Goal: Task Accomplishment & Management: Manage account settings

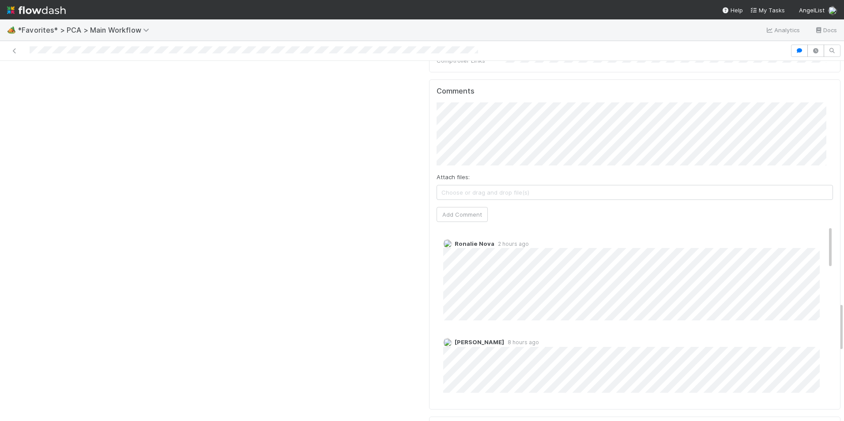
scroll to position [1678, 0]
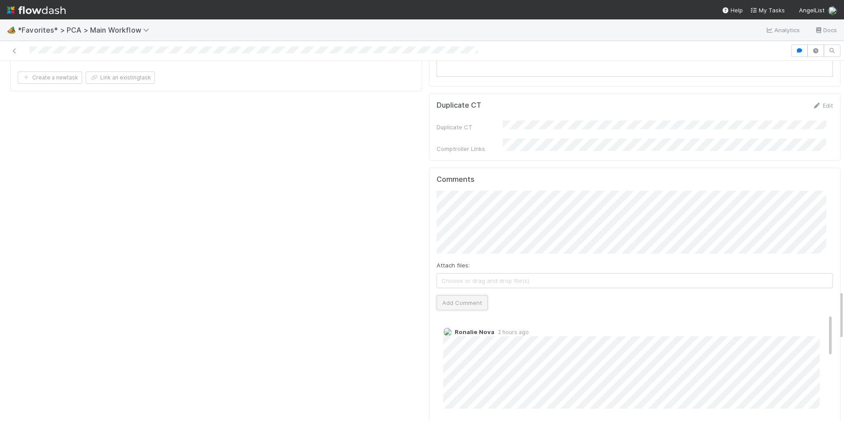
click at [453, 295] on button "Add Comment" at bounding box center [462, 302] width 51 height 15
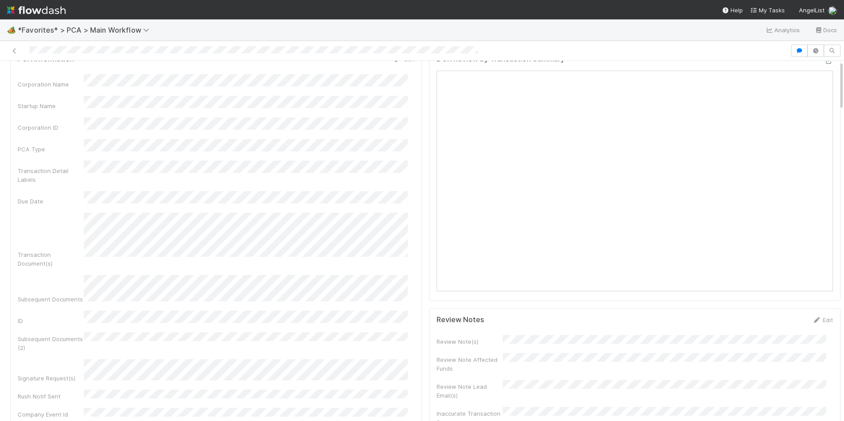
scroll to position [0, 0]
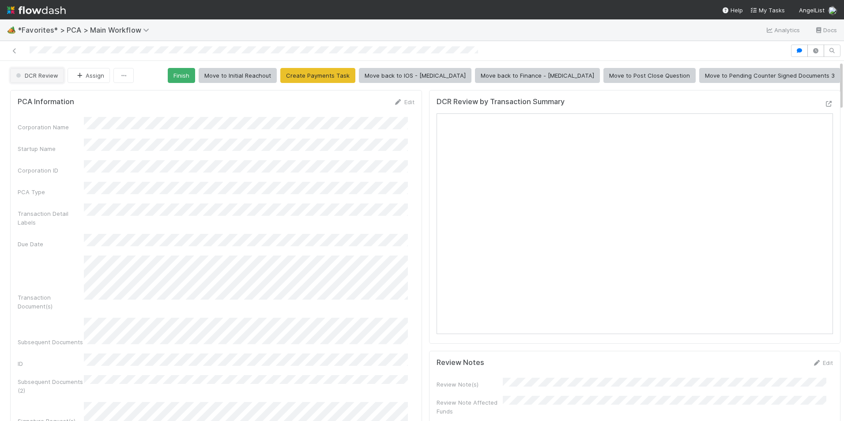
click at [34, 76] on span "DCR Review" at bounding box center [36, 75] width 44 height 7
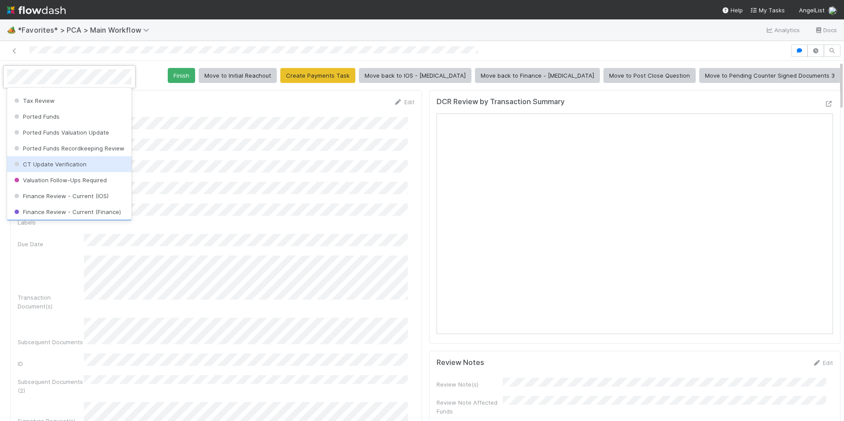
scroll to position [332, 0]
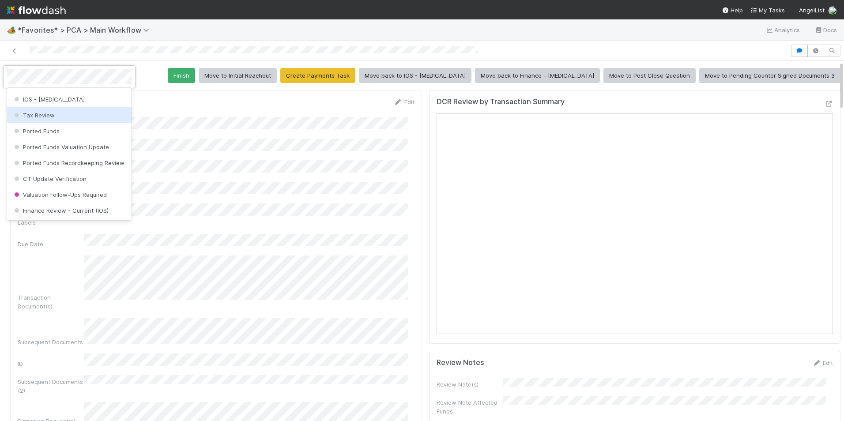
click at [574, 78] on div at bounding box center [422, 210] width 844 height 421
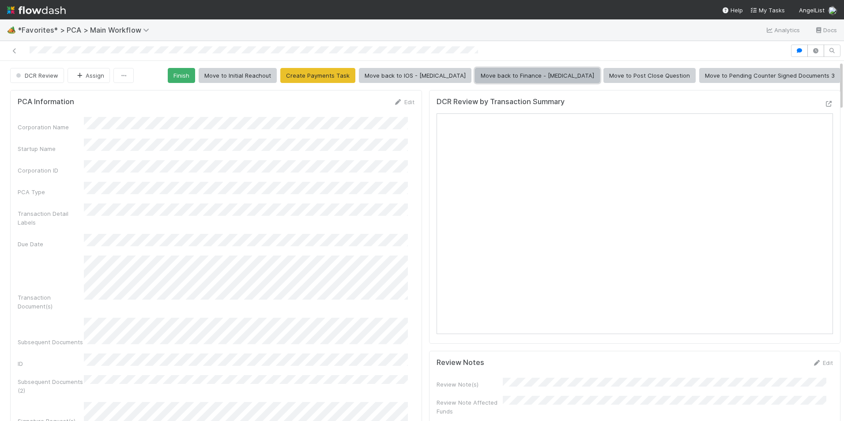
click at [556, 80] on button "Move back to Finance - ICU" at bounding box center [537, 75] width 125 height 15
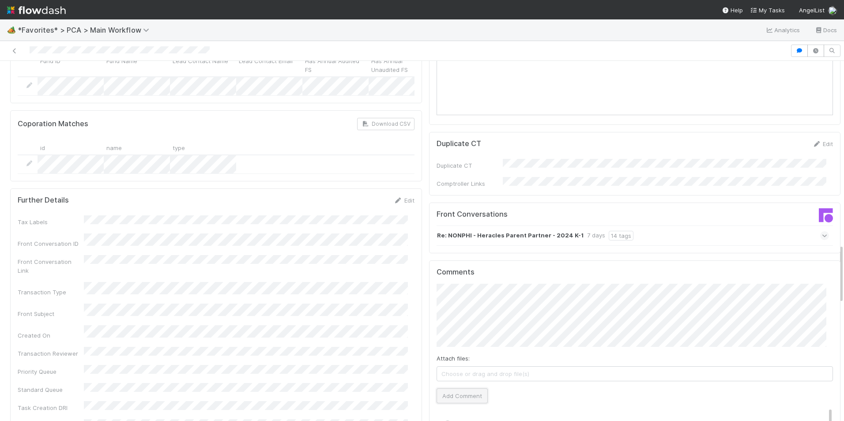
click at [452, 389] on button "Add Comment" at bounding box center [462, 396] width 51 height 15
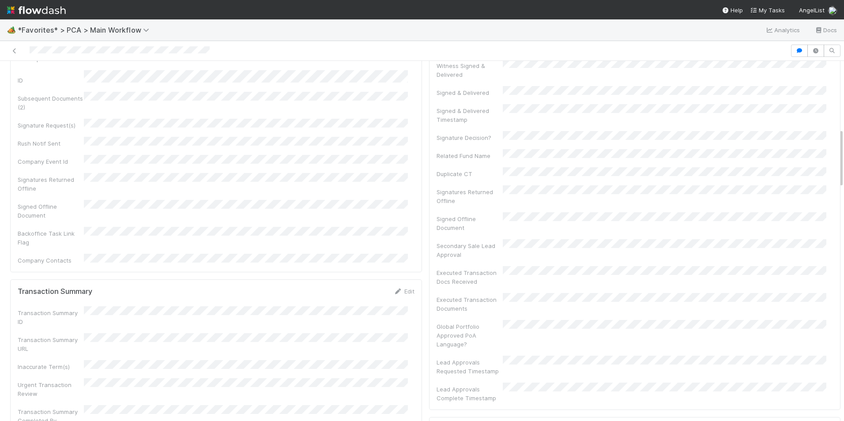
scroll to position [309, 0]
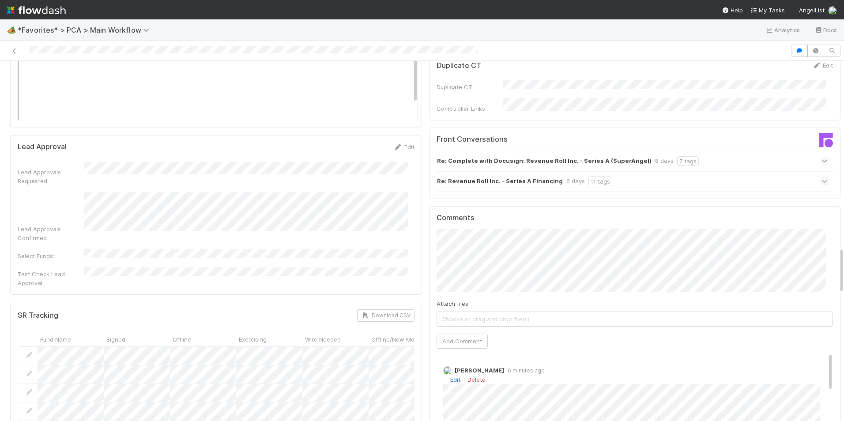
click at [451, 376] on link "Edit" at bounding box center [455, 379] width 10 height 7
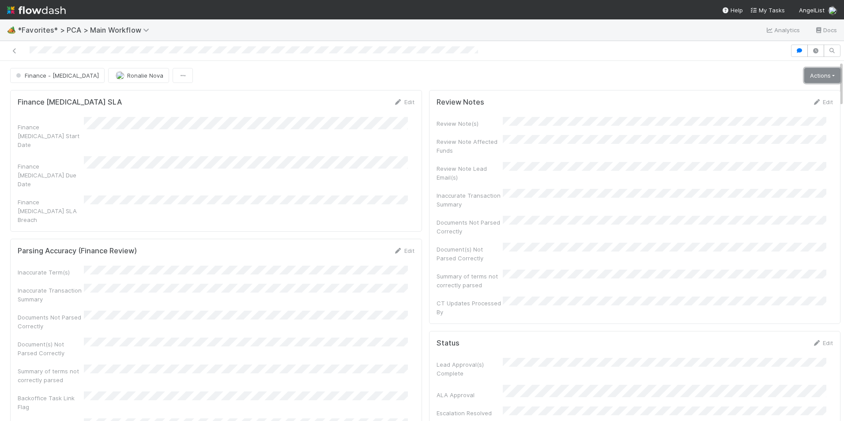
click at [805, 75] on link "Actions" at bounding box center [823, 75] width 36 height 15
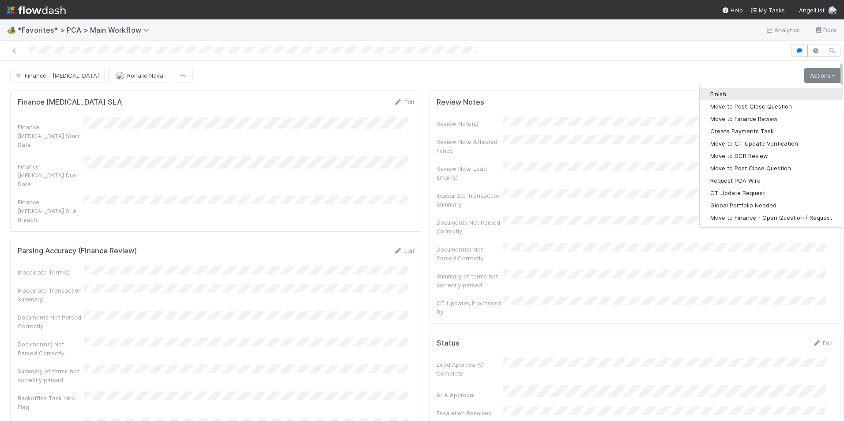
click at [721, 93] on button "Finish" at bounding box center [771, 94] width 143 height 12
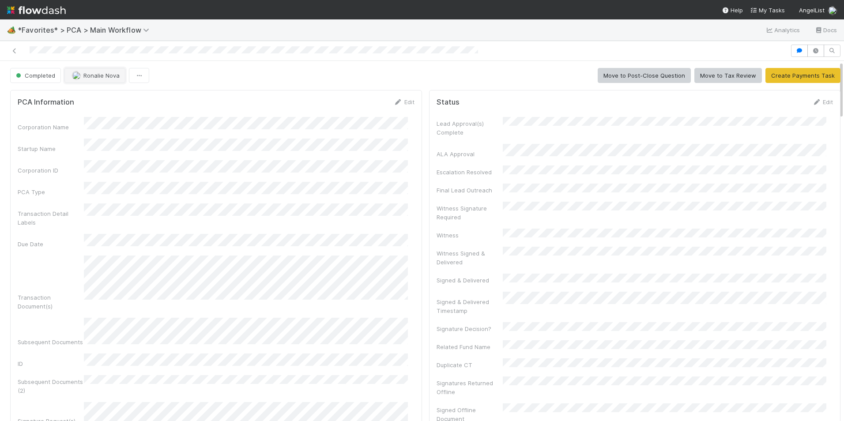
click at [103, 77] on span "Ronalie Nova" at bounding box center [101, 75] width 36 height 7
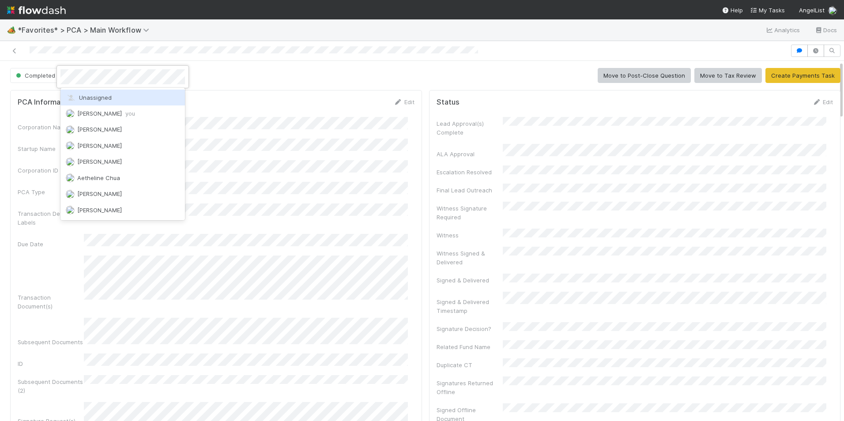
click at [123, 91] on div "Unassigned" at bounding box center [123, 98] width 125 height 16
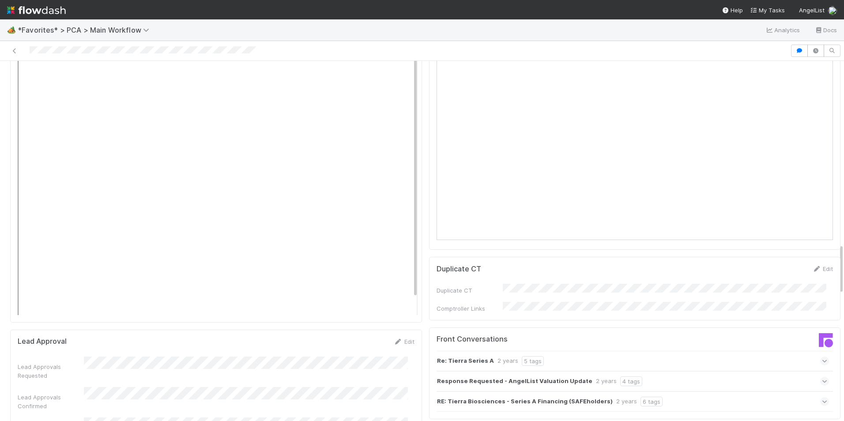
scroll to position [1237, 0]
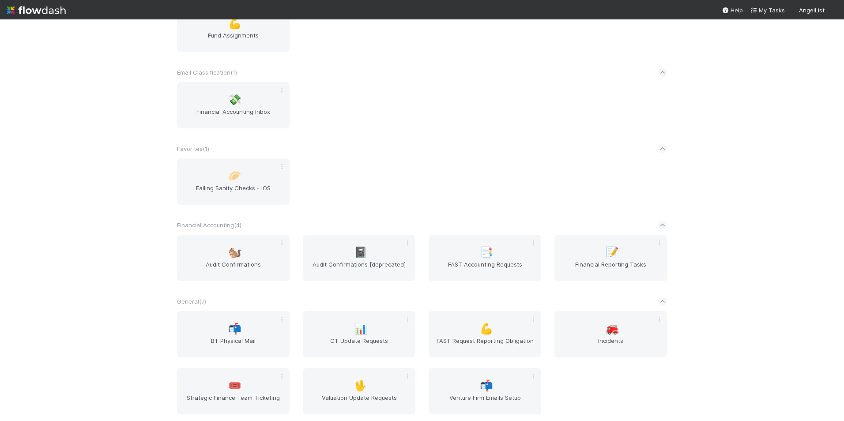
scroll to position [397, 0]
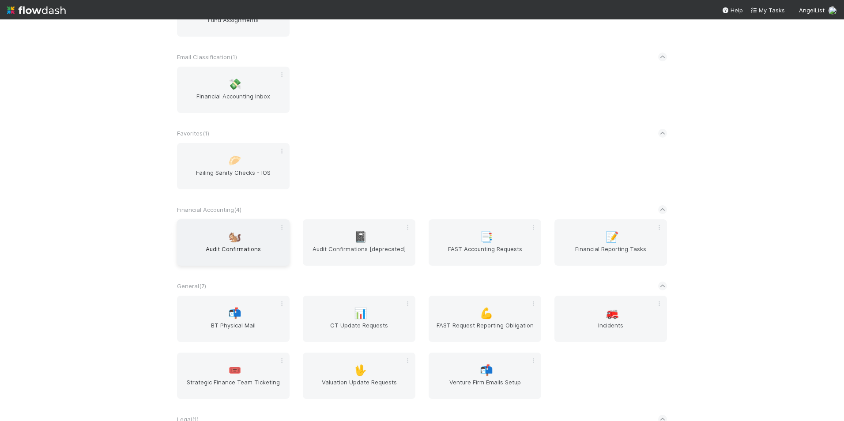
click at [242, 249] on span "Audit Confirmations" at bounding box center [234, 254] width 106 height 18
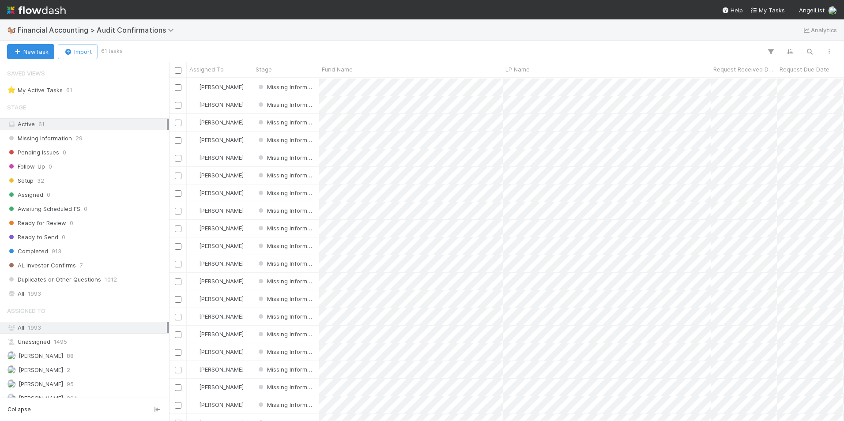
scroll to position [741, 0]
click at [88, 139] on div "Missing Information 29" at bounding box center [87, 138] width 160 height 11
click at [67, 179] on div "Setup 32" at bounding box center [87, 180] width 160 height 11
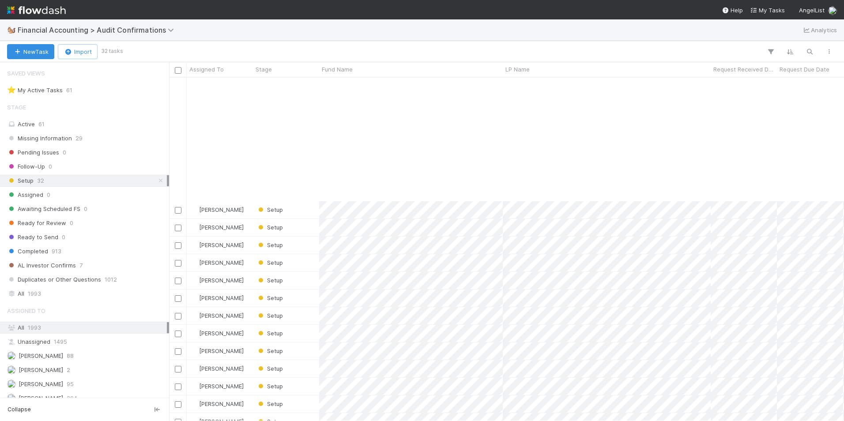
scroll to position [229, 0]
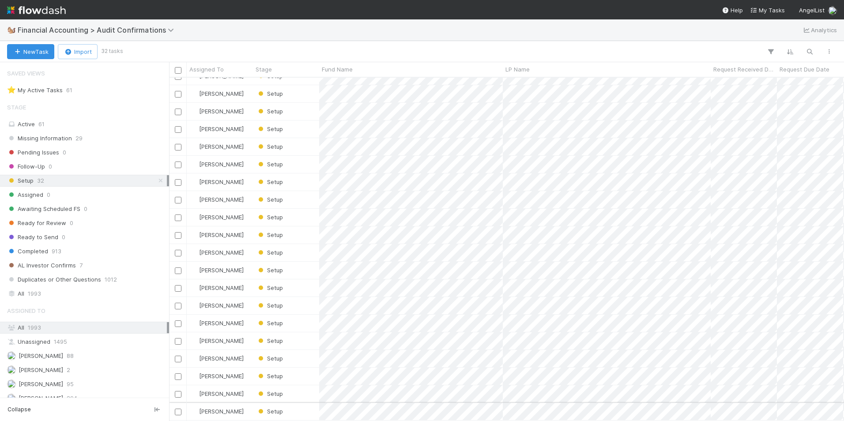
click at [295, 408] on div "Setup" at bounding box center [286, 411] width 66 height 17
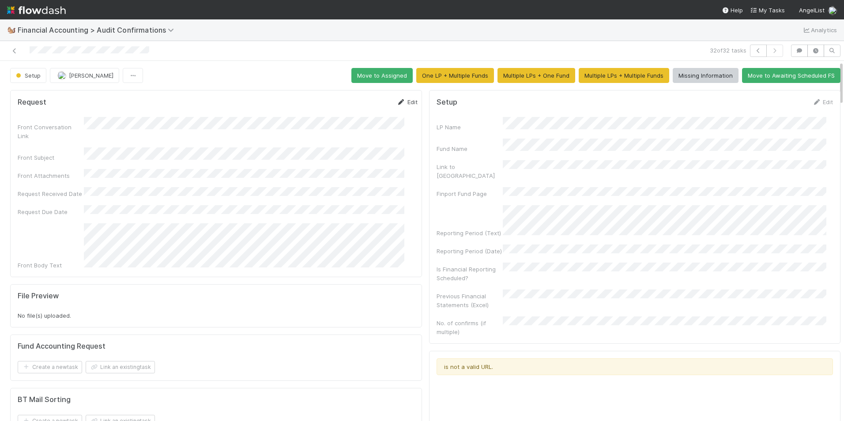
click at [397, 101] on link "Edit" at bounding box center [407, 101] width 21 height 7
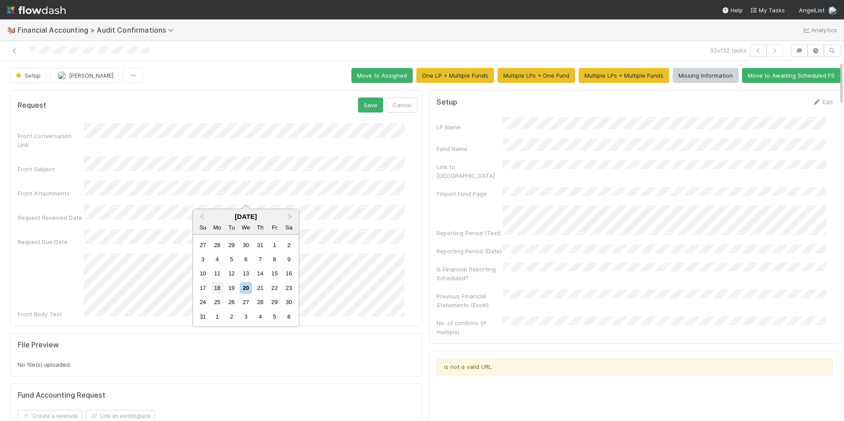
click at [216, 287] on div "18" at bounding box center [218, 288] width 12 height 12
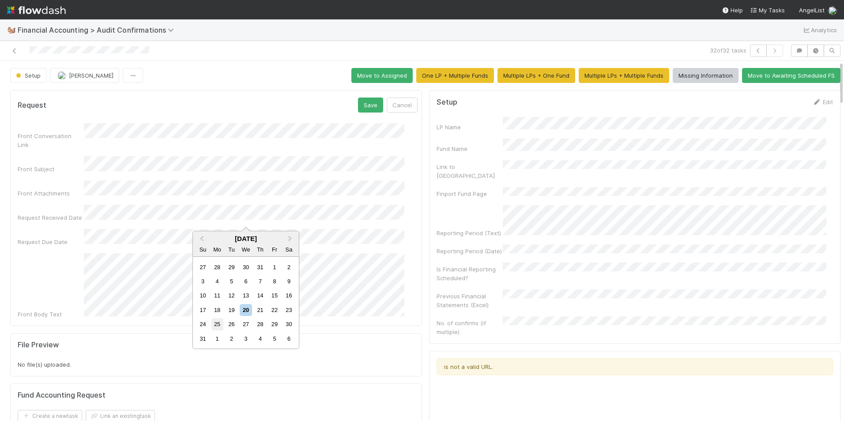
click at [220, 322] on div "25" at bounding box center [218, 324] width 12 height 12
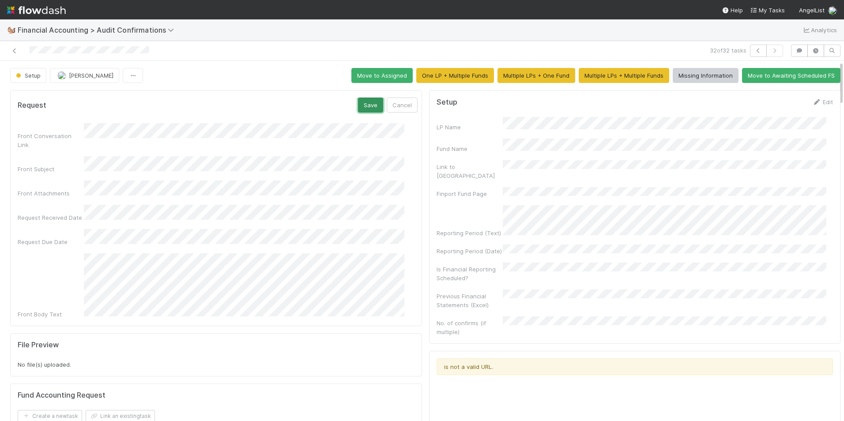
click at [358, 106] on button "Save" at bounding box center [370, 105] width 25 height 15
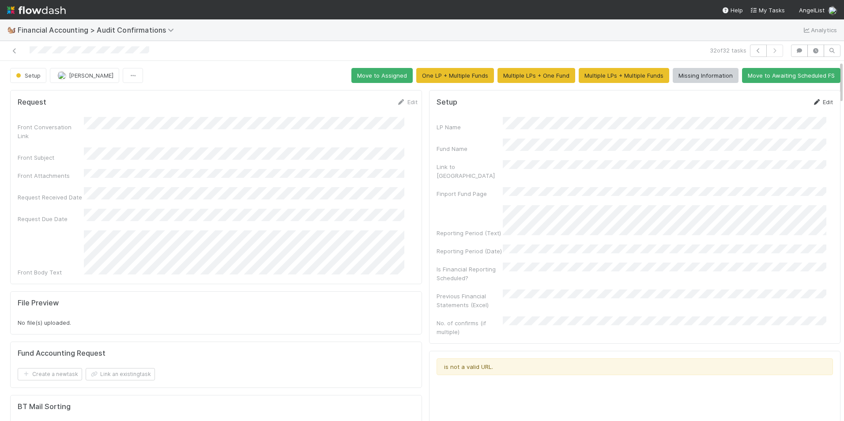
click at [819, 100] on link "Edit" at bounding box center [823, 101] width 21 height 7
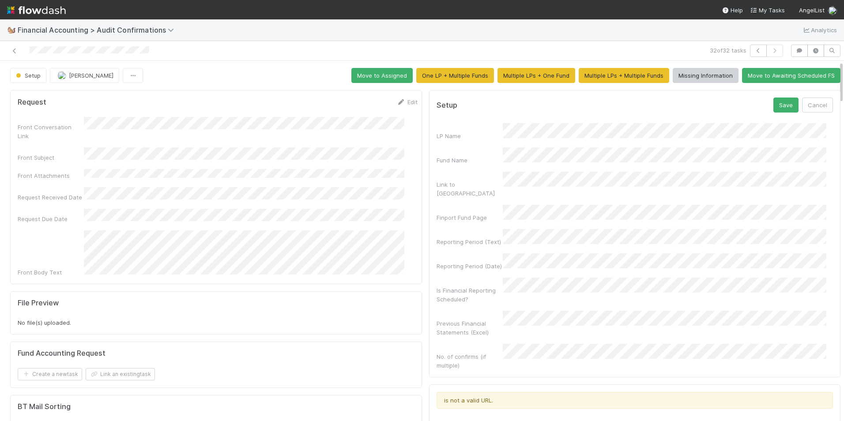
click at [437, 140] on div "LP Name Fund Name Link to [GEOGRAPHIC_DATA] Finport Fund Page Reporting Period …" at bounding box center [635, 246] width 397 height 247
click at [437, 111] on form "Setup Save Cancel LP Name Fund Name Link to CT Finport Fund Page Reporting Peri…" at bounding box center [635, 234] width 397 height 272
click at [397, 105] on link "Edit" at bounding box center [407, 101] width 21 height 7
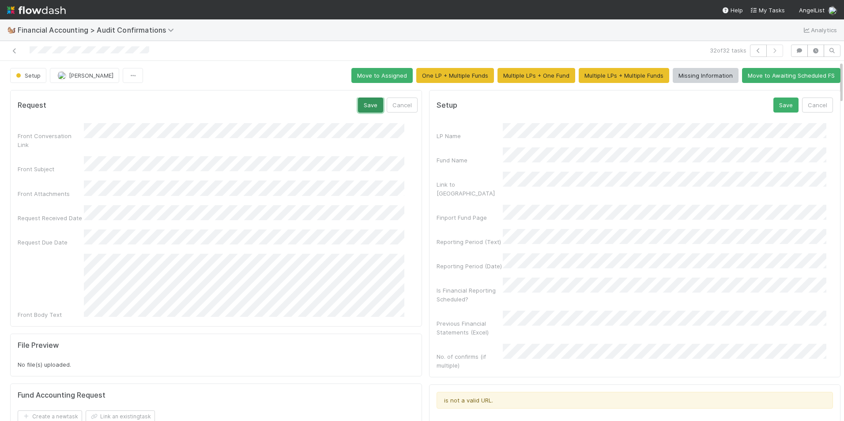
click at [358, 107] on button "Save" at bounding box center [370, 105] width 25 height 15
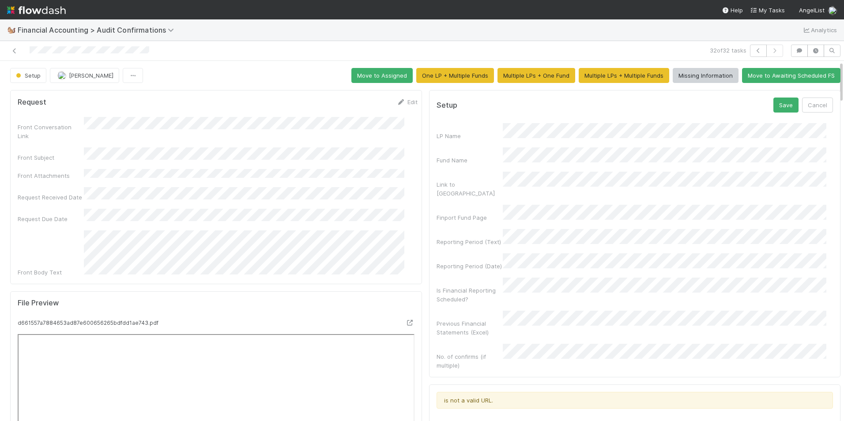
click at [446, 142] on div "LP Name Fund Name Link to [GEOGRAPHIC_DATA] Finport Fund Page Reporting Period …" at bounding box center [635, 246] width 397 height 247
click at [489, 229] on div "Reporting Period (Text)" at bounding box center [635, 237] width 397 height 17
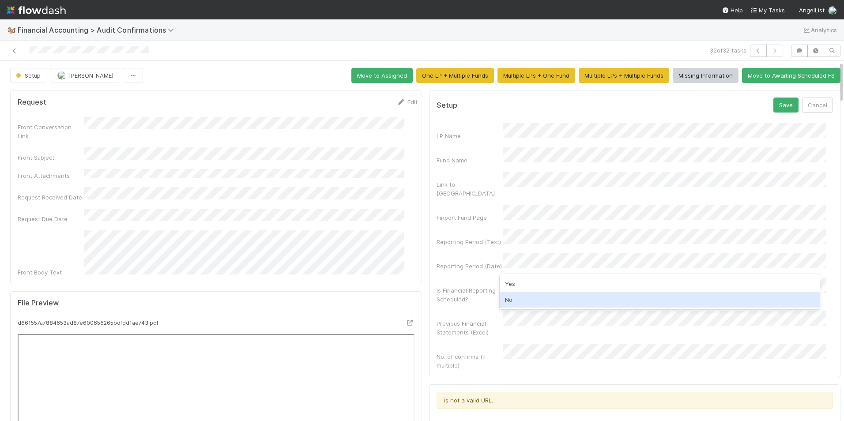
click at [530, 302] on div "No" at bounding box center [660, 300] width 321 height 16
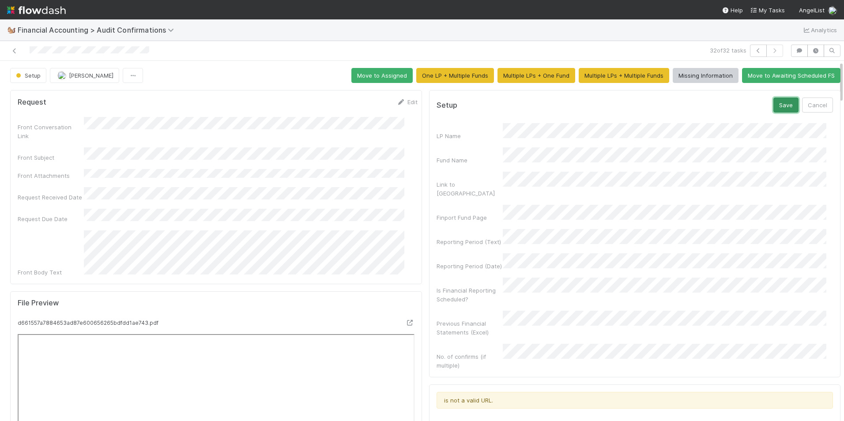
drag, startPoint x: 769, startPoint y: 107, endPoint x: 759, endPoint y: 109, distance: 9.8
click at [774, 107] on button "Save" at bounding box center [786, 105] width 25 height 15
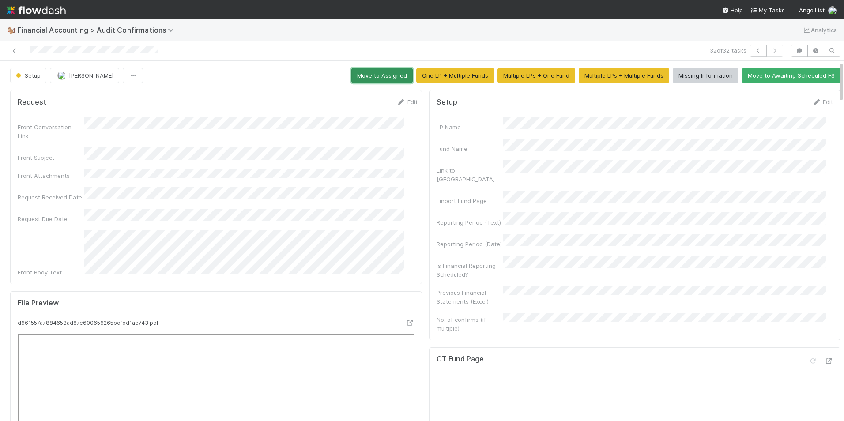
click at [370, 83] on button "Move to Assigned" at bounding box center [382, 75] width 61 height 15
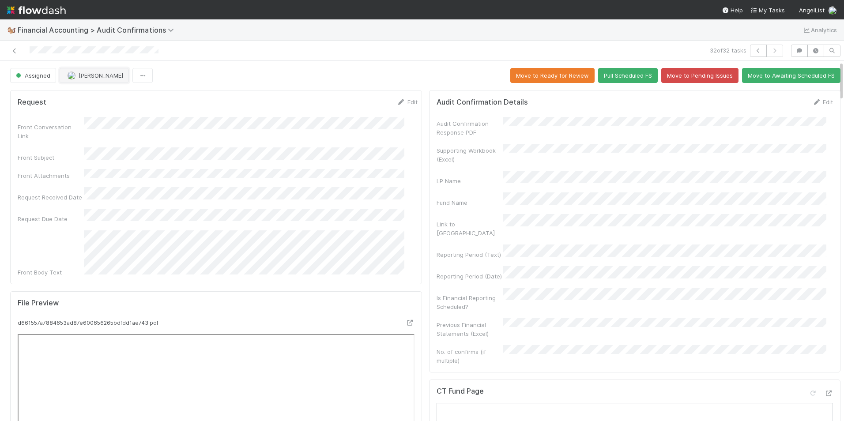
click at [82, 73] on span "[PERSON_NAME]" at bounding box center [101, 75] width 45 height 7
click at [92, 95] on span "[PERSON_NAME]" at bounding box center [94, 97] width 45 height 7
click at [15, 50] on icon at bounding box center [14, 51] width 9 height 6
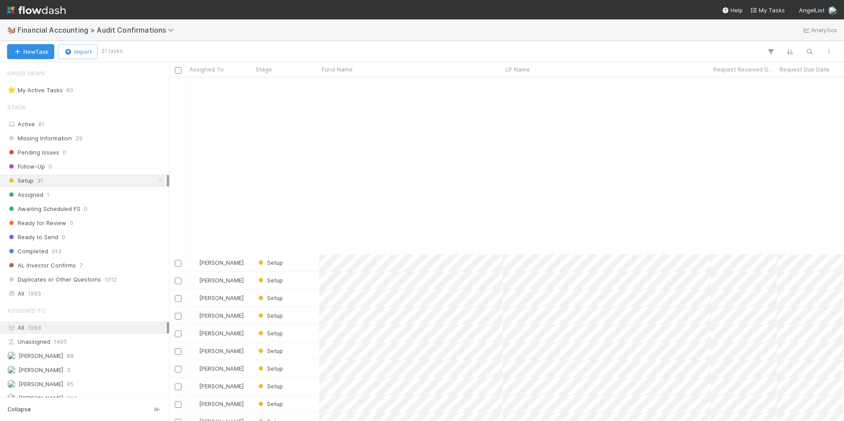
scroll to position [211, 0]
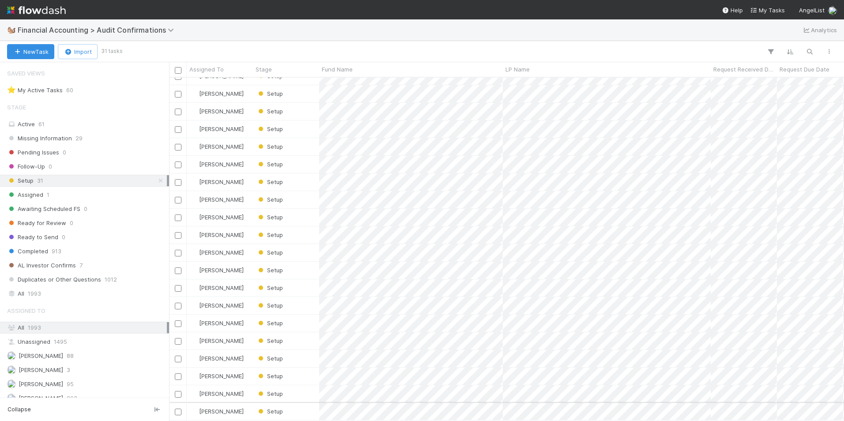
click at [308, 405] on div "Setup" at bounding box center [286, 411] width 66 height 17
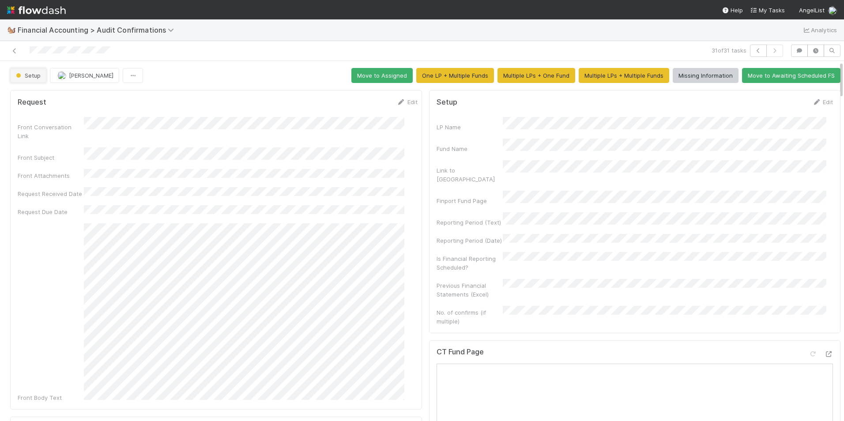
click at [34, 78] on span "Setup" at bounding box center [27, 75] width 26 height 7
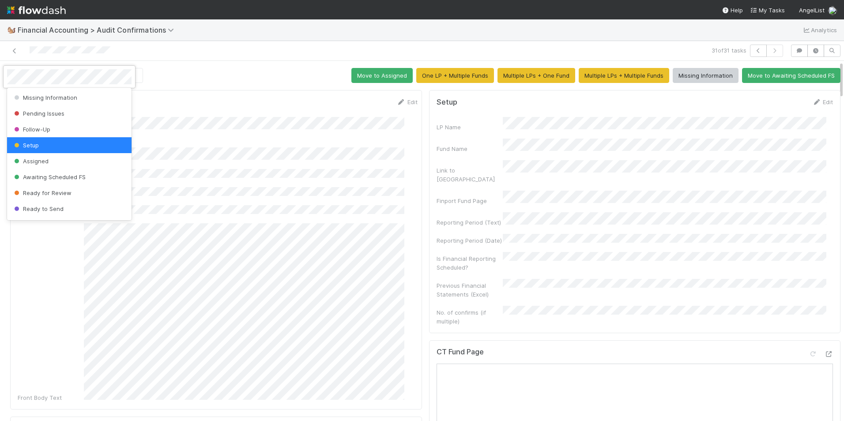
scroll to position [46, 0]
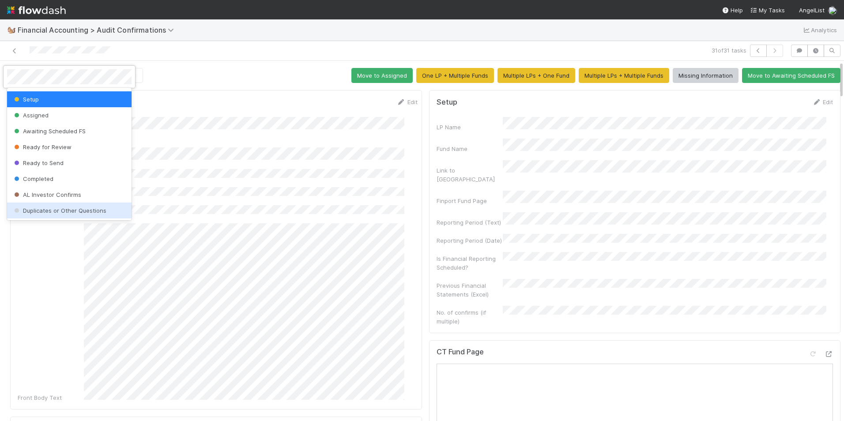
click at [65, 211] on span "Duplicates or Other Questions" at bounding box center [59, 210] width 94 height 7
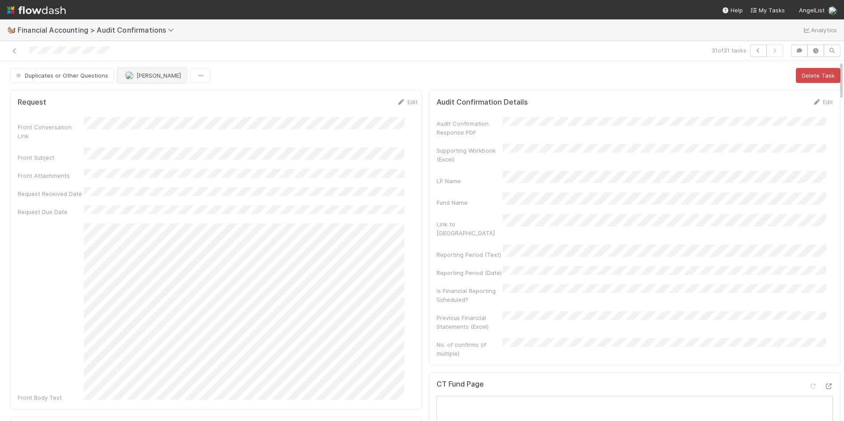
click at [150, 77] on span "[PERSON_NAME]" at bounding box center [158, 75] width 45 height 7
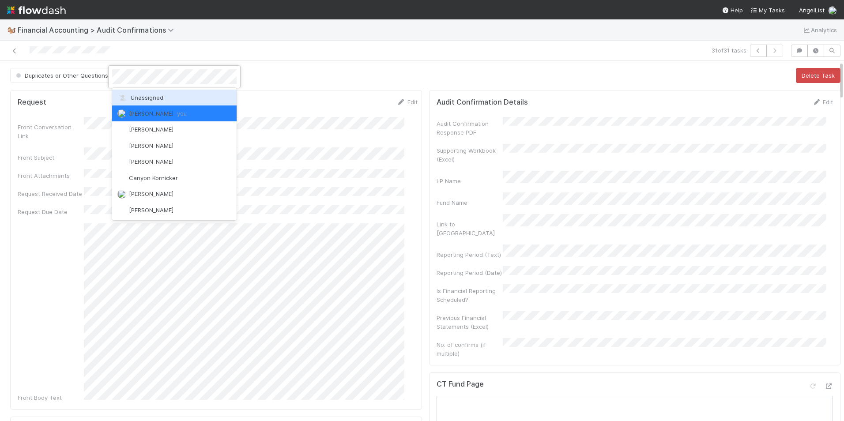
click at [152, 94] on div "Unassigned" at bounding box center [174, 98] width 125 height 16
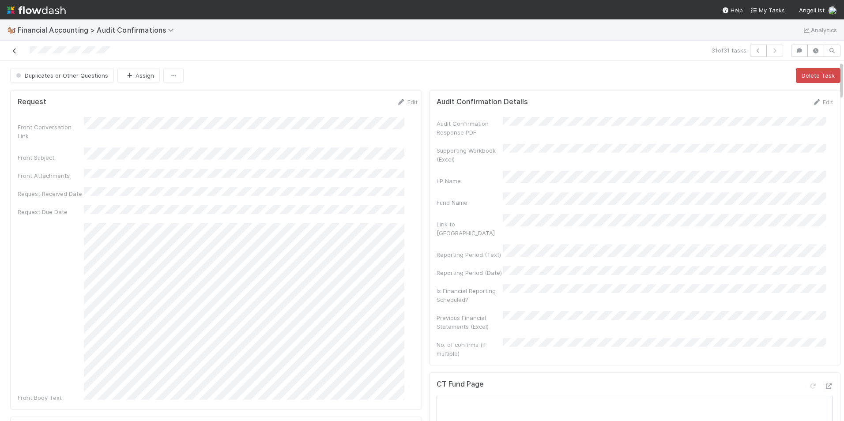
click at [11, 51] on icon at bounding box center [14, 51] width 9 height 6
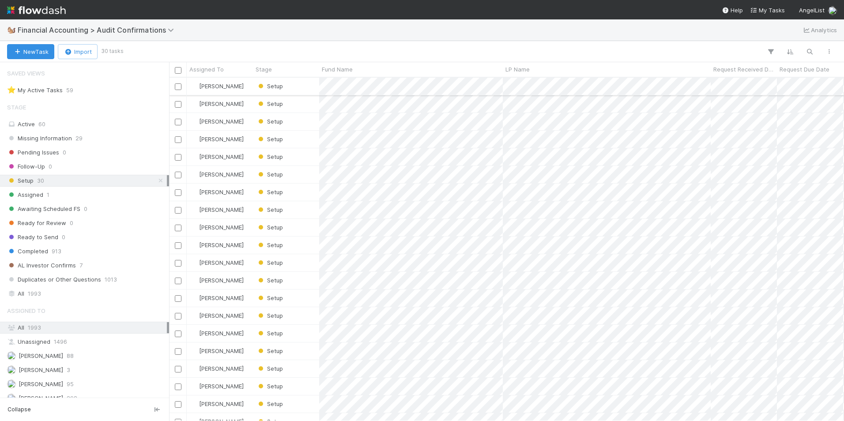
click at [295, 87] on div "Setup" at bounding box center [286, 86] width 66 height 17
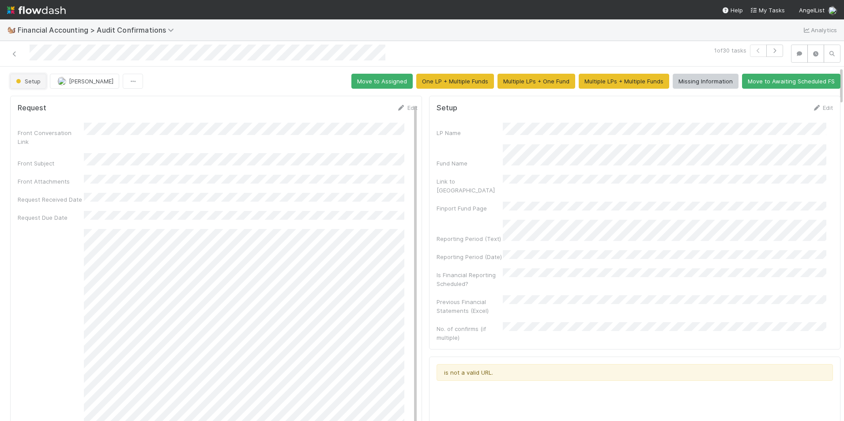
click at [24, 82] on span "Setup" at bounding box center [27, 81] width 26 height 7
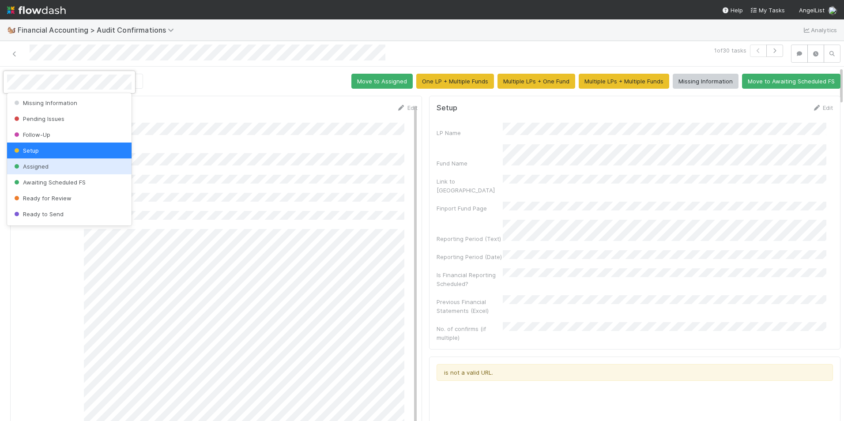
scroll to position [46, 0]
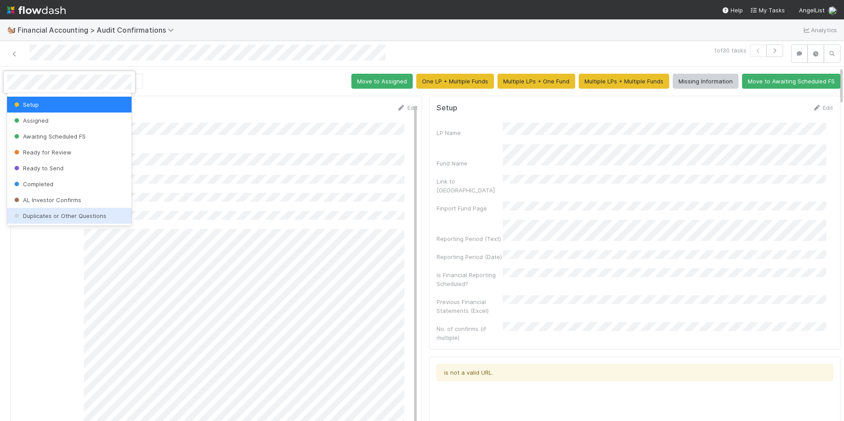
click at [67, 210] on div "Duplicates or Other Questions" at bounding box center [69, 216] width 125 height 16
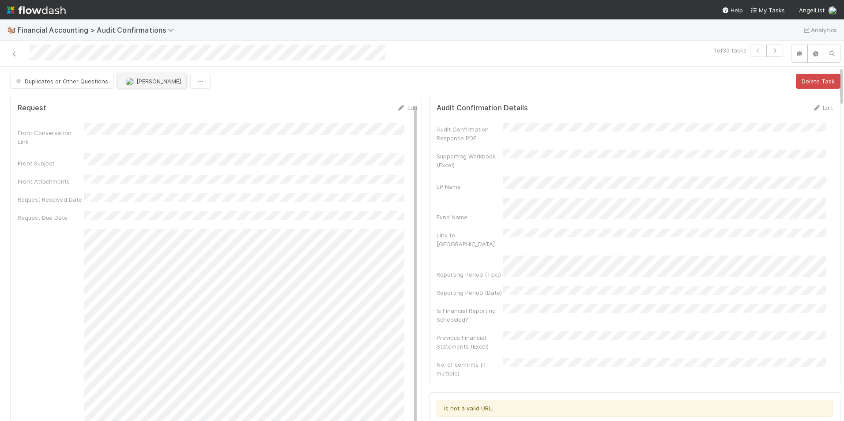
click at [148, 85] on button "[PERSON_NAME]" at bounding box center [151, 81] width 69 height 15
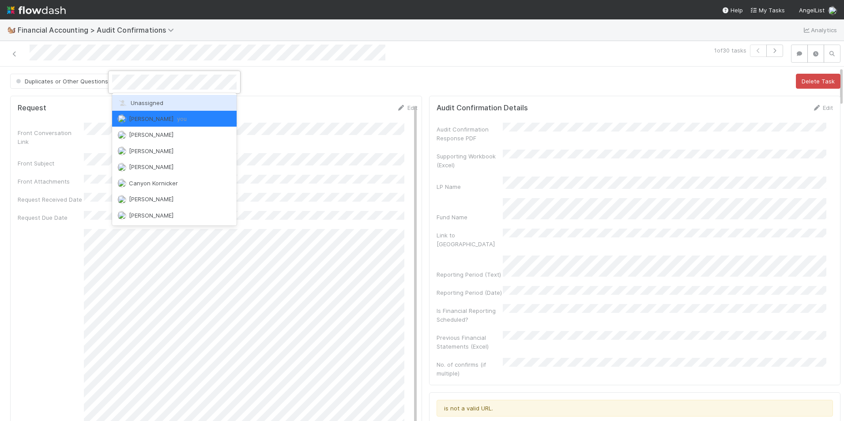
click at [147, 103] on span "Unassigned" at bounding box center [140, 102] width 46 height 7
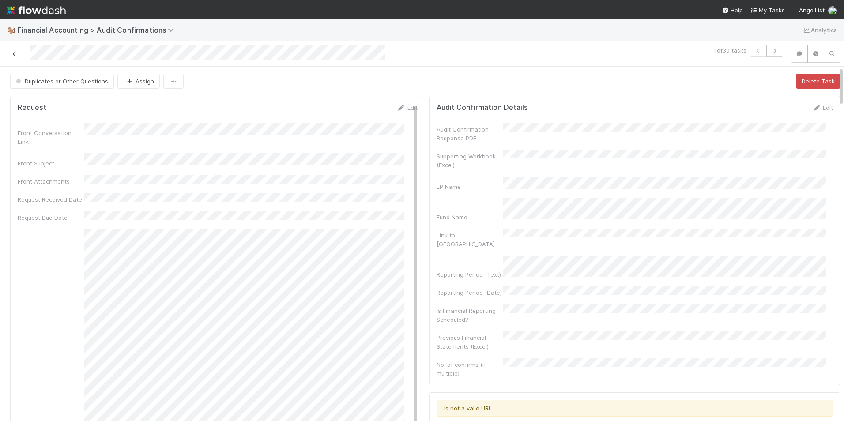
click at [14, 51] on icon at bounding box center [14, 54] width 9 height 6
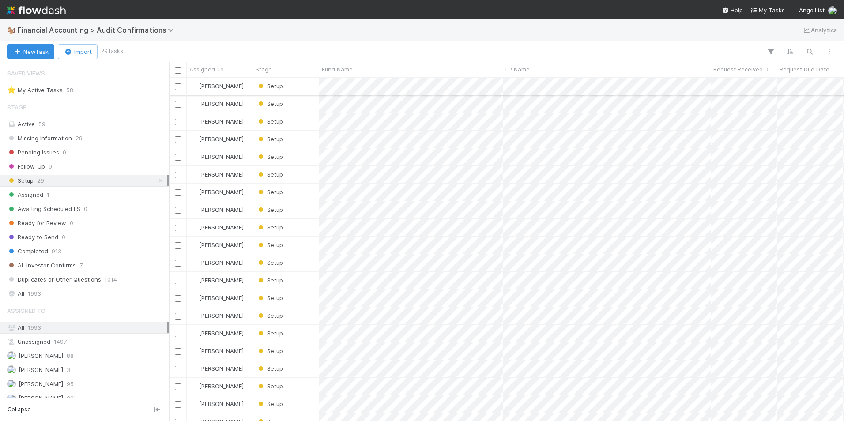
click at [296, 92] on div "Setup" at bounding box center [286, 86] width 66 height 17
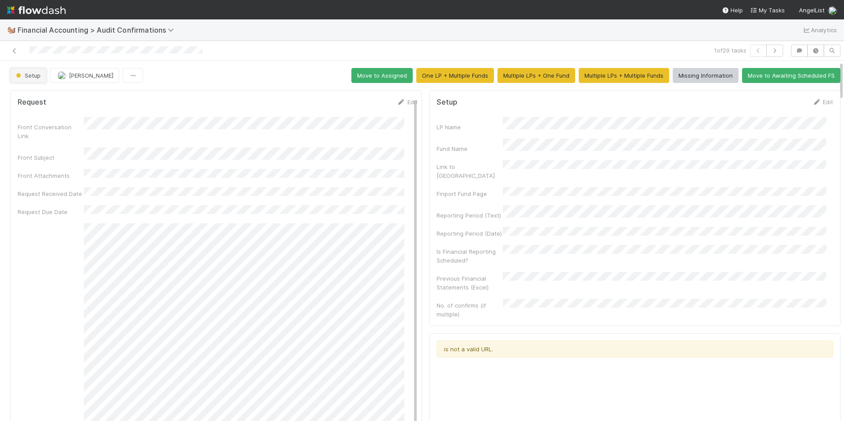
click at [35, 76] on span "Setup" at bounding box center [27, 75] width 26 height 7
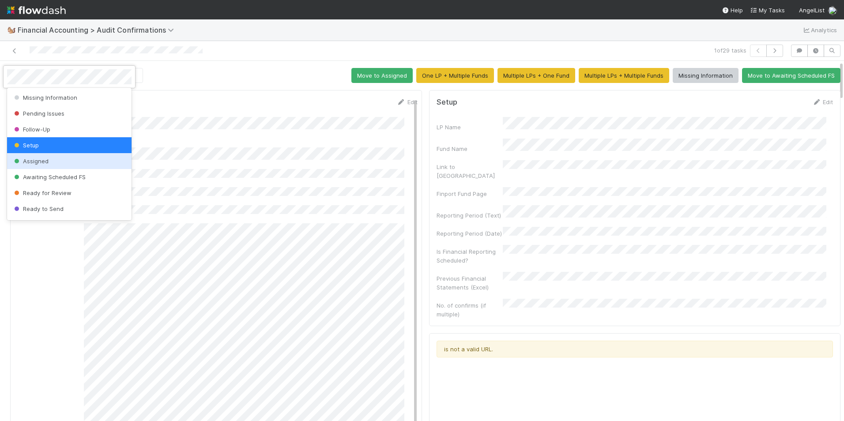
scroll to position [46, 0]
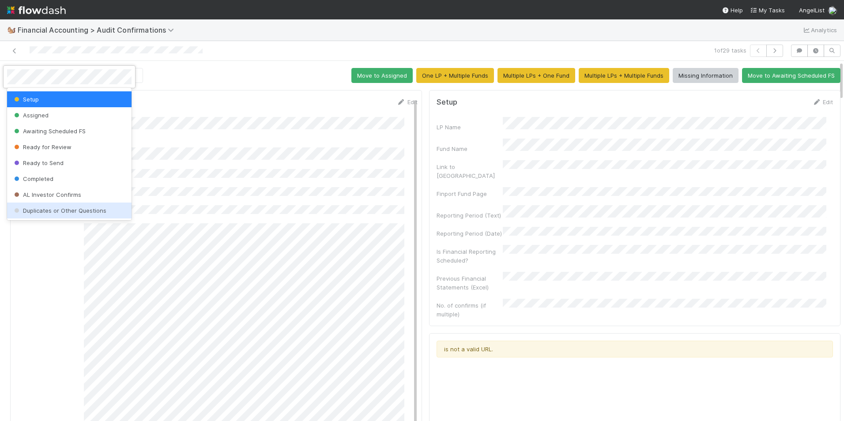
click at [69, 210] on span "Duplicates or Other Questions" at bounding box center [59, 210] width 94 height 7
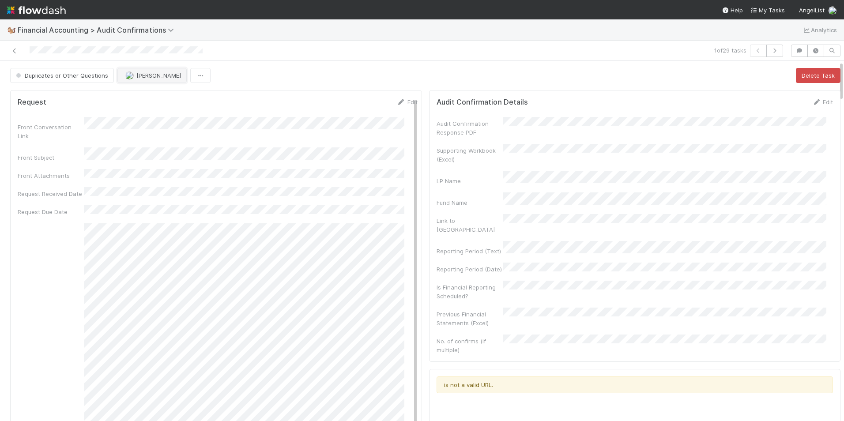
click at [140, 76] on span "[PERSON_NAME]" at bounding box center [158, 75] width 45 height 7
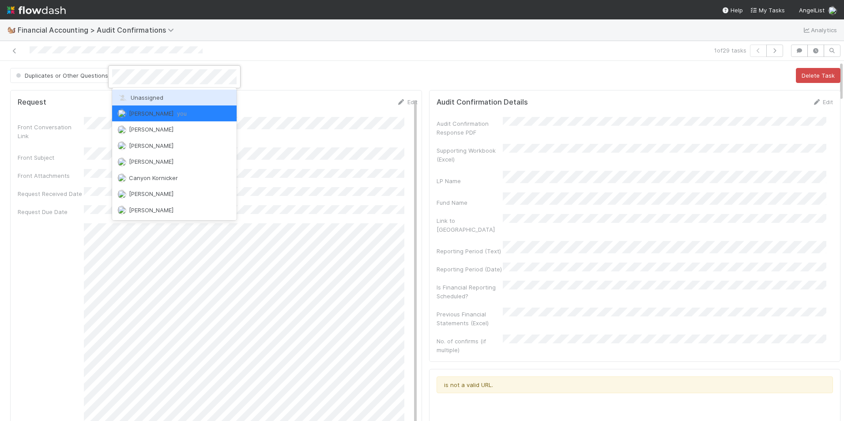
click at [141, 95] on span "Unassigned" at bounding box center [140, 97] width 46 height 7
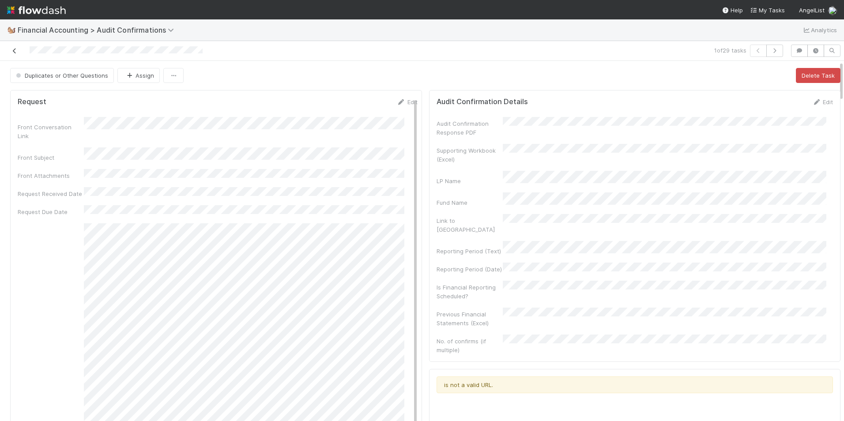
click at [15, 53] on icon at bounding box center [14, 51] width 9 height 6
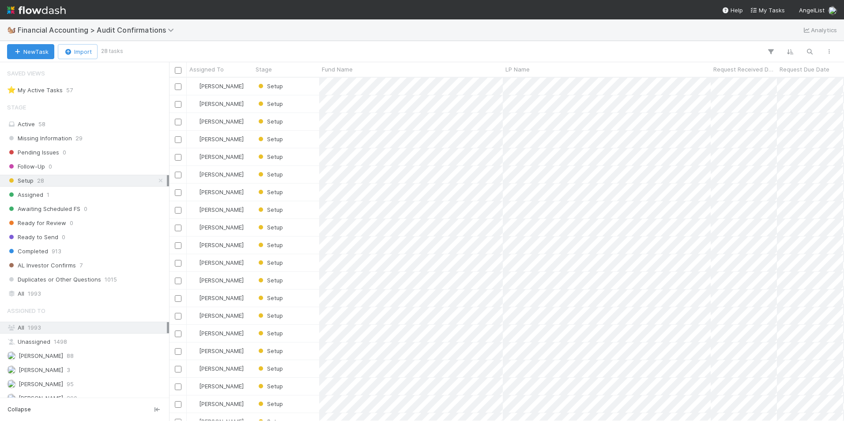
scroll to position [337, 669]
click at [298, 86] on div "Setup" at bounding box center [286, 86] width 66 height 17
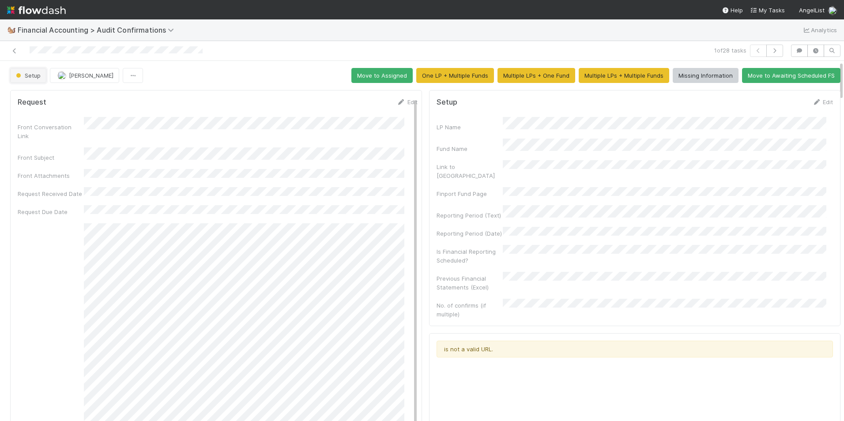
click at [43, 79] on button "Setup" at bounding box center [28, 75] width 36 height 15
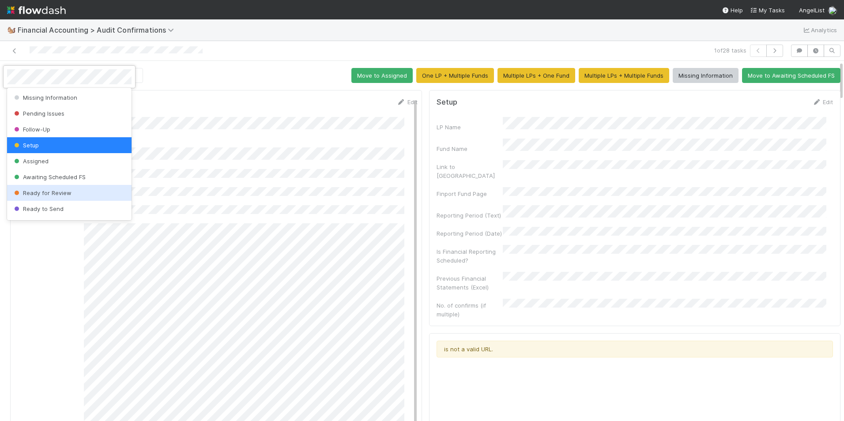
scroll to position [46, 0]
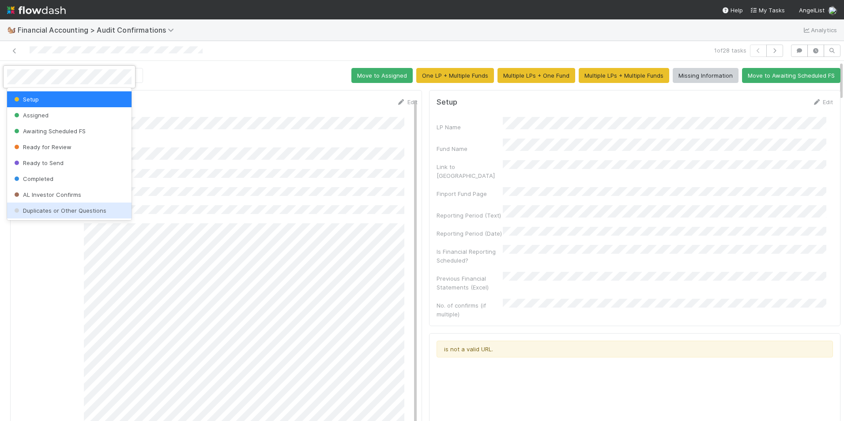
click at [83, 211] on span "Duplicates or Other Questions" at bounding box center [59, 210] width 94 height 7
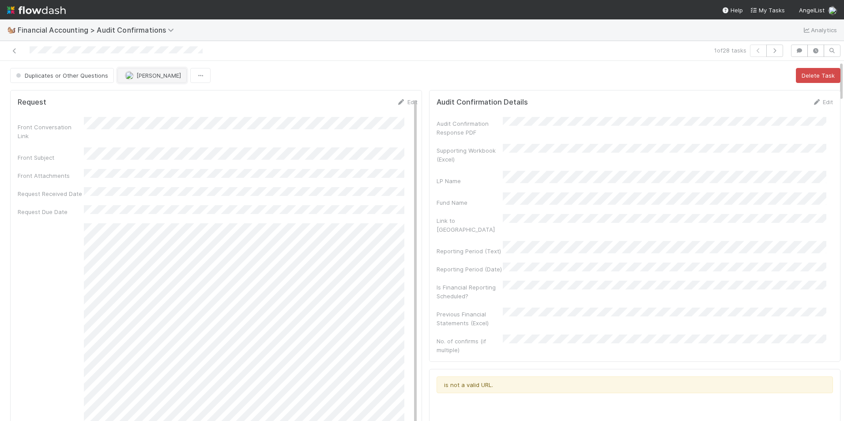
click at [127, 72] on img "button" at bounding box center [129, 75] width 9 height 9
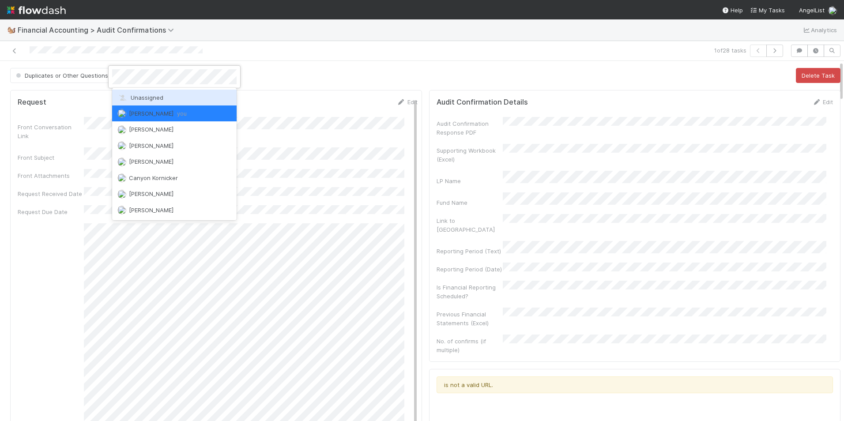
click at [142, 100] on span "Unassigned" at bounding box center [140, 97] width 46 height 7
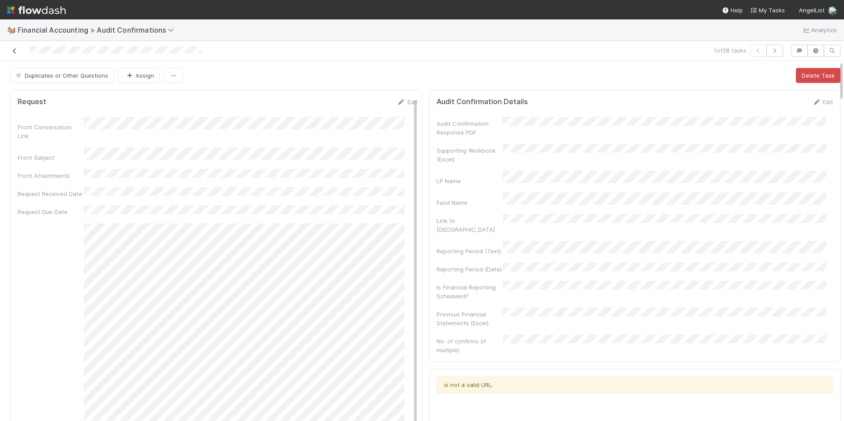
click at [13, 52] on icon at bounding box center [14, 51] width 9 height 6
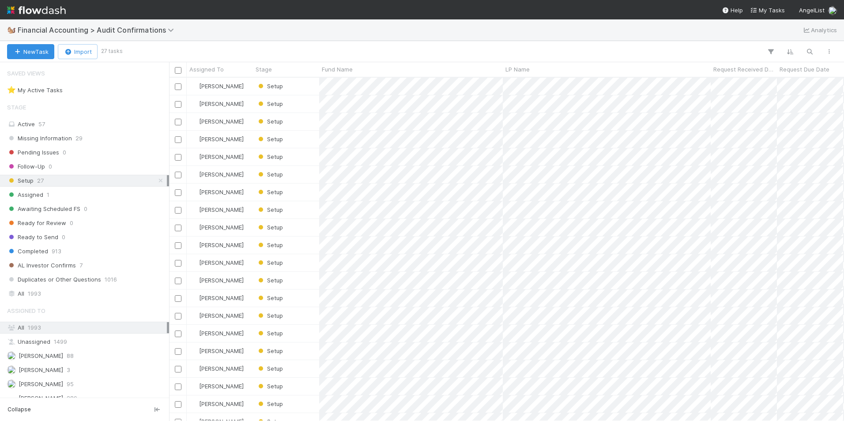
scroll to position [337, 669]
click at [303, 89] on div "Setup" at bounding box center [286, 86] width 66 height 17
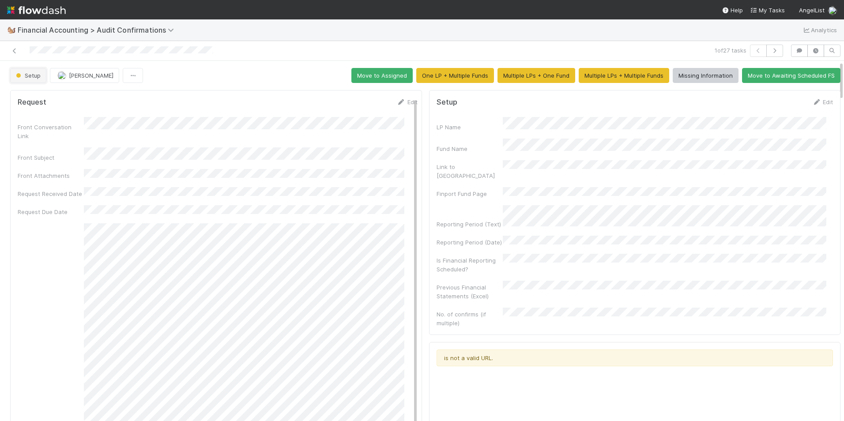
click at [30, 73] on span "Setup" at bounding box center [27, 75] width 26 height 7
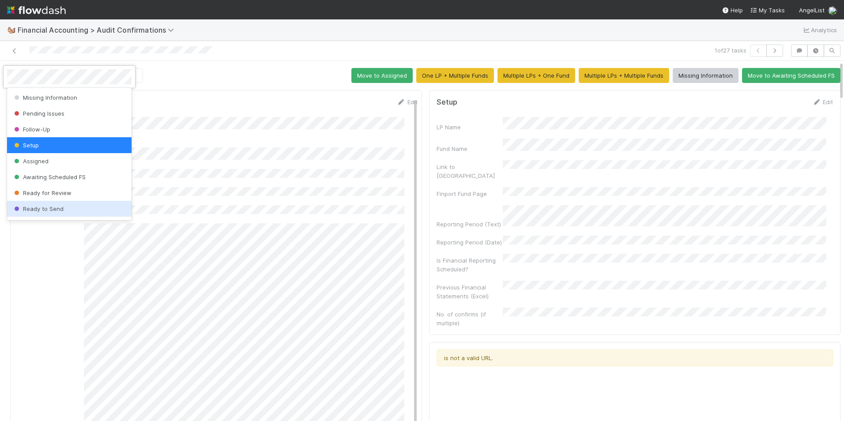
scroll to position [46, 0]
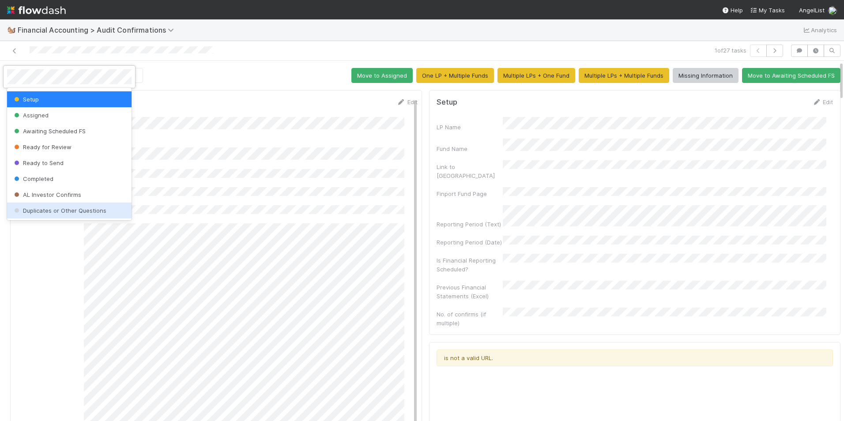
click at [52, 208] on span "Duplicates or Other Questions" at bounding box center [59, 210] width 94 height 7
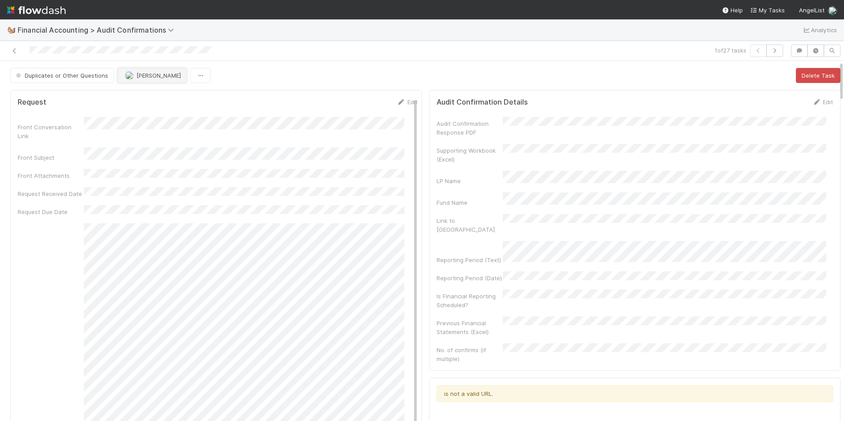
click at [138, 76] on span "[PERSON_NAME]" at bounding box center [158, 75] width 45 height 7
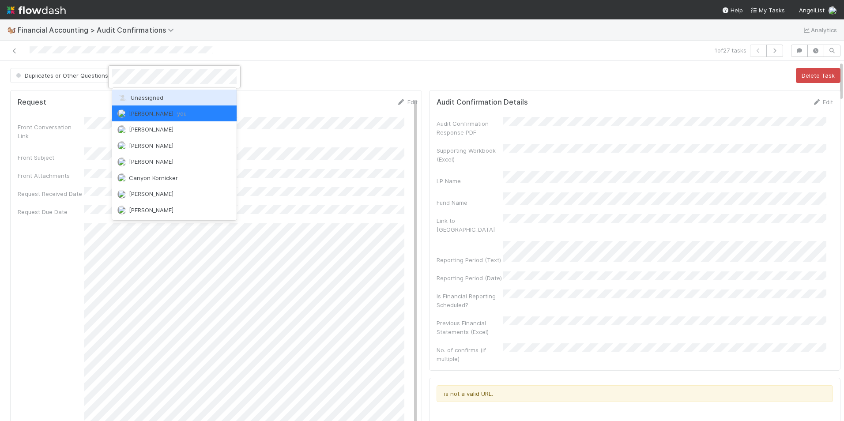
click at [136, 94] on div "Unassigned" at bounding box center [174, 98] width 125 height 16
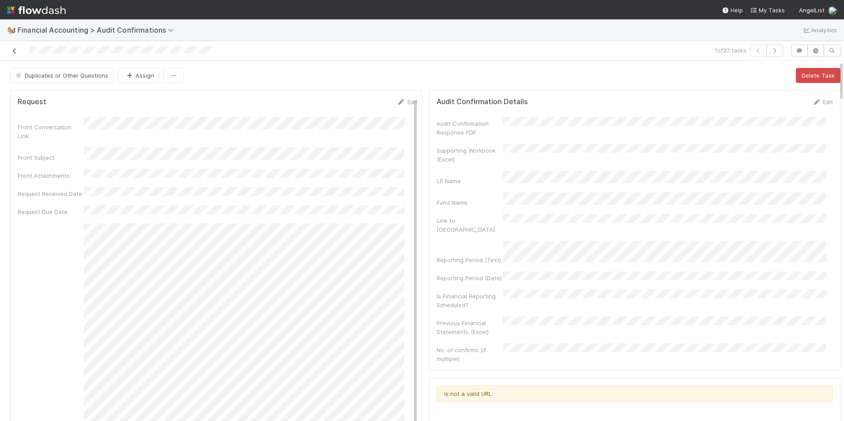
click at [14, 50] on icon at bounding box center [14, 51] width 9 height 6
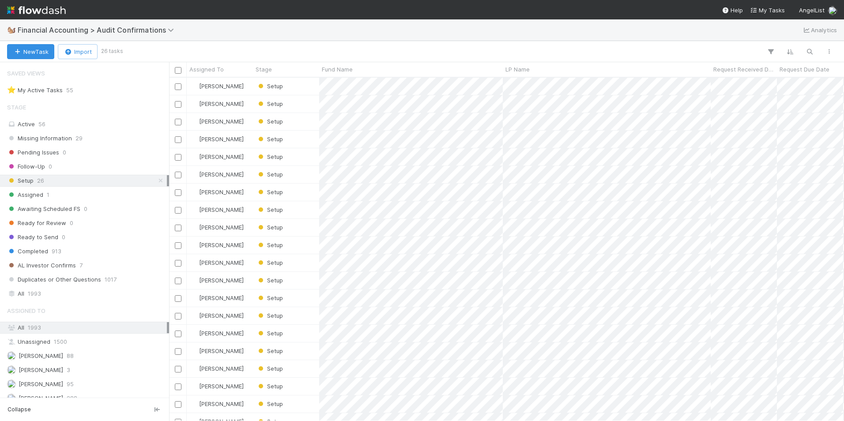
scroll to position [337, 669]
click at [301, 91] on div "Setup" at bounding box center [286, 86] width 66 height 17
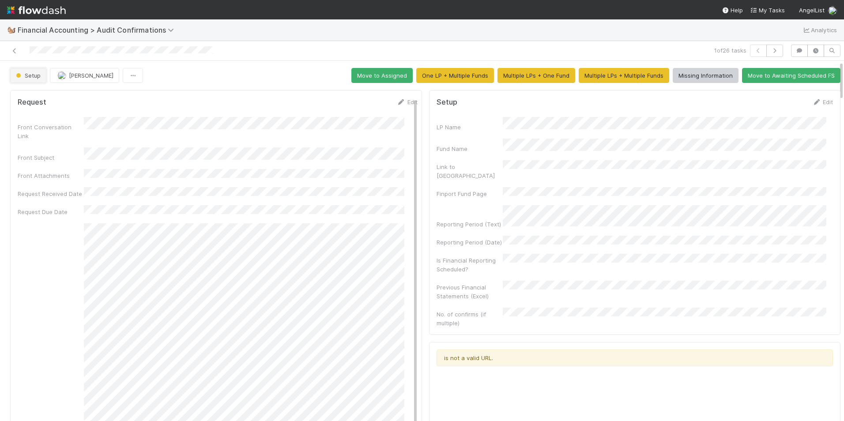
click at [20, 76] on span "button" at bounding box center [18, 75] width 4 height 4
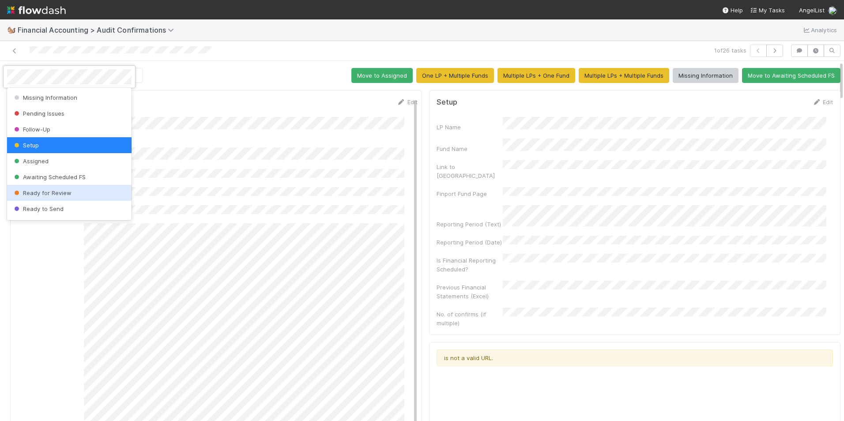
scroll to position [46, 0]
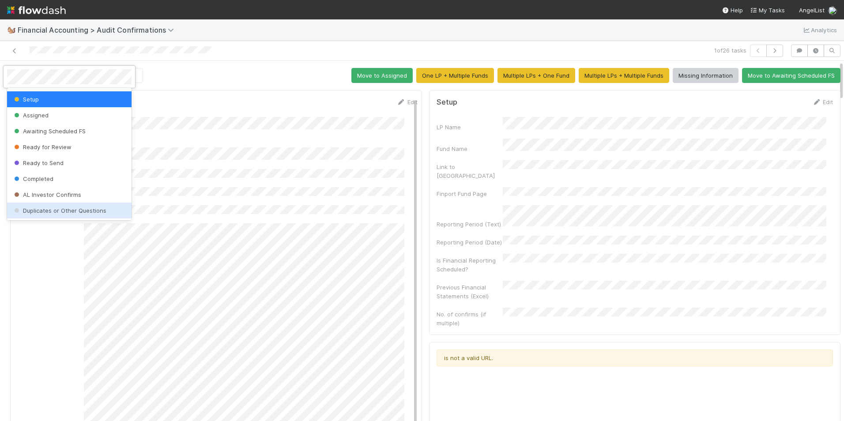
click at [58, 208] on span "Duplicates or Other Questions" at bounding box center [59, 210] width 94 height 7
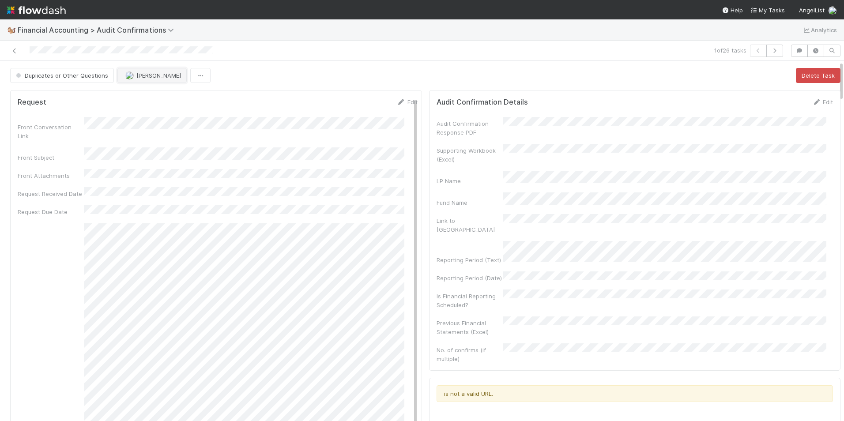
click at [136, 74] on span "[PERSON_NAME]" at bounding box center [158, 75] width 45 height 7
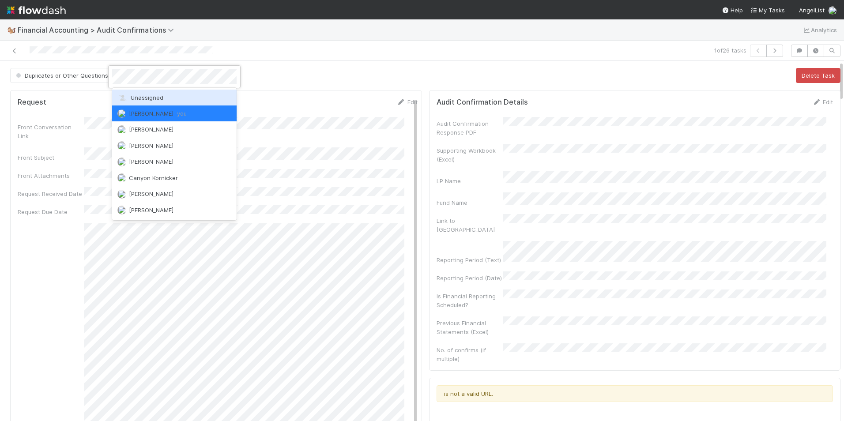
click at [136, 96] on span "Unassigned" at bounding box center [140, 97] width 46 height 7
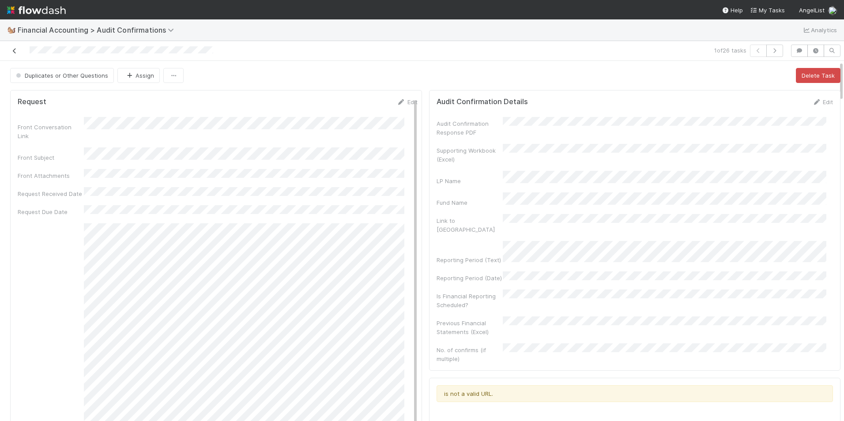
click at [16, 51] on icon at bounding box center [14, 51] width 9 height 6
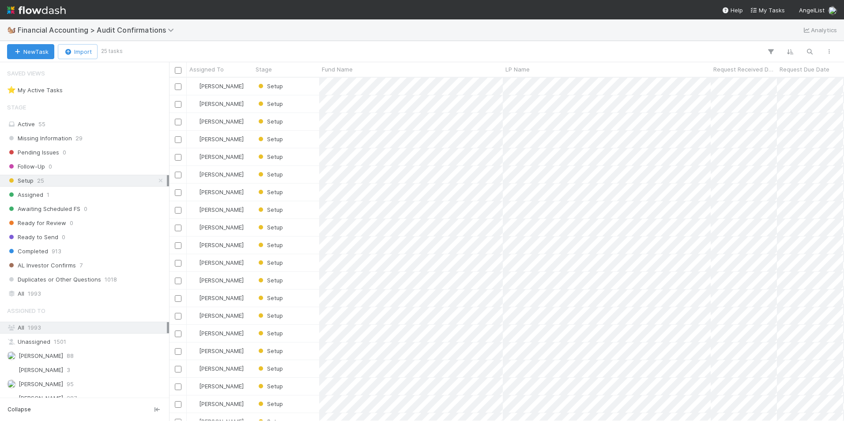
scroll to position [337, 669]
click at [309, 87] on div "Setup" at bounding box center [286, 86] width 66 height 17
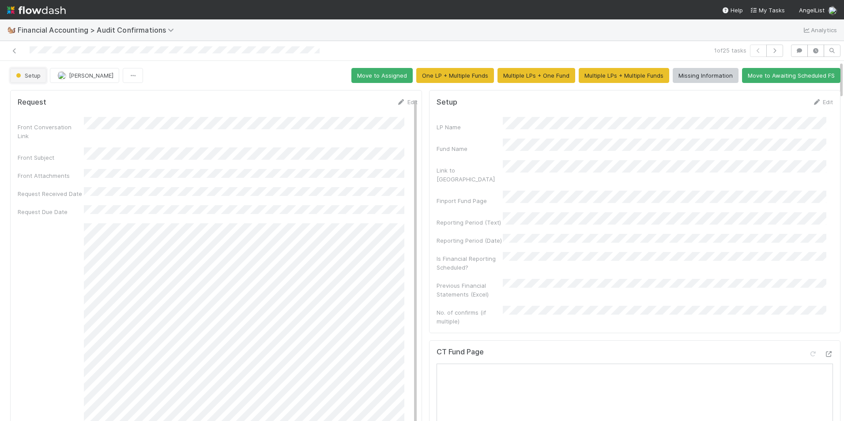
click at [30, 73] on span "Setup" at bounding box center [27, 75] width 26 height 7
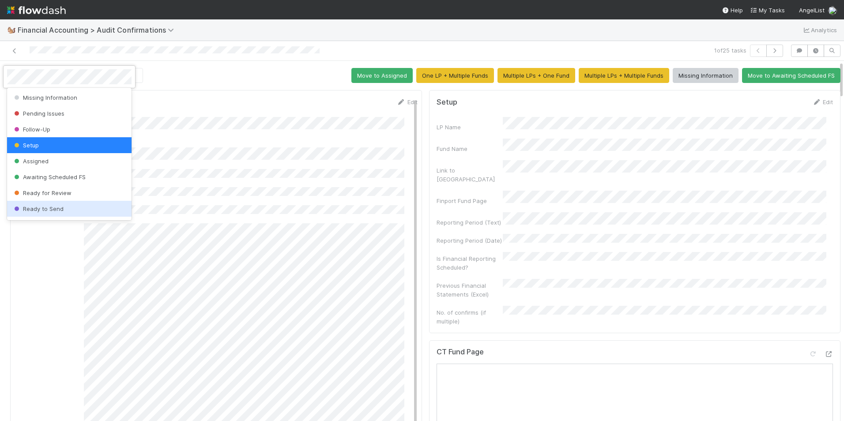
scroll to position [46, 0]
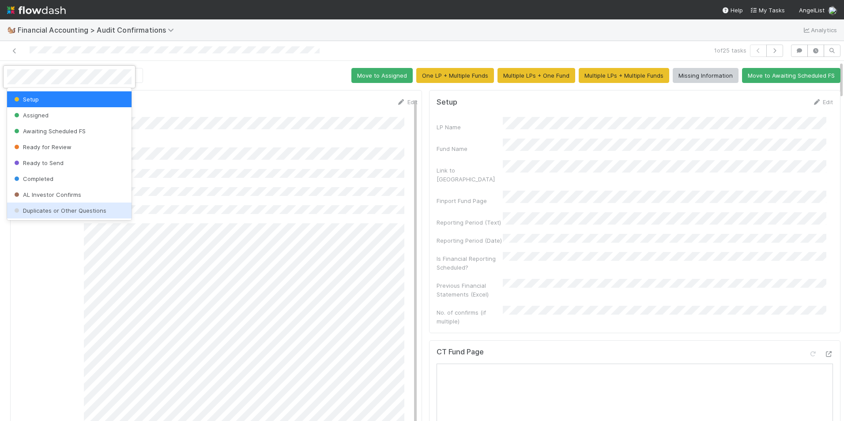
click at [58, 213] on span "Duplicates or Other Questions" at bounding box center [59, 210] width 94 height 7
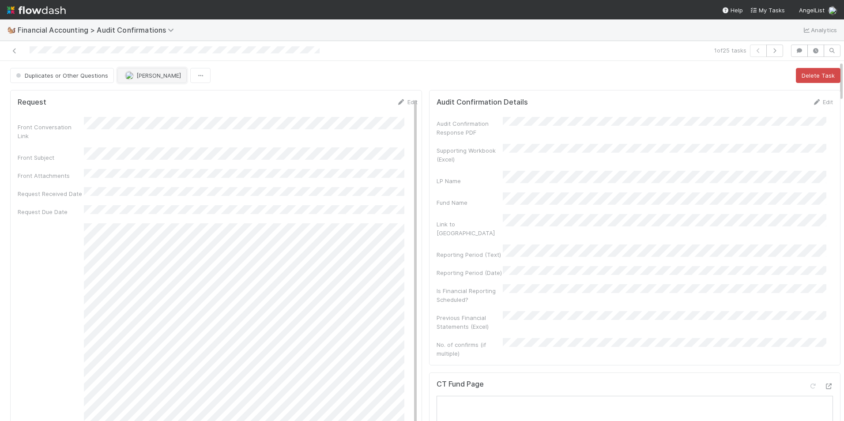
click at [139, 73] on span "[PERSON_NAME]" at bounding box center [158, 75] width 45 height 7
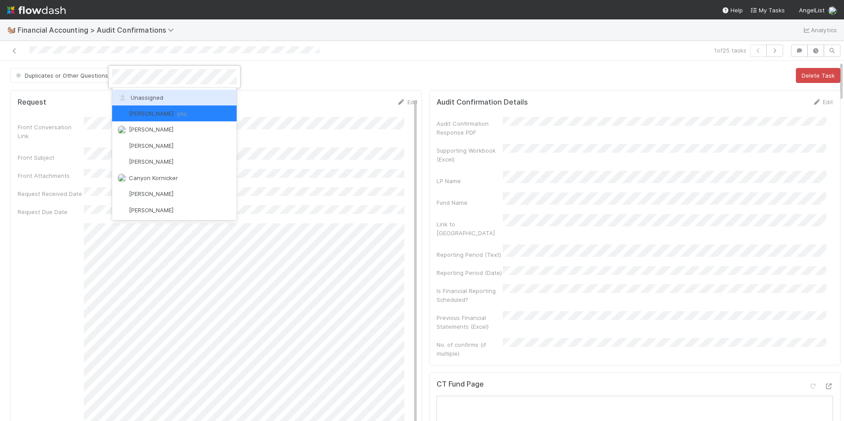
drag, startPoint x: 141, startPoint y: 93, endPoint x: 134, endPoint y: 93, distance: 6.6
click at [141, 93] on div "Unassigned" at bounding box center [174, 98] width 125 height 16
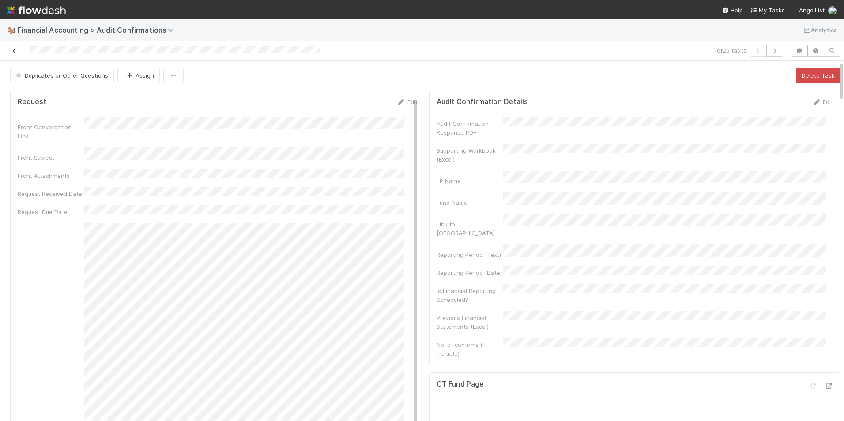
click at [11, 51] on icon at bounding box center [14, 51] width 9 height 6
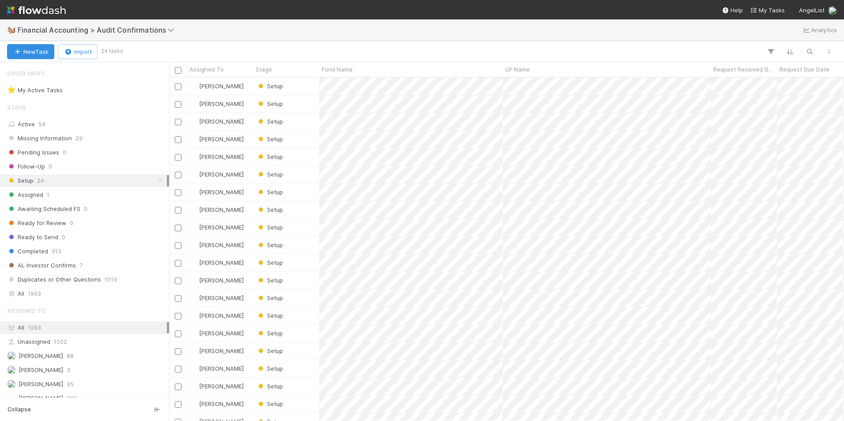
scroll to position [337, 669]
click at [299, 104] on div "Setup" at bounding box center [286, 103] width 66 height 17
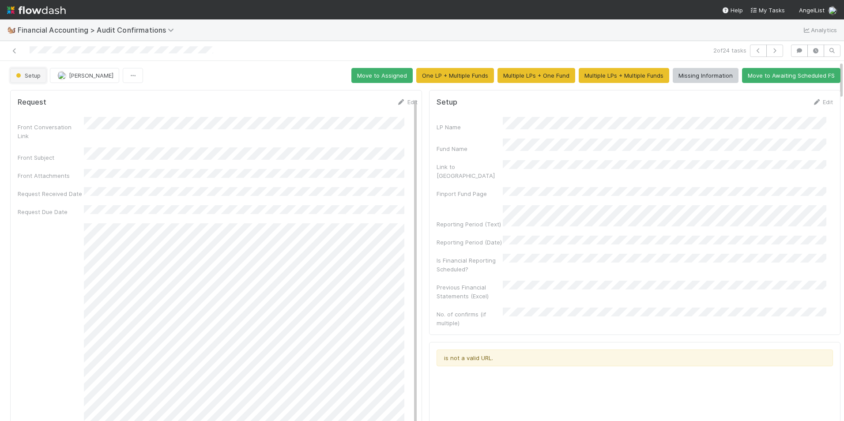
click at [29, 77] on span "Setup" at bounding box center [27, 75] width 26 height 7
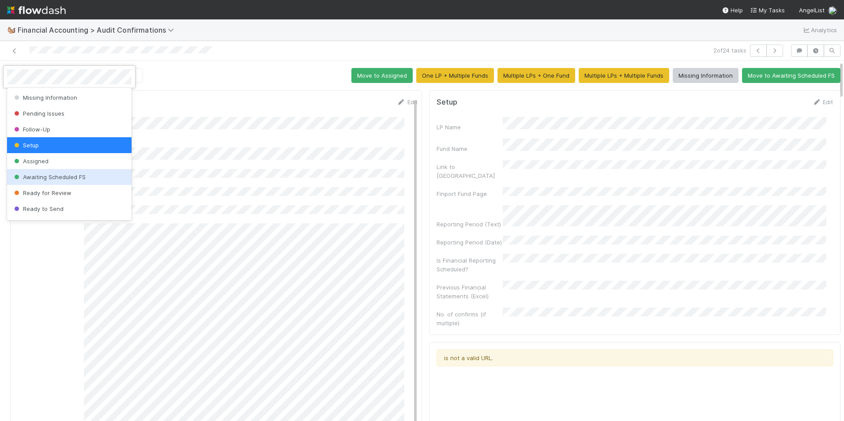
scroll to position [46, 0]
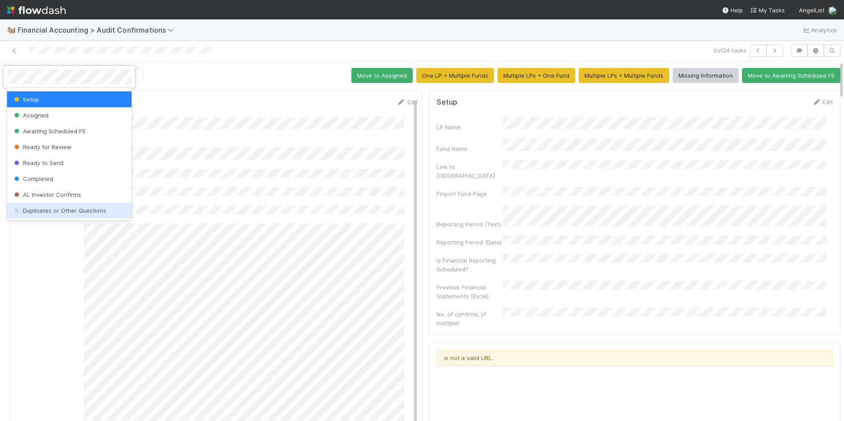
click at [68, 209] on span "Duplicates or Other Questions" at bounding box center [59, 210] width 94 height 7
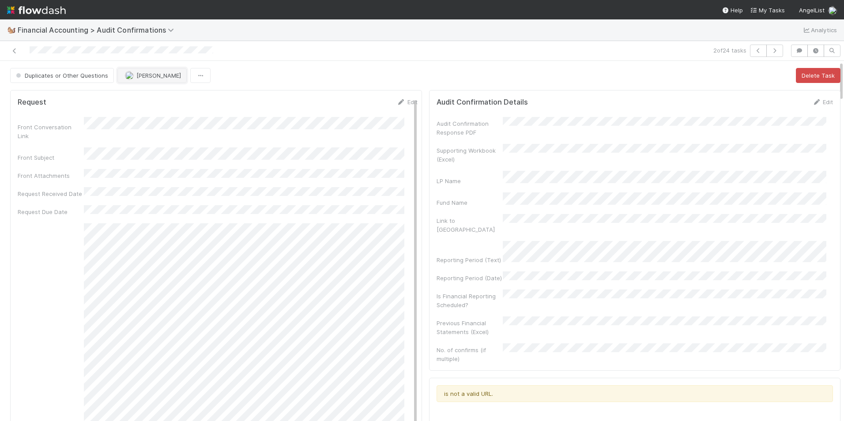
click at [140, 74] on span "[PERSON_NAME]" at bounding box center [158, 75] width 45 height 7
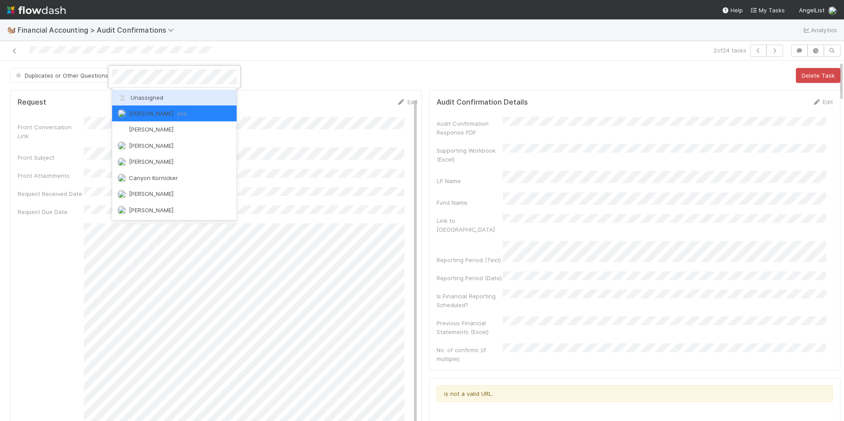
click at [143, 95] on span "Unassigned" at bounding box center [140, 97] width 46 height 7
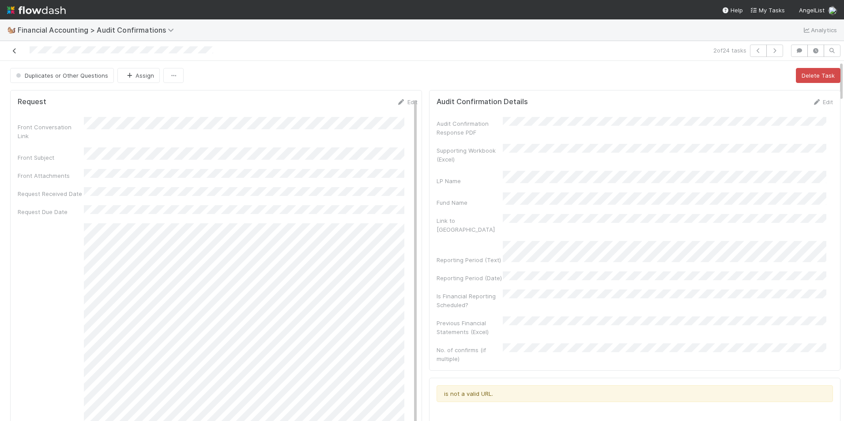
click at [15, 51] on icon at bounding box center [14, 51] width 9 height 6
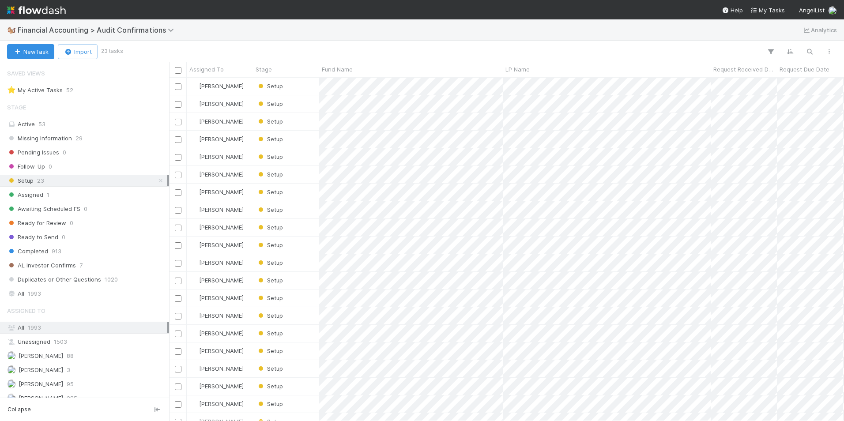
scroll to position [337, 669]
click at [312, 105] on div "Setup" at bounding box center [286, 103] width 66 height 17
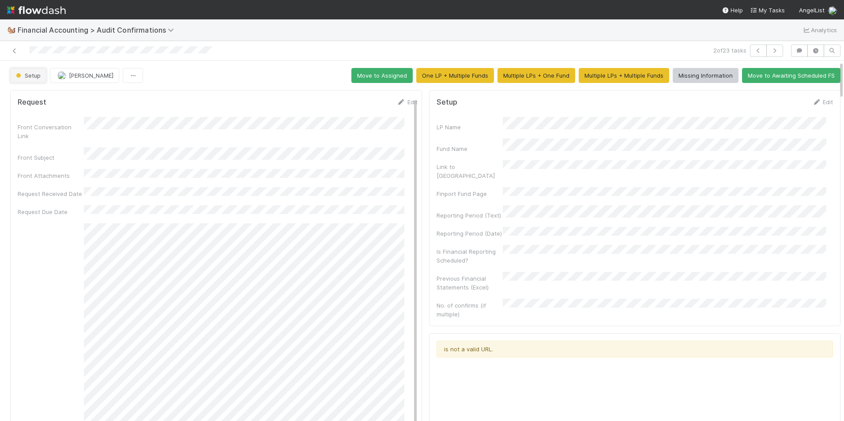
click at [35, 76] on span "Setup" at bounding box center [27, 75] width 26 height 7
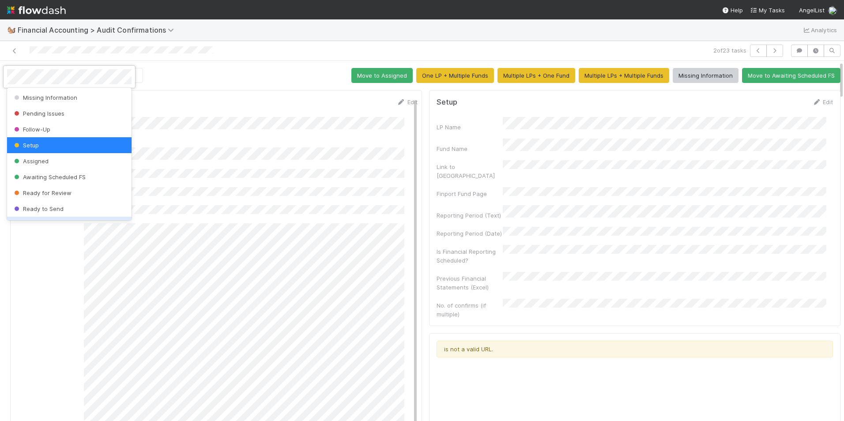
scroll to position [46, 0]
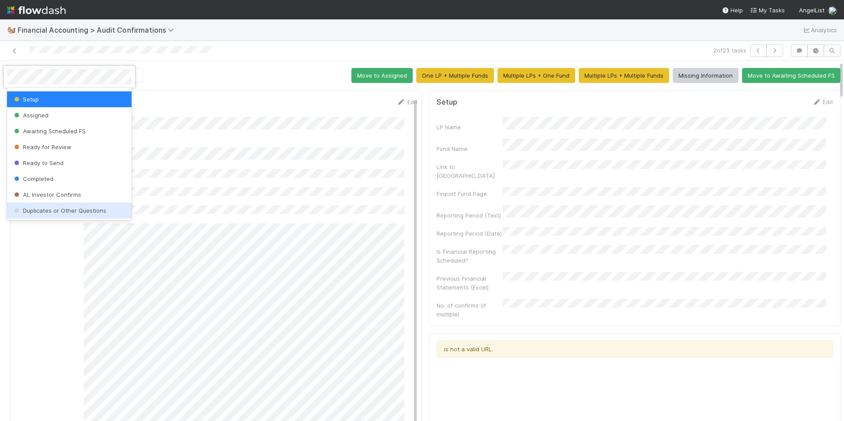
click at [72, 206] on div "Duplicates or Other Questions" at bounding box center [69, 211] width 125 height 16
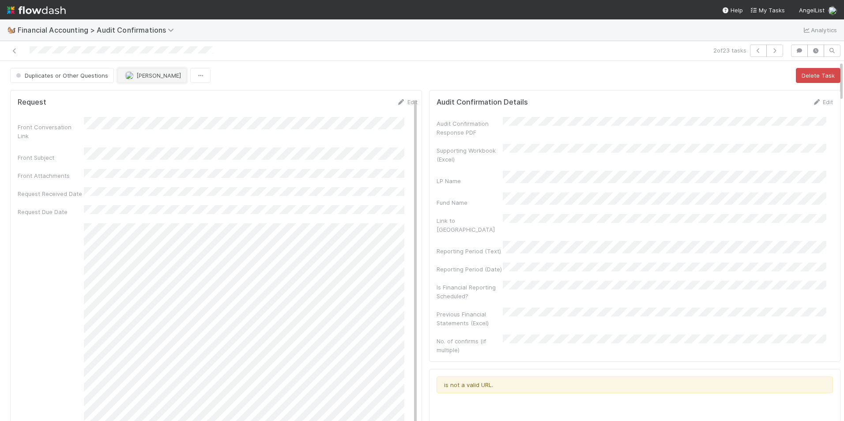
click at [137, 74] on span "[PERSON_NAME]" at bounding box center [158, 75] width 45 height 7
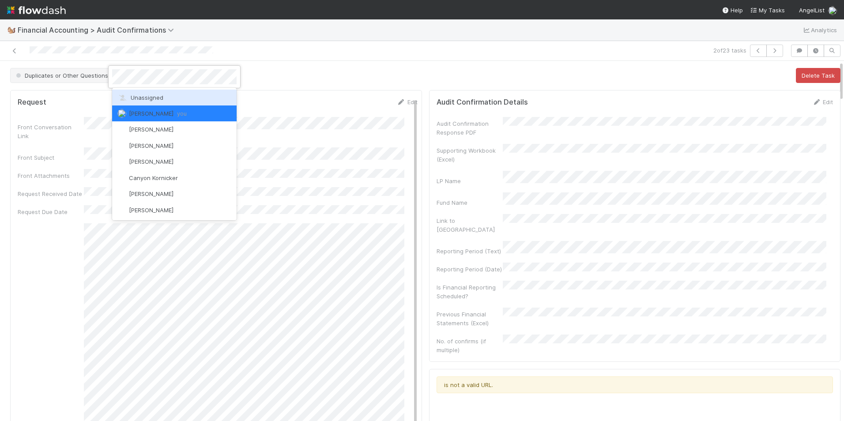
drag, startPoint x: 136, startPoint y: 96, endPoint x: 102, endPoint y: 80, distance: 38.2
click at [137, 96] on span "Unassigned" at bounding box center [140, 97] width 46 height 7
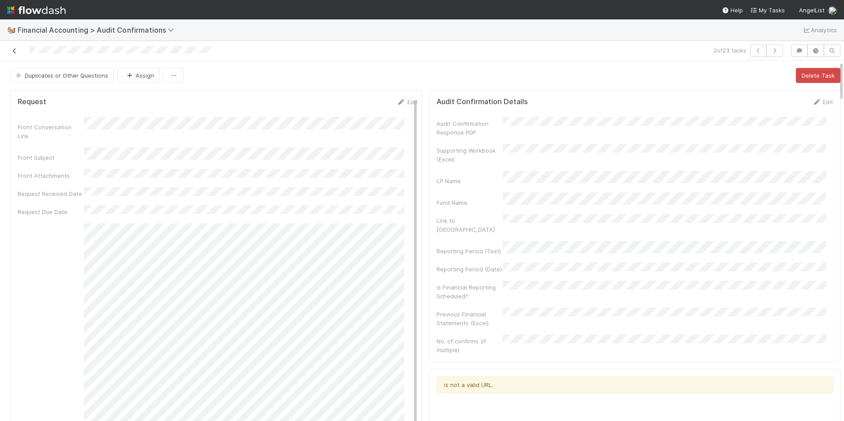
click at [15, 51] on icon at bounding box center [14, 51] width 9 height 6
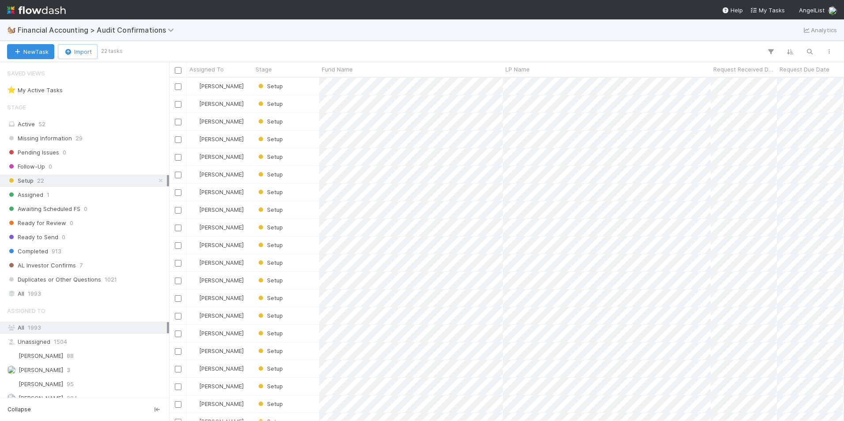
scroll to position [337, 669]
click at [312, 100] on div "Setup" at bounding box center [286, 103] width 66 height 17
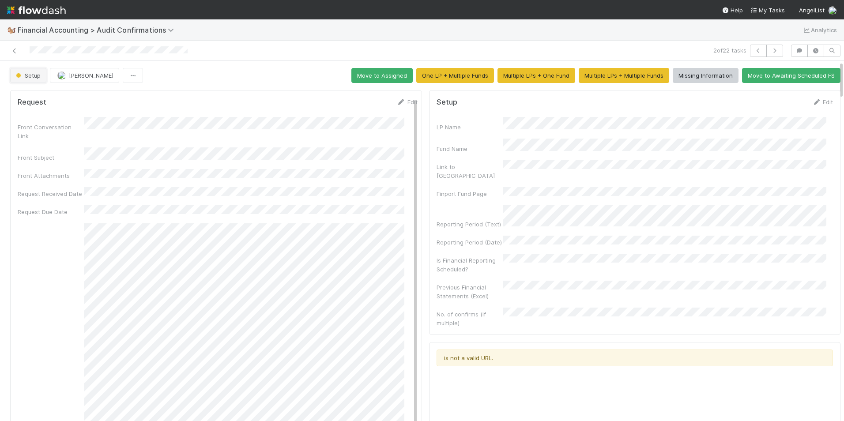
click at [26, 77] on span "Setup" at bounding box center [27, 75] width 26 height 7
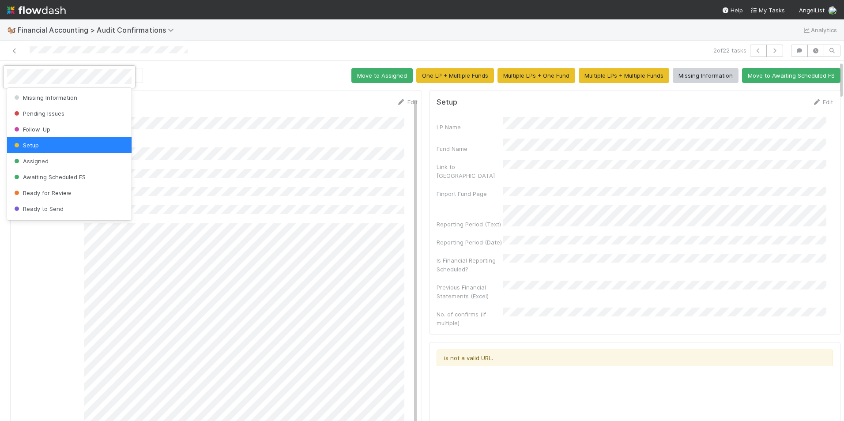
scroll to position [46, 0]
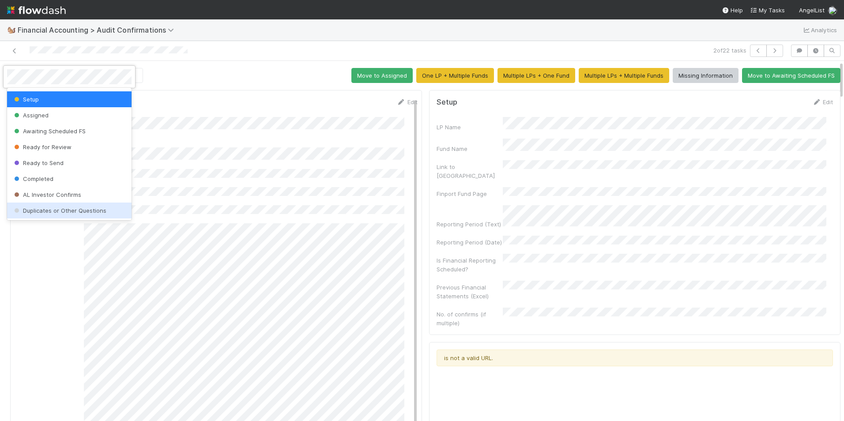
click at [63, 214] on div "Duplicates or Other Questions" at bounding box center [69, 211] width 125 height 16
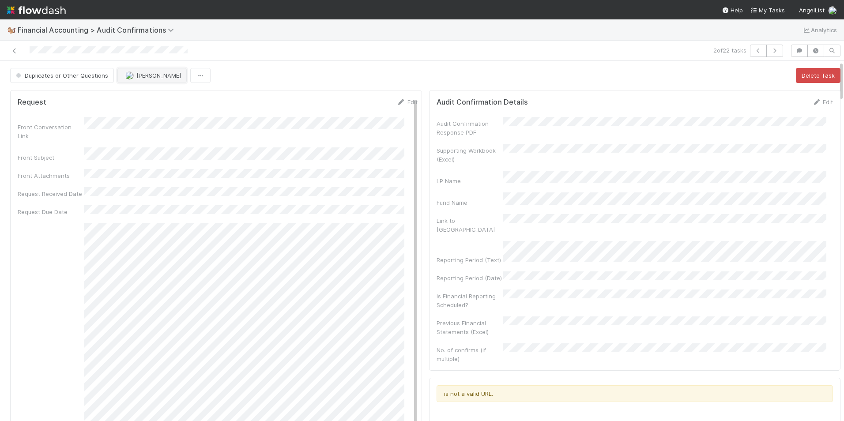
click at [132, 76] on span "[PERSON_NAME]" at bounding box center [153, 75] width 56 height 7
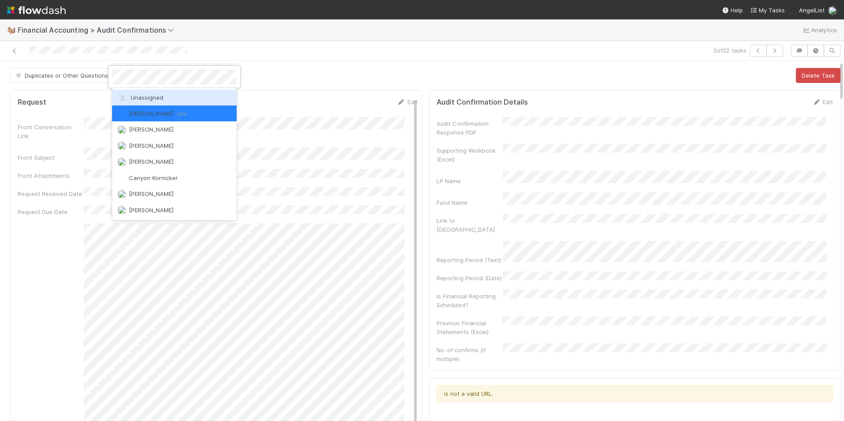
click at [132, 103] on div "Unassigned" at bounding box center [174, 98] width 125 height 16
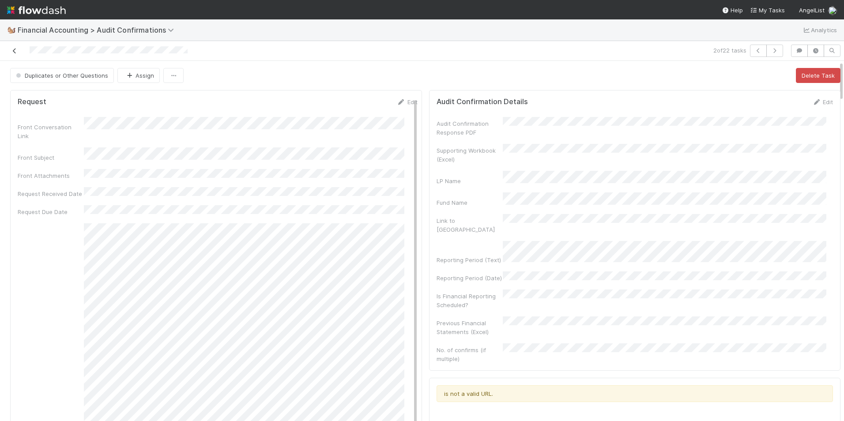
click at [13, 49] on icon at bounding box center [14, 51] width 9 height 6
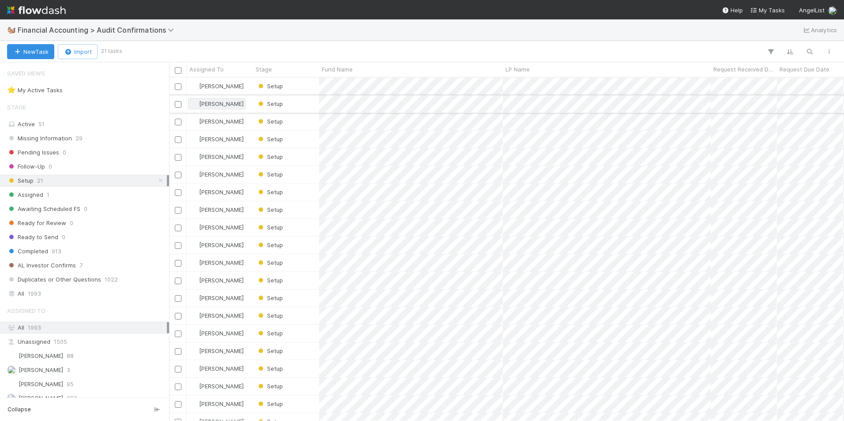
scroll to position [337, 669]
click at [309, 106] on div "Setup" at bounding box center [286, 103] width 66 height 17
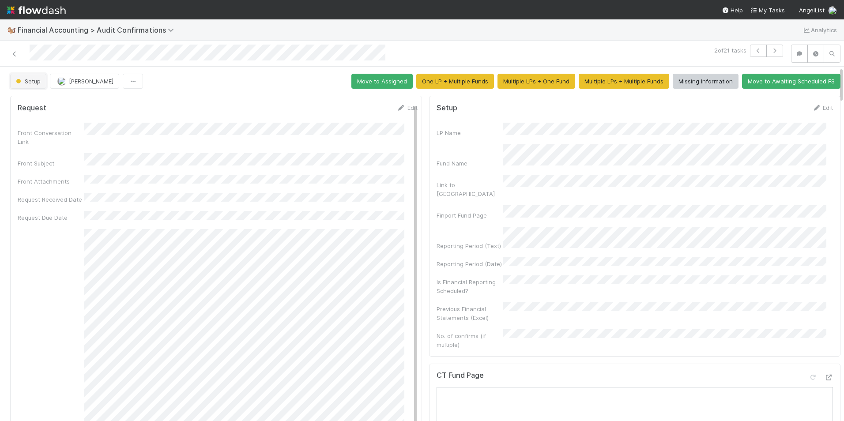
click at [36, 78] on span "Setup" at bounding box center [27, 81] width 26 height 7
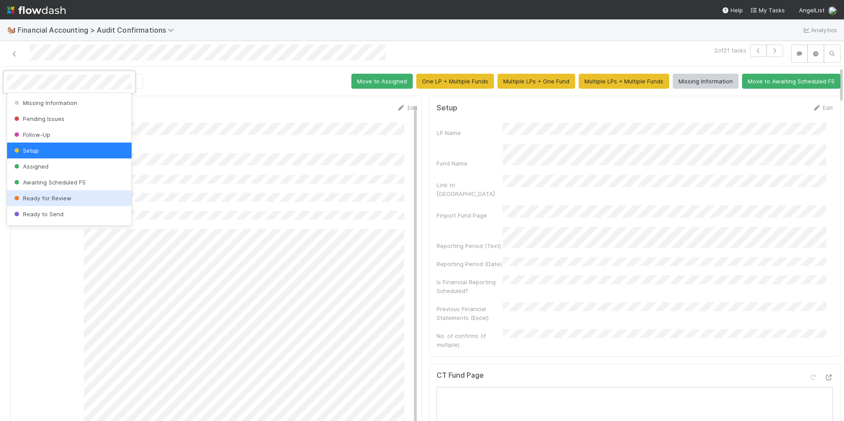
scroll to position [46, 0]
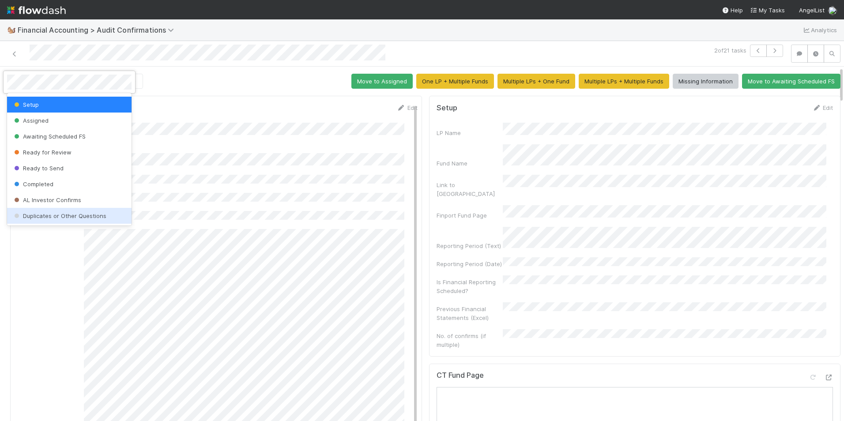
click at [62, 213] on span "Duplicates or Other Questions" at bounding box center [59, 215] width 94 height 7
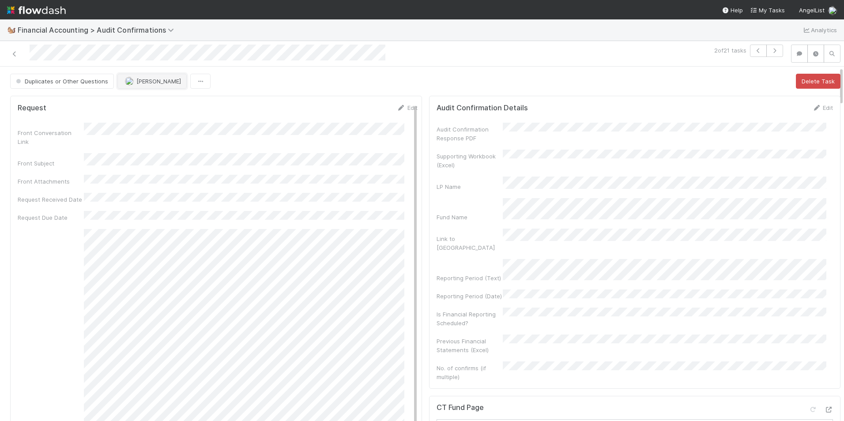
click at [140, 85] on button "[PERSON_NAME]" at bounding box center [151, 81] width 69 height 15
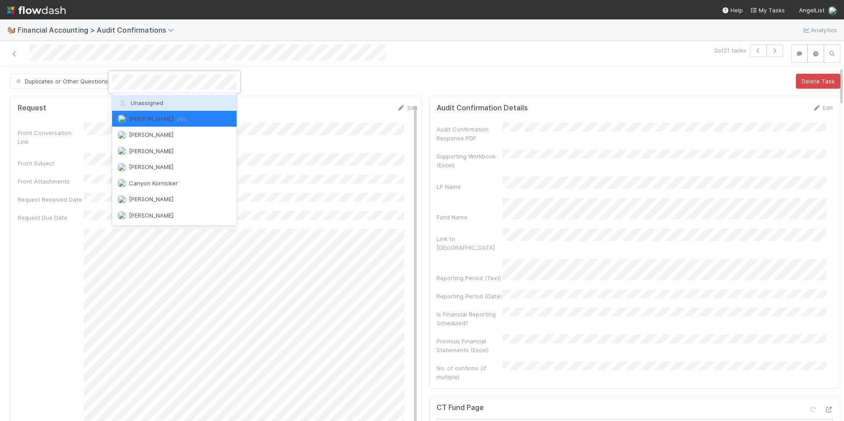
click at [142, 98] on div "Unassigned" at bounding box center [174, 103] width 125 height 16
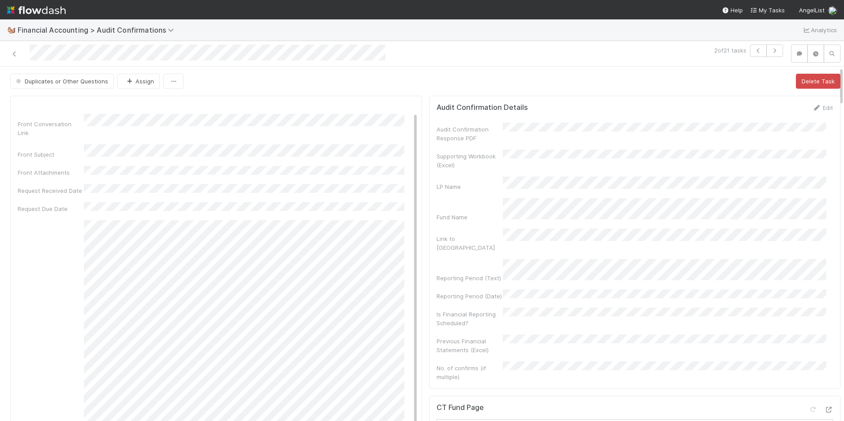
scroll to position [0, 0]
click at [11, 53] on icon at bounding box center [14, 54] width 9 height 6
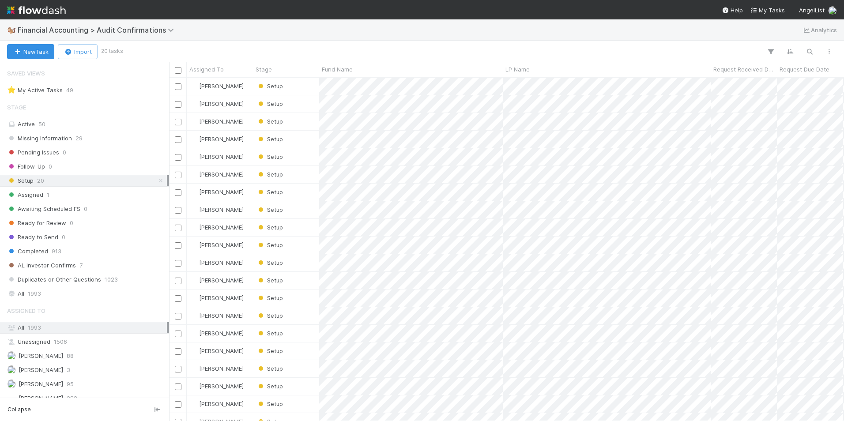
scroll to position [337, 669]
click at [314, 105] on div "Setup" at bounding box center [286, 103] width 66 height 17
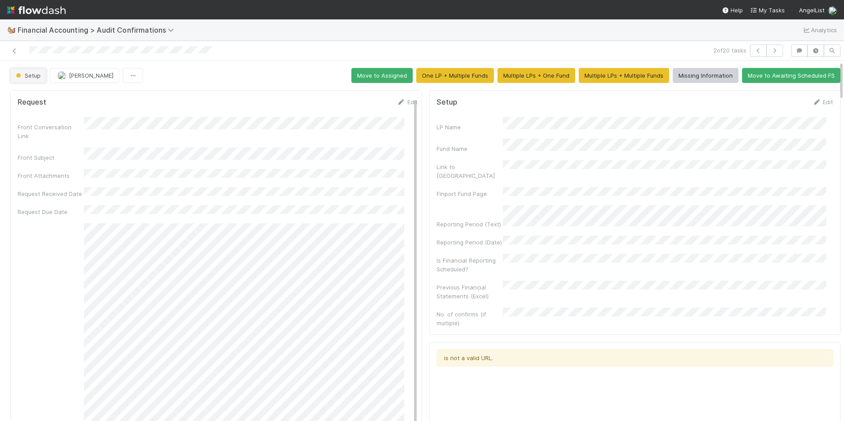
click at [20, 75] on span "button" at bounding box center [18, 75] width 4 height 4
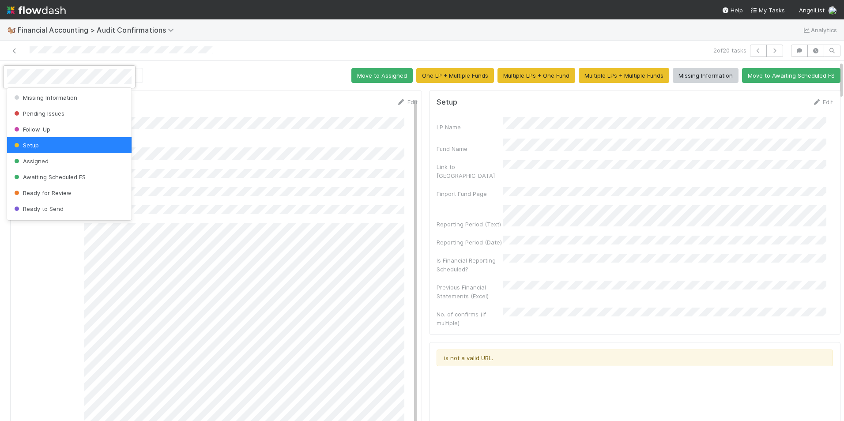
scroll to position [46, 0]
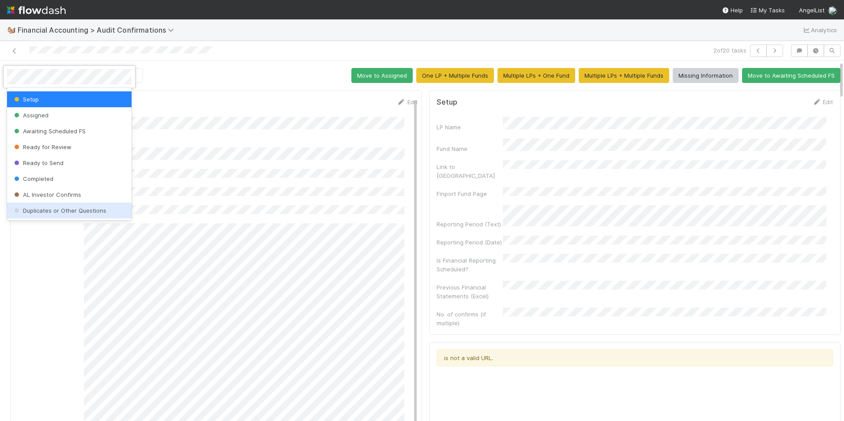
click at [53, 208] on span "Duplicates or Other Questions" at bounding box center [59, 210] width 94 height 7
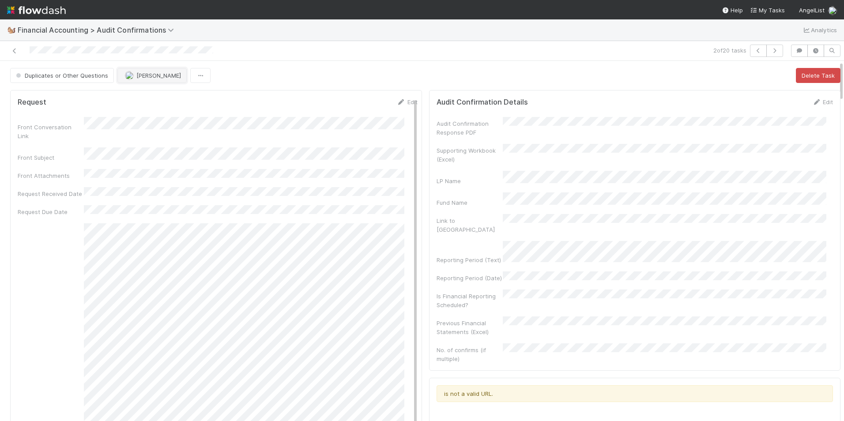
click at [132, 75] on span "[PERSON_NAME]" at bounding box center [153, 75] width 56 height 7
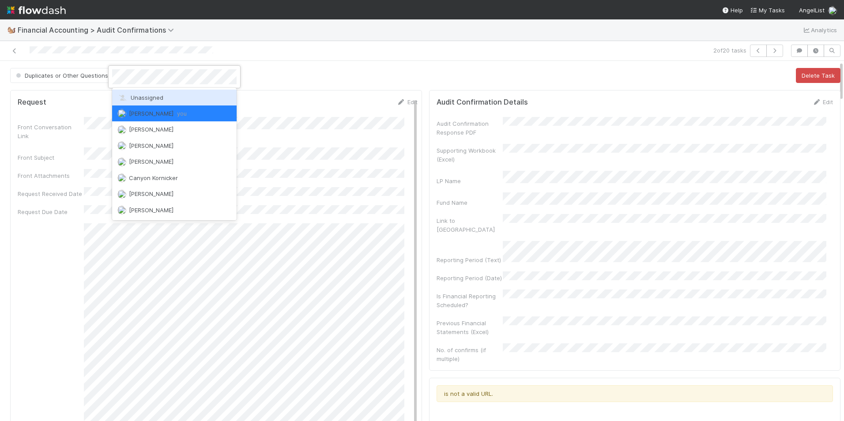
click at [137, 93] on div "Unassigned" at bounding box center [174, 98] width 125 height 16
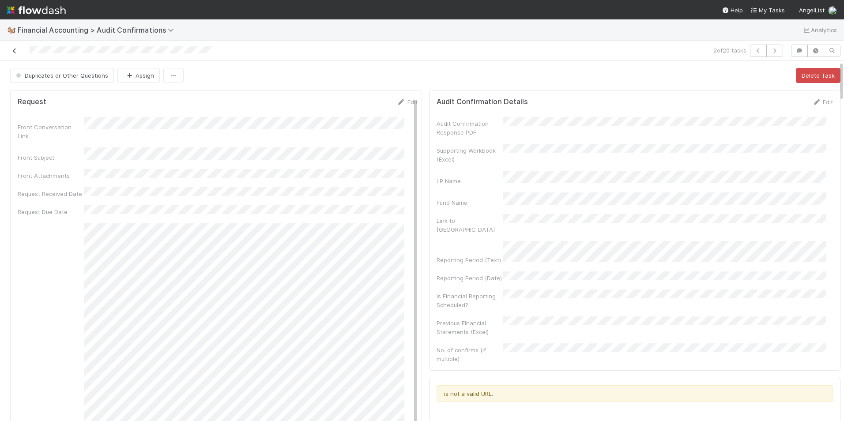
click at [14, 53] on icon at bounding box center [14, 51] width 9 height 6
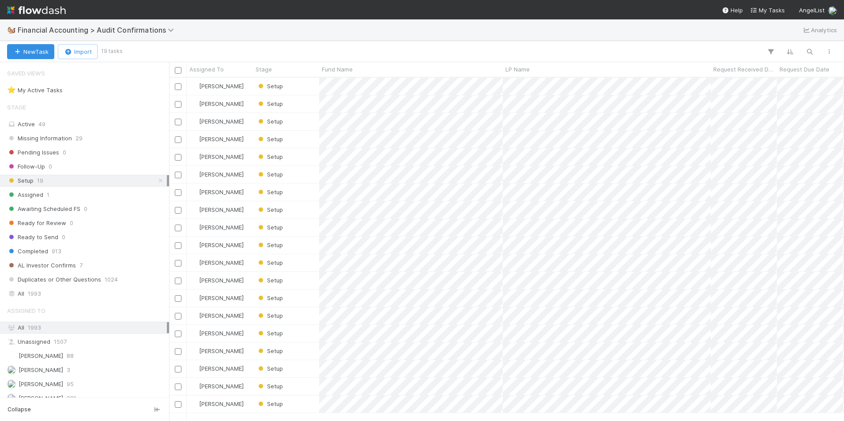
scroll to position [337, 669]
click at [313, 102] on div "Setup" at bounding box center [286, 103] width 66 height 17
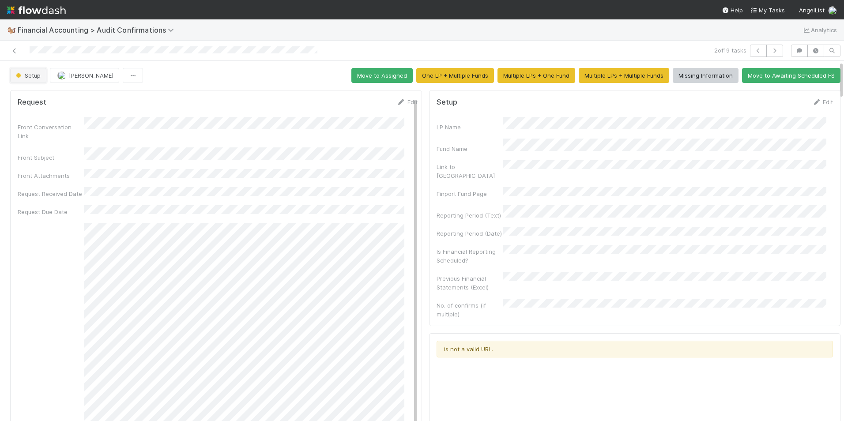
click at [34, 76] on span "Setup" at bounding box center [27, 75] width 26 height 7
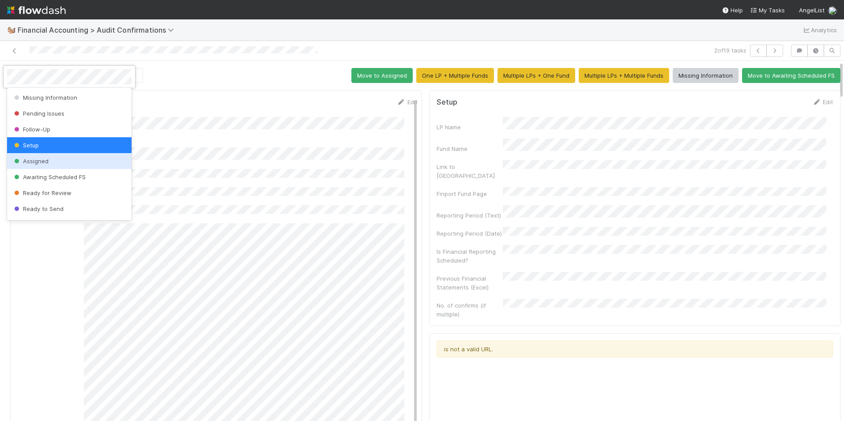
scroll to position [46, 0]
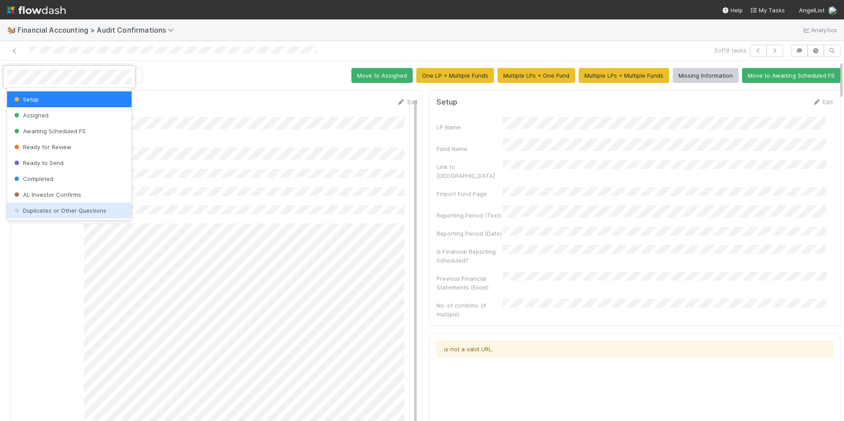
click at [87, 210] on span "Duplicates or Other Questions" at bounding box center [59, 210] width 94 height 7
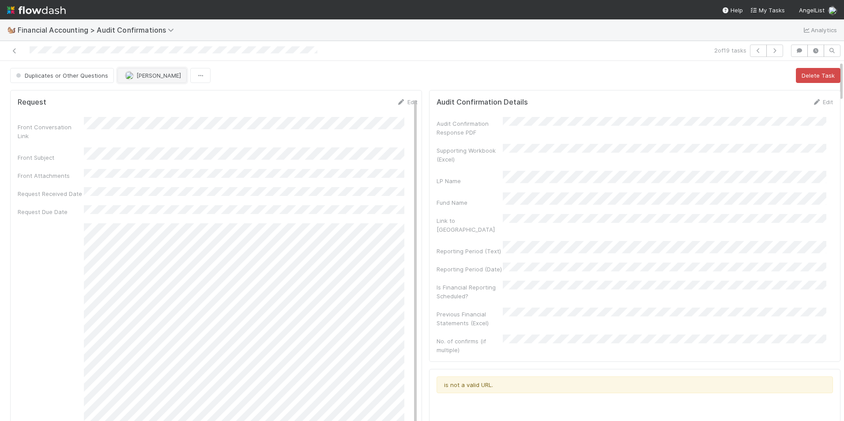
click at [139, 71] on button "[PERSON_NAME]" at bounding box center [151, 75] width 69 height 15
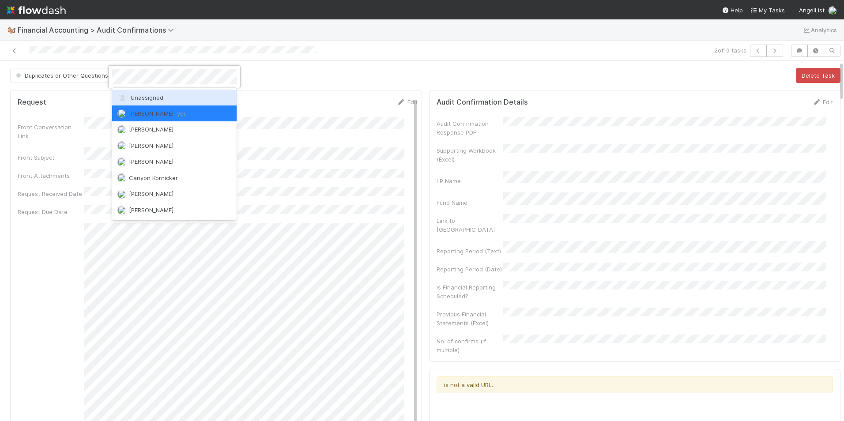
click at [143, 93] on div "Unassigned" at bounding box center [174, 98] width 125 height 16
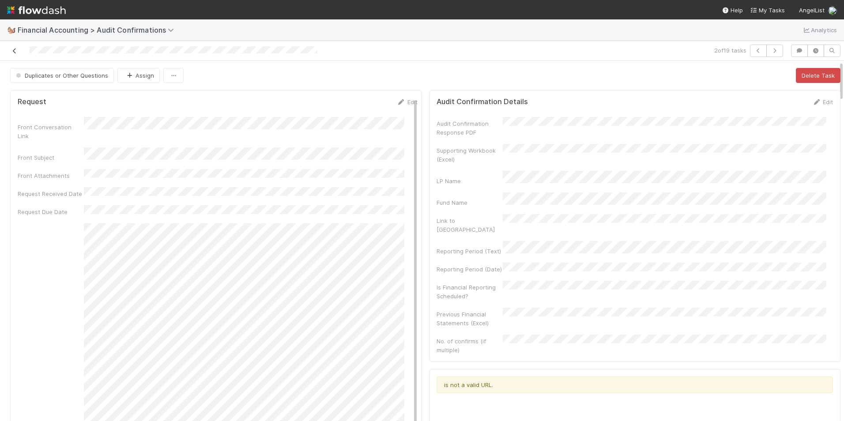
click at [13, 51] on icon at bounding box center [14, 51] width 9 height 6
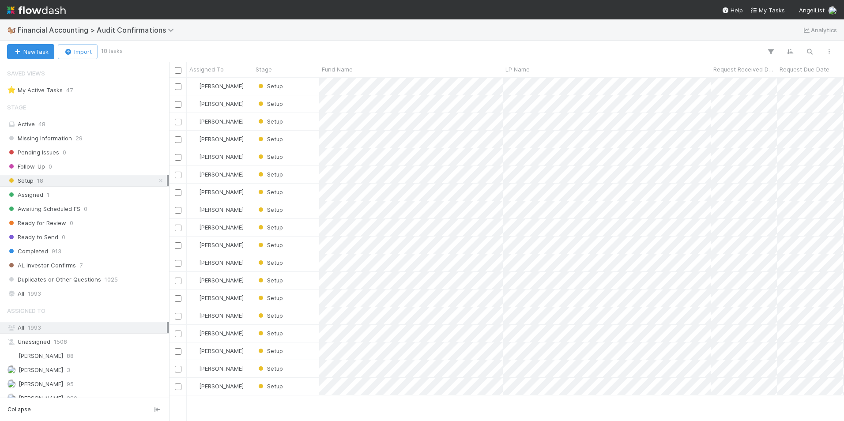
scroll to position [337, 669]
click at [306, 102] on div "Setup" at bounding box center [286, 103] width 66 height 17
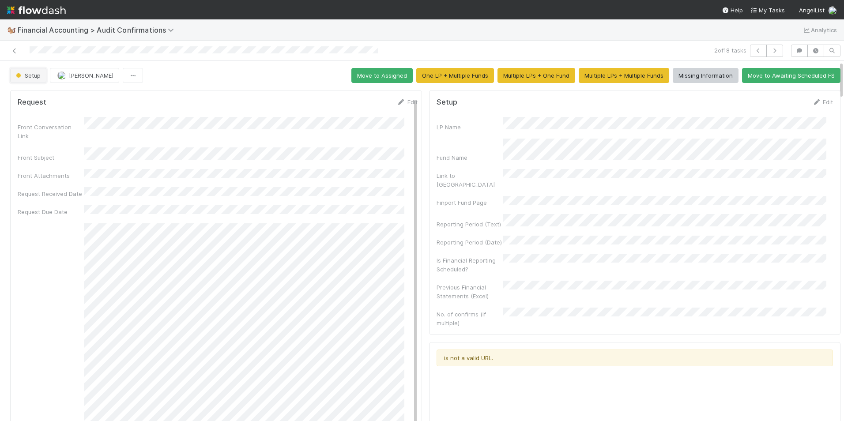
click at [34, 78] on span "Setup" at bounding box center [27, 75] width 26 height 7
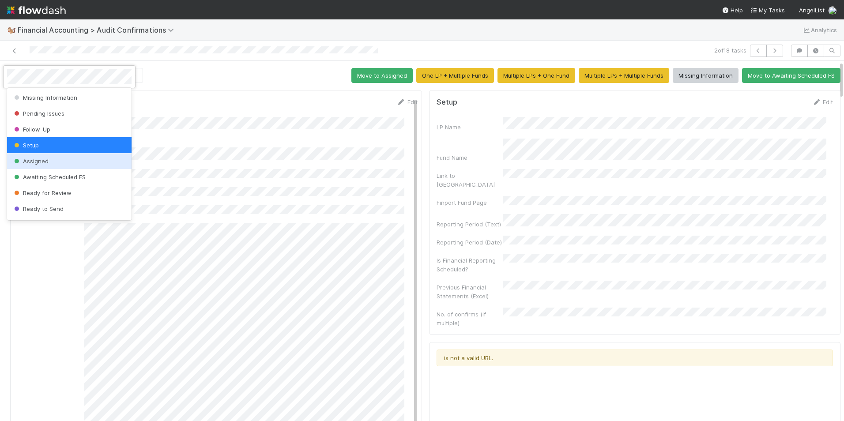
scroll to position [46, 0]
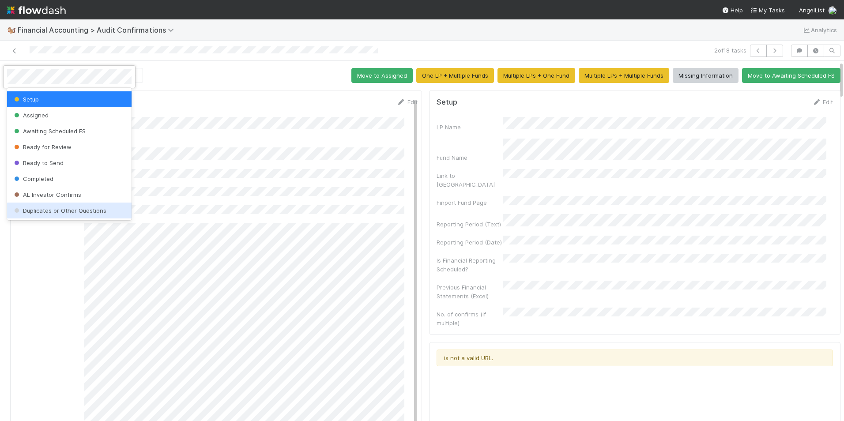
click at [83, 208] on span "Duplicates or Other Questions" at bounding box center [59, 210] width 94 height 7
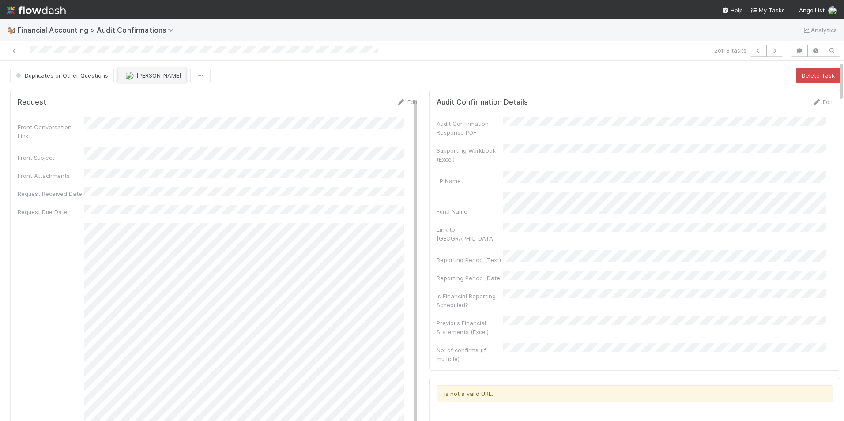
click at [134, 79] on button "[PERSON_NAME]" at bounding box center [151, 75] width 69 height 15
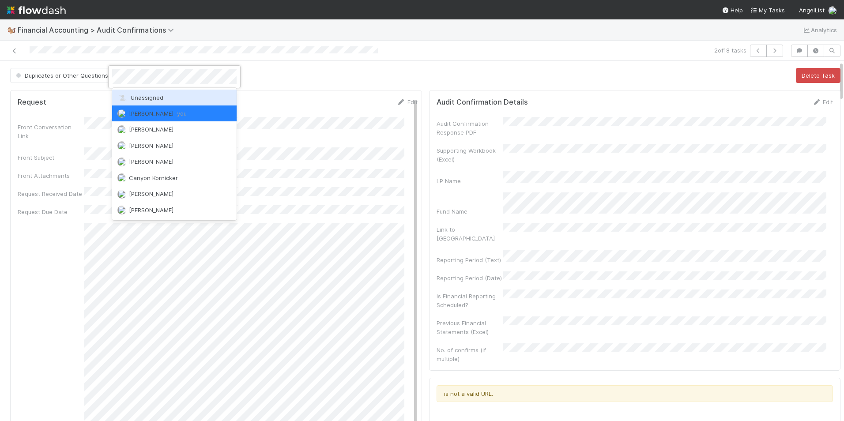
click at [136, 98] on span "Unassigned" at bounding box center [140, 97] width 46 height 7
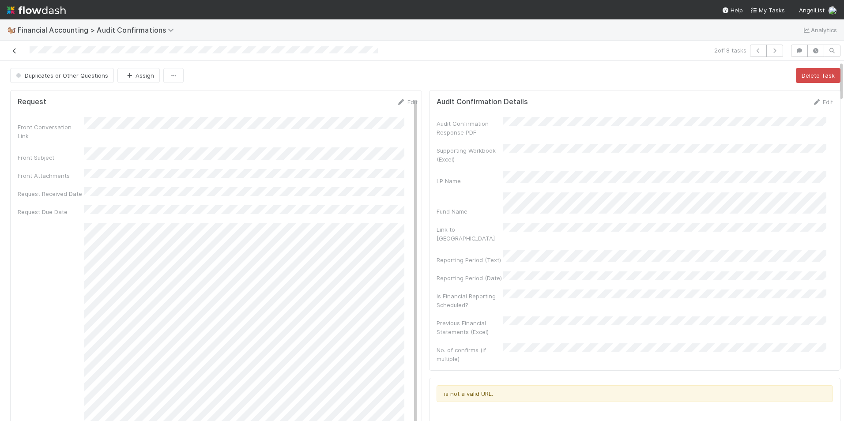
click at [15, 54] on link at bounding box center [14, 50] width 9 height 9
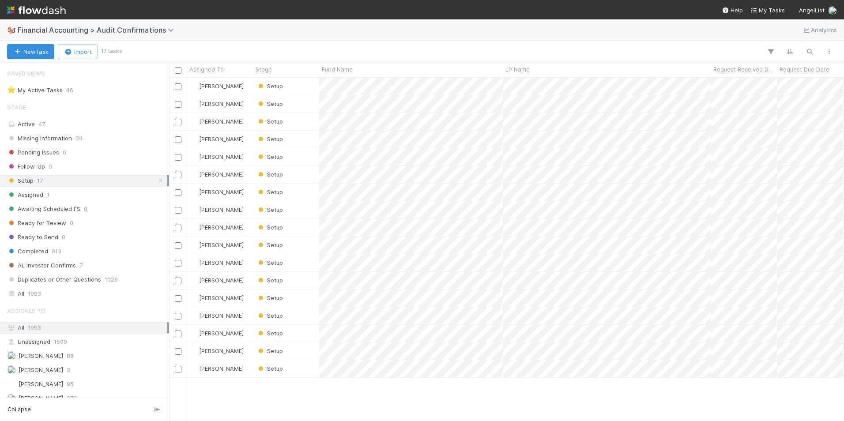
scroll to position [337, 669]
click at [300, 107] on div "Setup" at bounding box center [286, 103] width 66 height 17
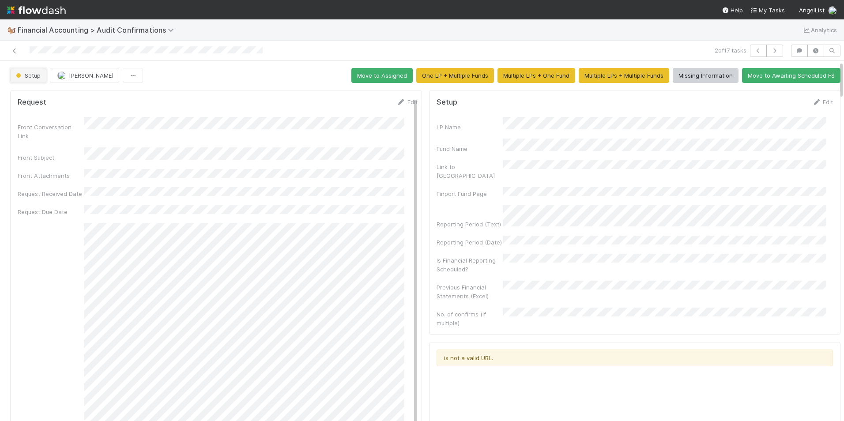
click at [36, 77] on span "Setup" at bounding box center [27, 75] width 26 height 7
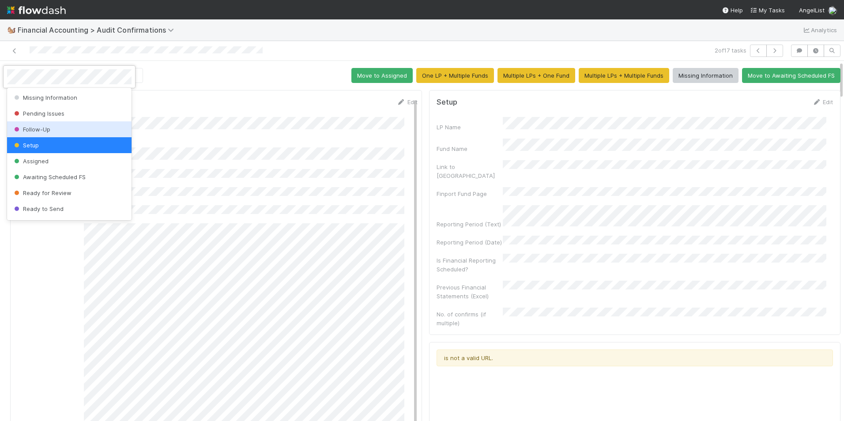
scroll to position [46, 0]
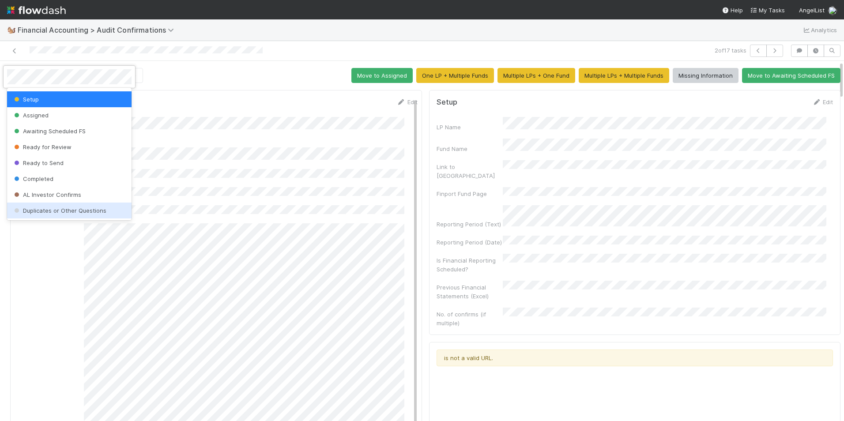
click at [61, 215] on div "Duplicates or Other Questions" at bounding box center [69, 211] width 125 height 16
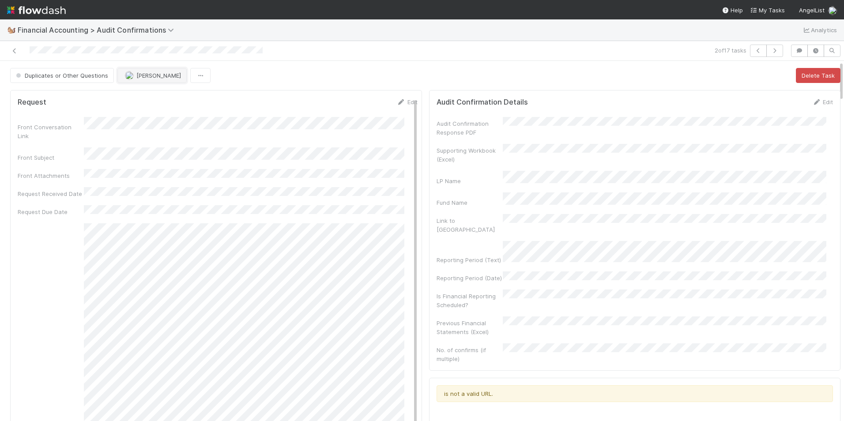
click at [127, 76] on img "button" at bounding box center [129, 75] width 9 height 9
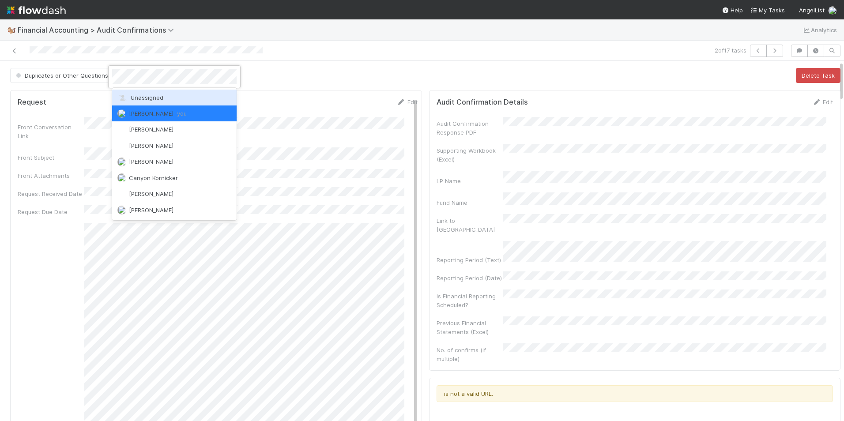
click at [132, 98] on span "Unassigned" at bounding box center [140, 97] width 46 height 7
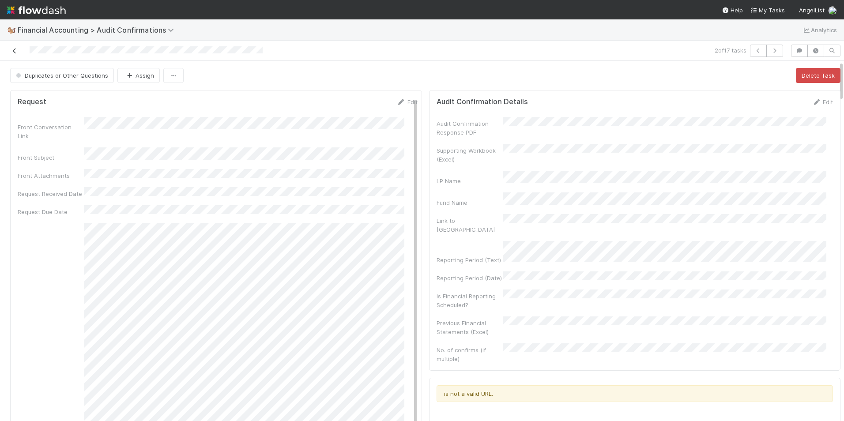
click at [13, 49] on icon at bounding box center [14, 51] width 9 height 6
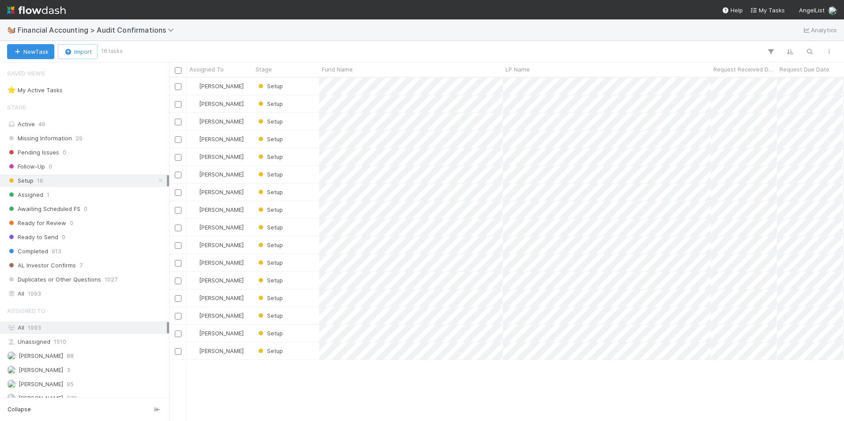
scroll to position [337, 669]
click at [299, 103] on div "Setup" at bounding box center [286, 103] width 66 height 17
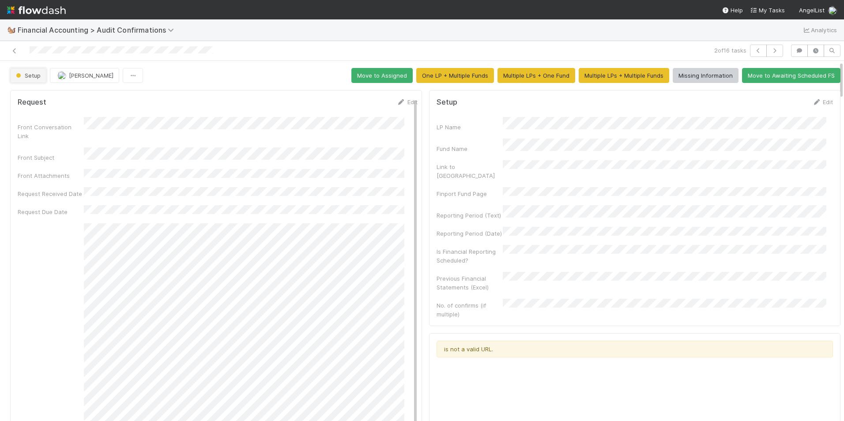
click at [30, 71] on button "Setup" at bounding box center [28, 75] width 36 height 15
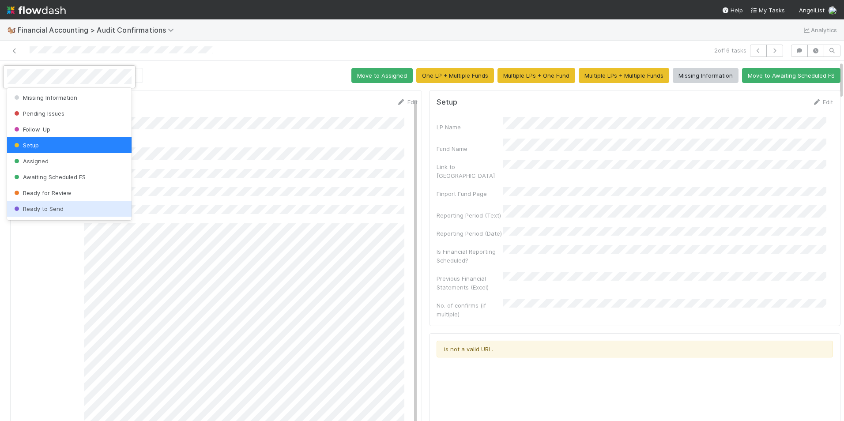
scroll to position [46, 0]
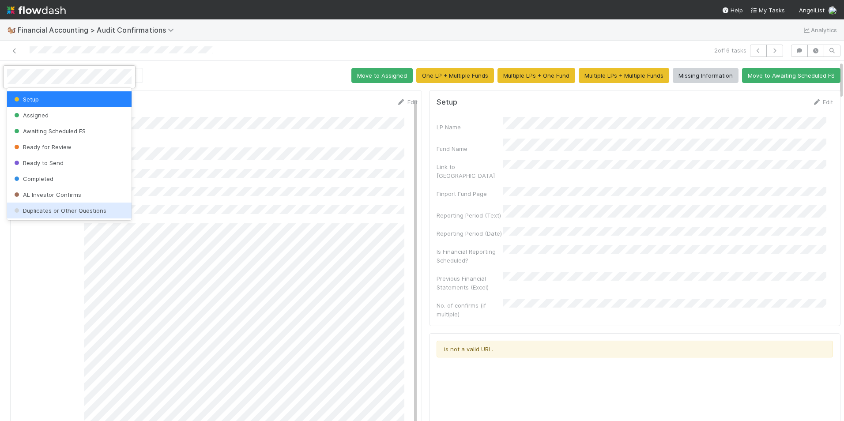
click at [66, 213] on span "Duplicates or Other Questions" at bounding box center [59, 210] width 94 height 7
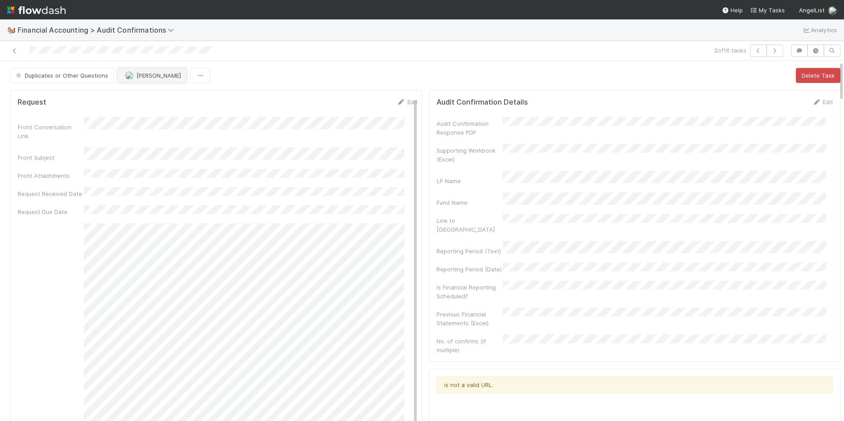
click at [143, 77] on span "[PERSON_NAME]" at bounding box center [158, 75] width 45 height 7
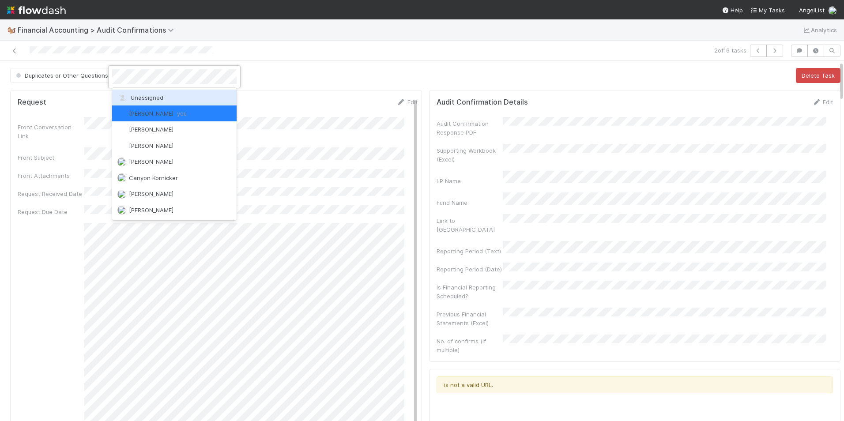
drag, startPoint x: 147, startPoint y: 100, endPoint x: 142, endPoint y: 97, distance: 5.8
click at [147, 99] on span "Unassigned" at bounding box center [140, 97] width 46 height 7
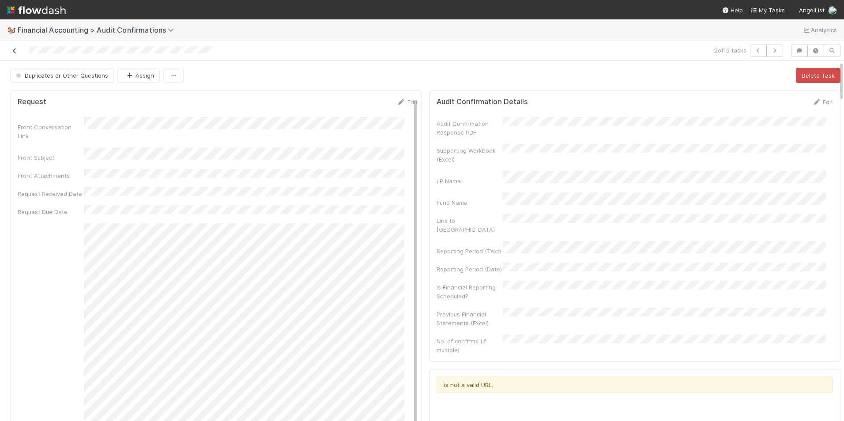
click at [14, 52] on icon at bounding box center [14, 51] width 9 height 6
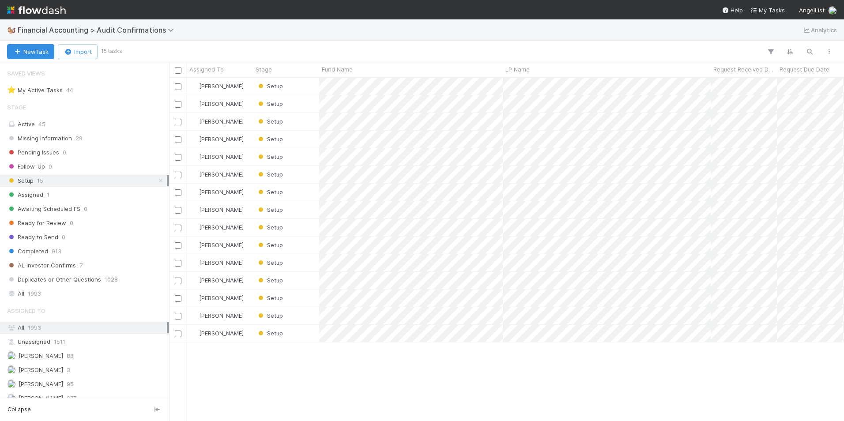
scroll to position [337, 669]
click at [313, 104] on div "Setup" at bounding box center [286, 103] width 66 height 17
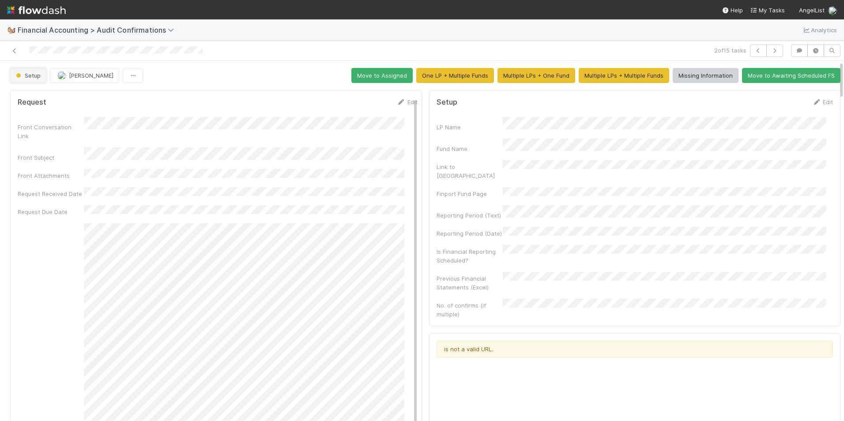
click at [25, 72] on button "Setup" at bounding box center [28, 75] width 36 height 15
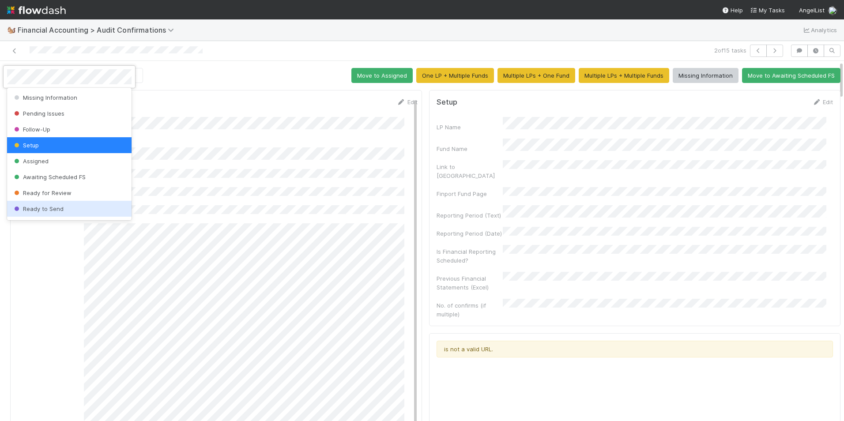
scroll to position [46, 0]
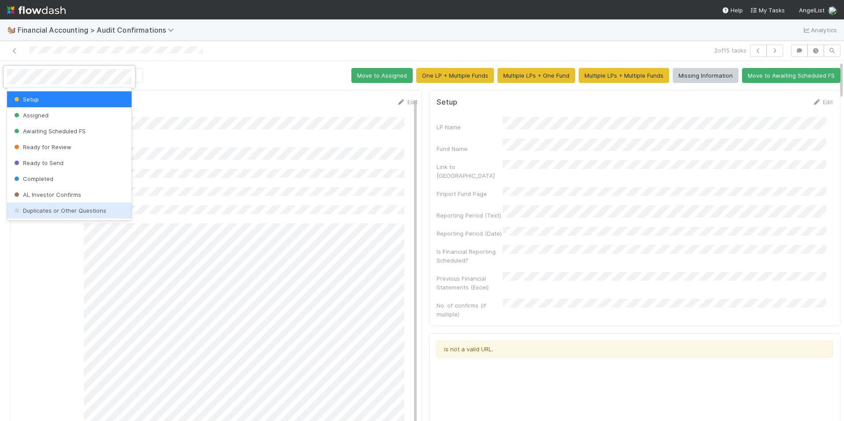
click at [82, 211] on span "Duplicates or Other Questions" at bounding box center [59, 210] width 94 height 7
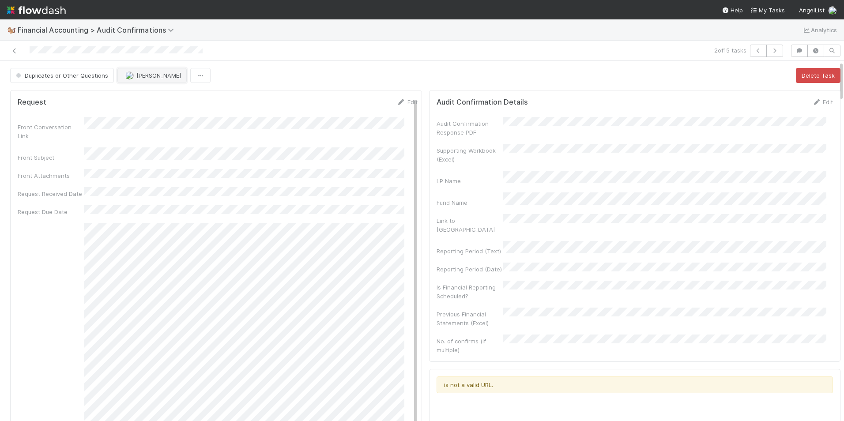
click at [132, 77] on span "[PERSON_NAME]" at bounding box center [153, 75] width 56 height 7
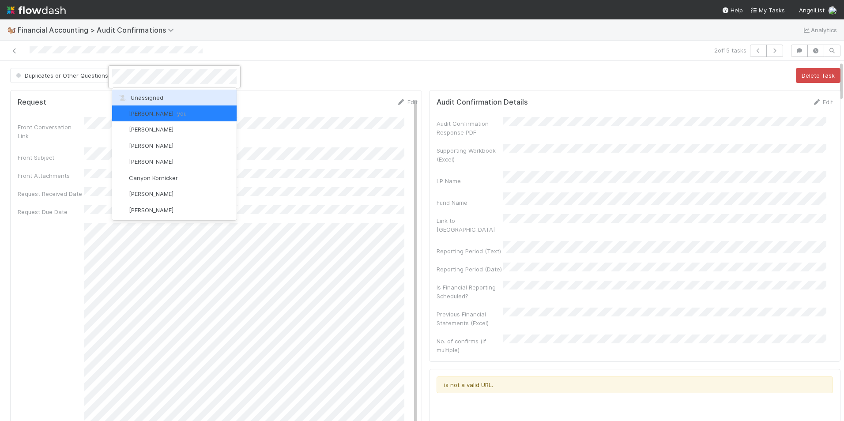
click at [138, 96] on span "Unassigned" at bounding box center [140, 97] width 46 height 7
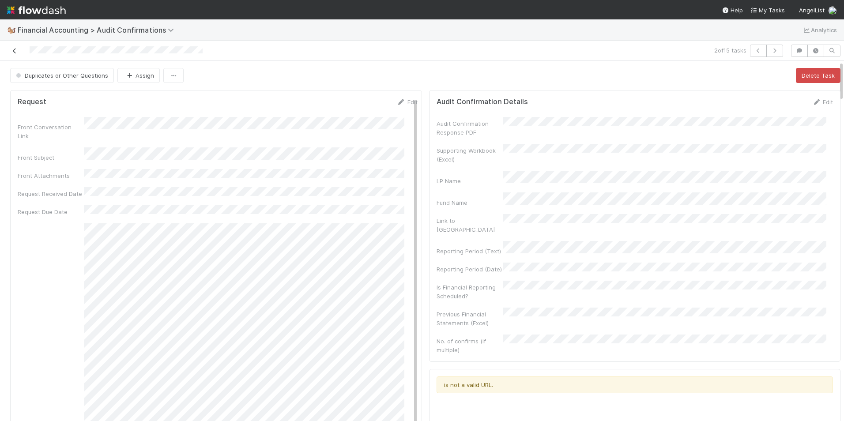
click at [16, 51] on icon at bounding box center [14, 51] width 9 height 6
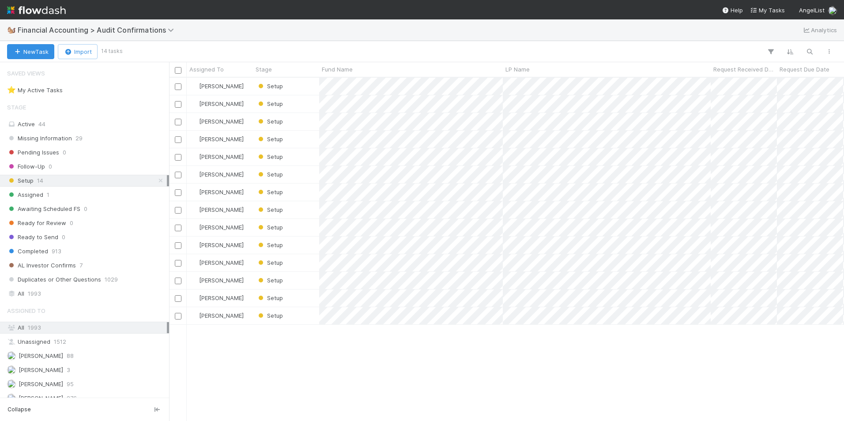
scroll to position [337, 669]
drag, startPoint x: 302, startPoint y: 96, endPoint x: 313, endPoint y: 106, distance: 14.7
click at [313, 106] on div "Setup" at bounding box center [286, 103] width 66 height 17
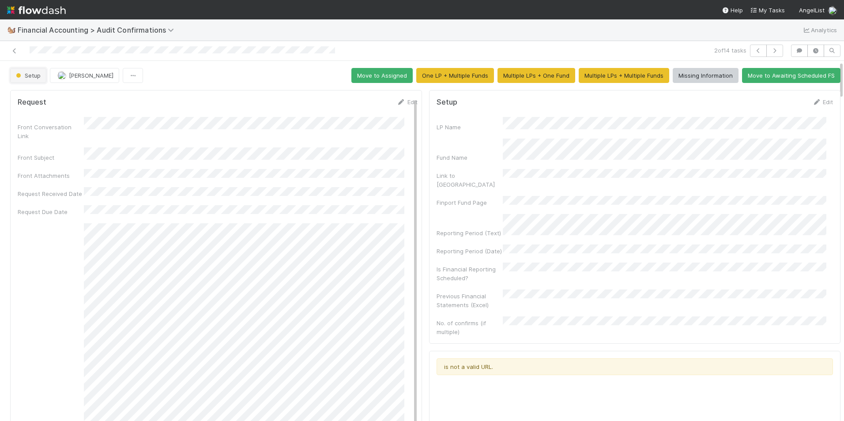
click at [29, 79] on button "Setup" at bounding box center [28, 75] width 36 height 15
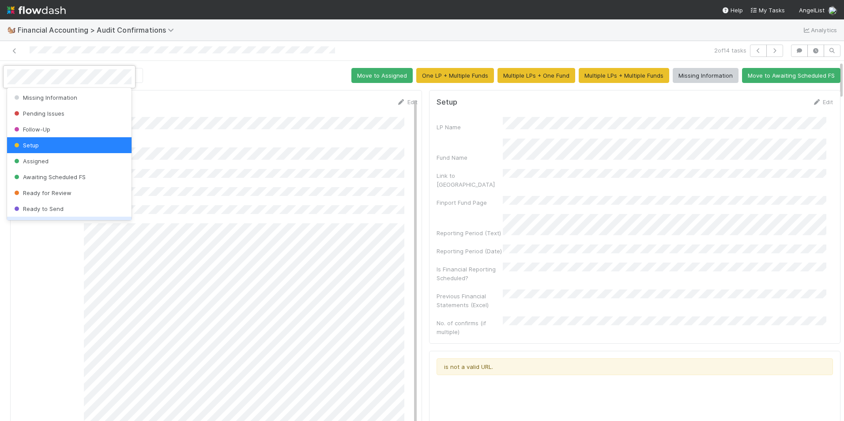
scroll to position [46, 0]
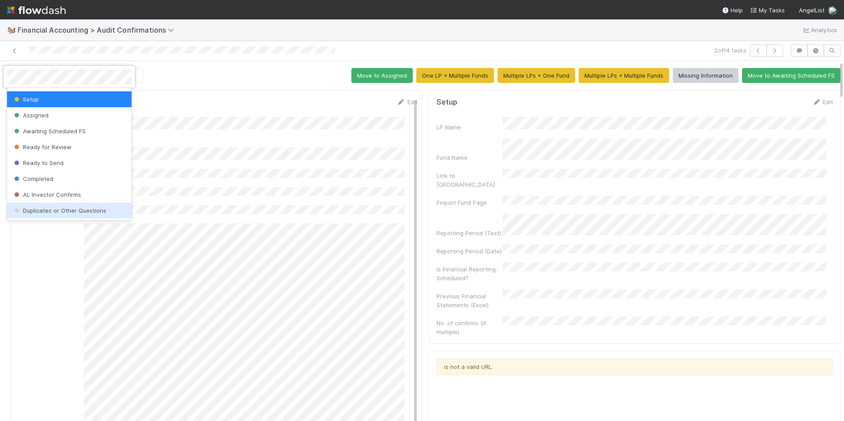
click at [61, 210] on span "Duplicates or Other Questions" at bounding box center [59, 210] width 94 height 7
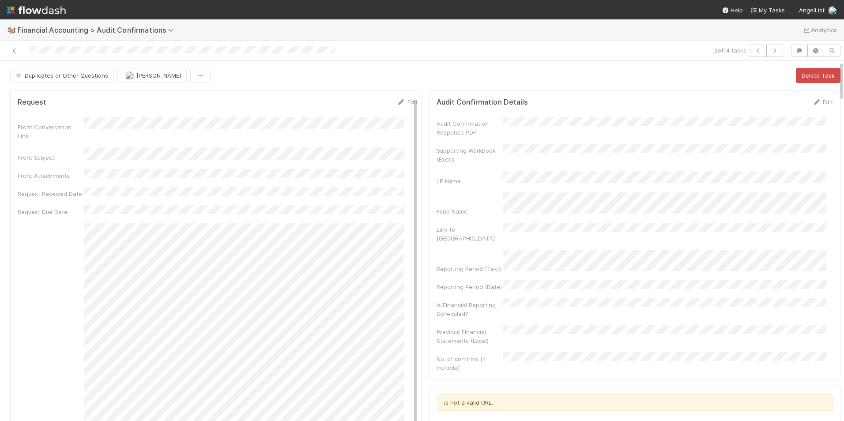
click at [137, 72] on span "[PERSON_NAME]" at bounding box center [158, 75] width 45 height 7
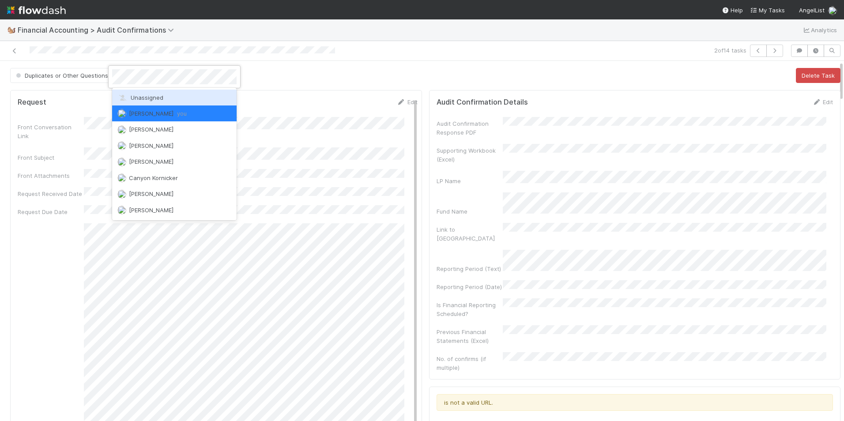
click at [139, 95] on span "Unassigned" at bounding box center [140, 97] width 46 height 7
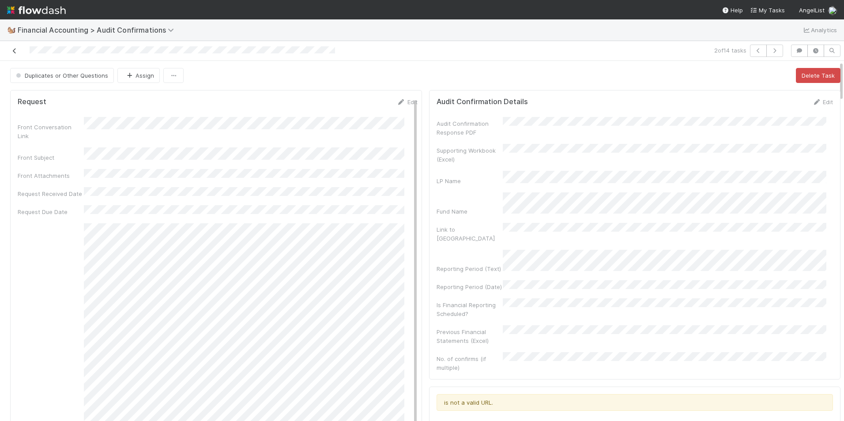
click at [14, 51] on icon at bounding box center [14, 51] width 9 height 6
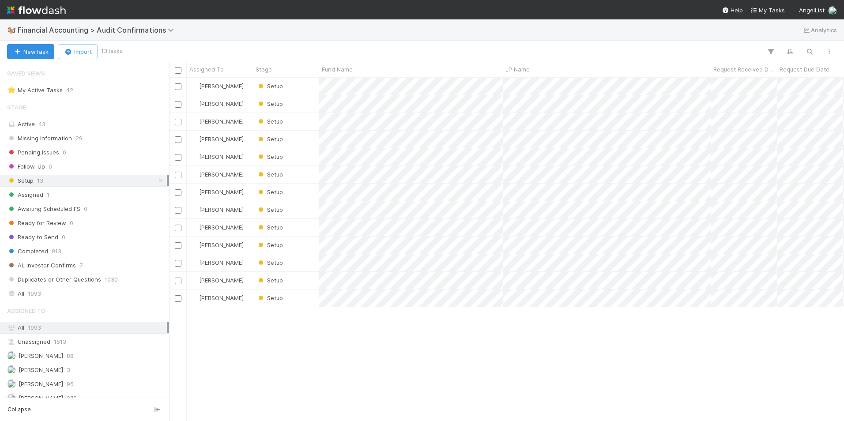
scroll to position [337, 669]
click at [304, 106] on div "Setup" at bounding box center [286, 103] width 66 height 17
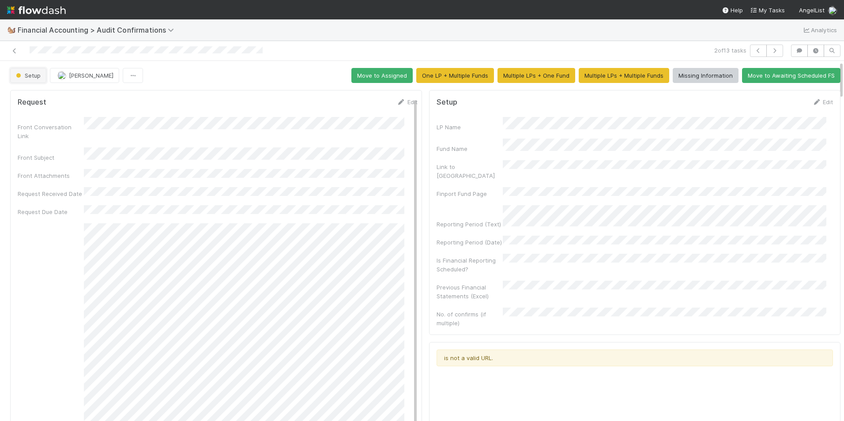
click at [32, 78] on span "Setup" at bounding box center [27, 75] width 26 height 7
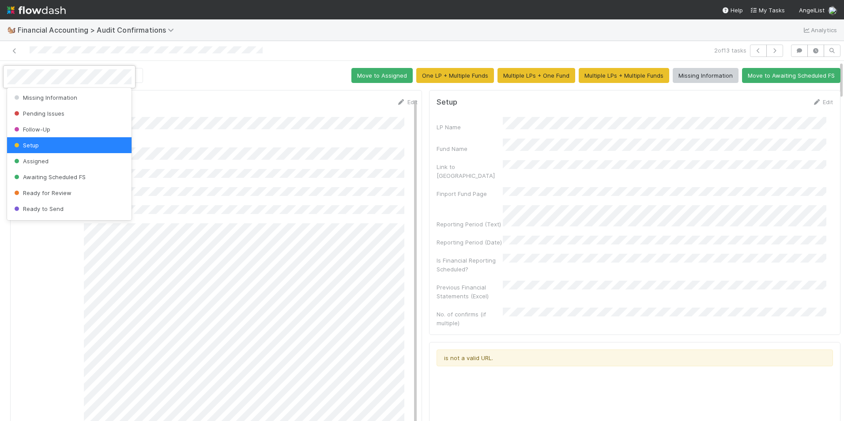
scroll to position [46, 0]
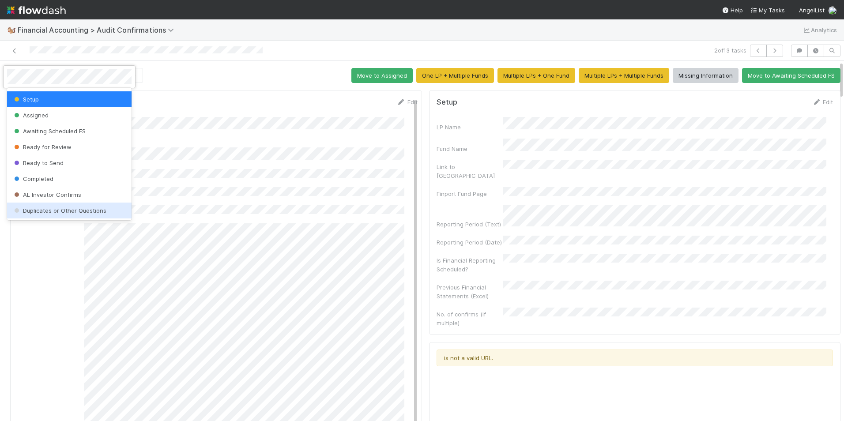
click at [79, 207] on div "Duplicates or Other Questions" at bounding box center [69, 211] width 125 height 16
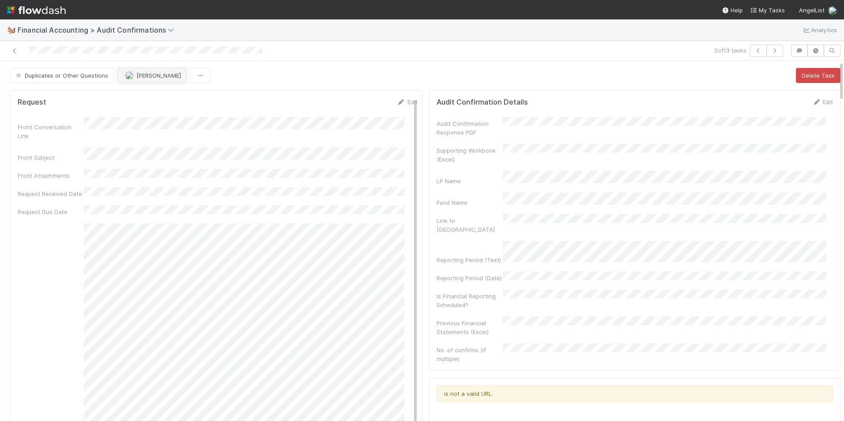
click at [129, 76] on img "button" at bounding box center [129, 75] width 9 height 9
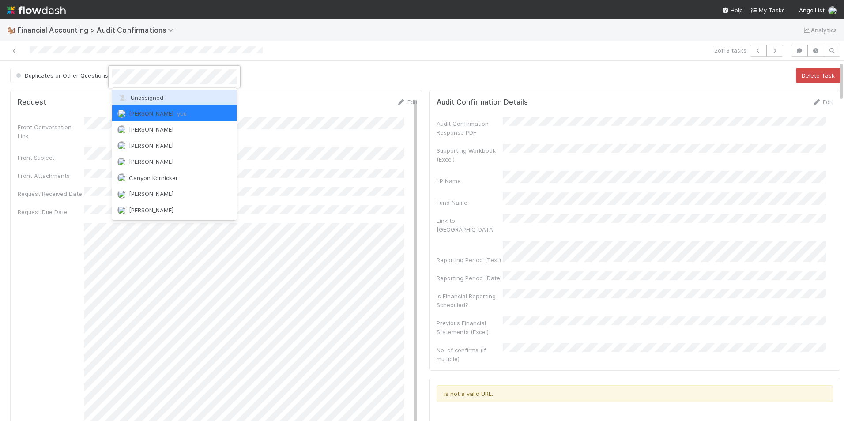
click at [131, 94] on span "Unassigned" at bounding box center [140, 97] width 46 height 7
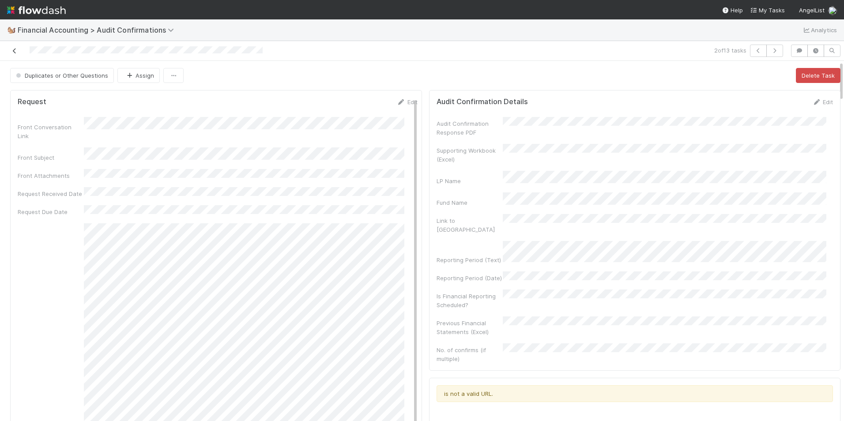
click at [12, 52] on icon at bounding box center [14, 51] width 9 height 6
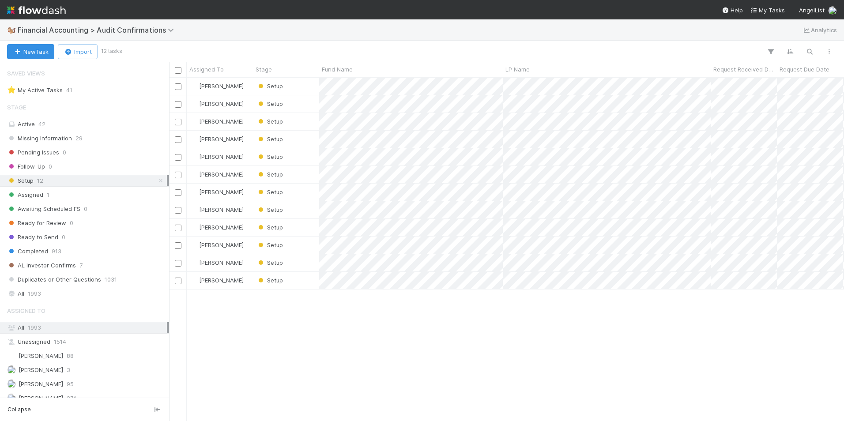
scroll to position [337, 669]
click at [307, 189] on div "Setup" at bounding box center [286, 192] width 66 height 17
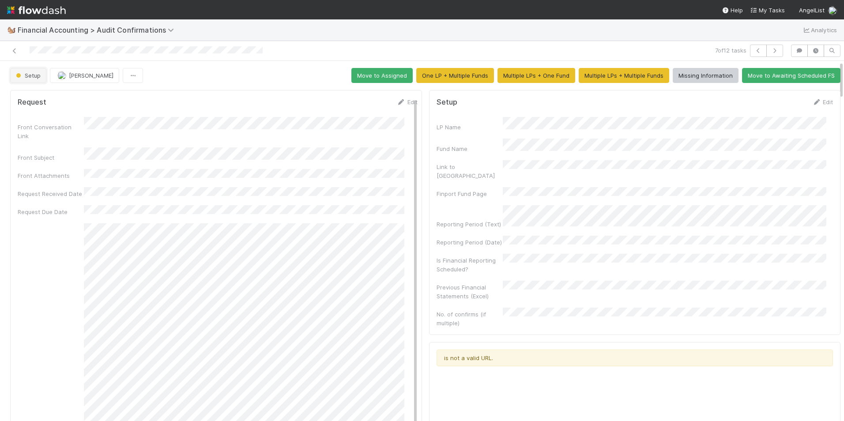
click at [31, 76] on span "Setup" at bounding box center [27, 75] width 26 height 7
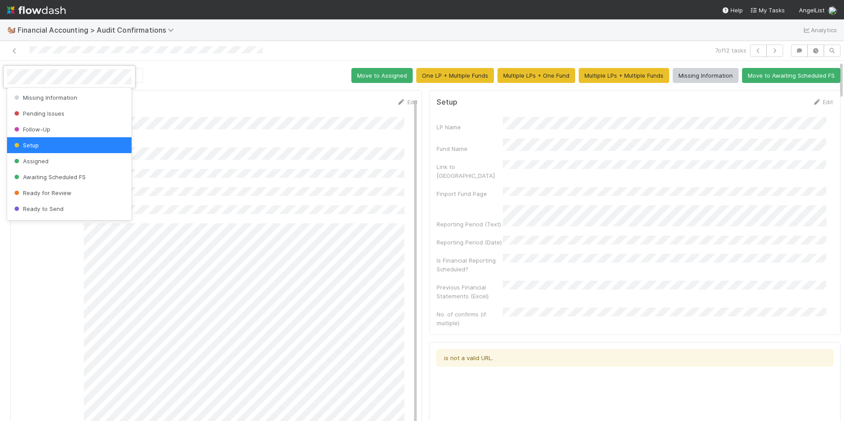
scroll to position [46, 0]
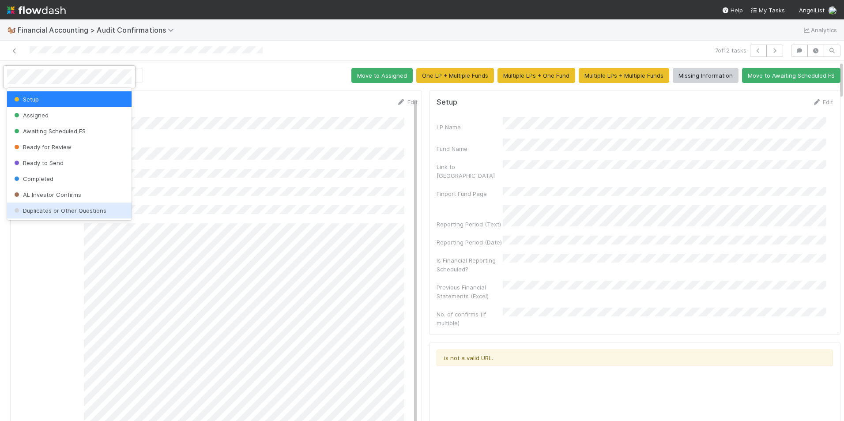
click at [65, 208] on span "Duplicates or Other Questions" at bounding box center [59, 210] width 94 height 7
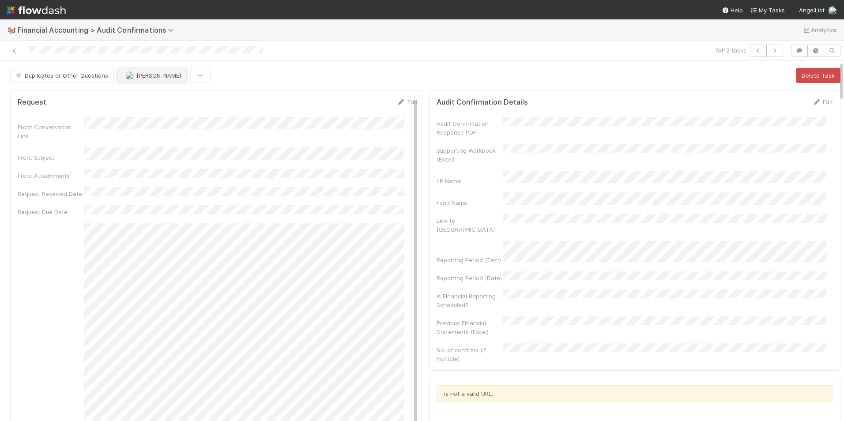
click at [137, 79] on button "[PERSON_NAME]" at bounding box center [151, 75] width 69 height 15
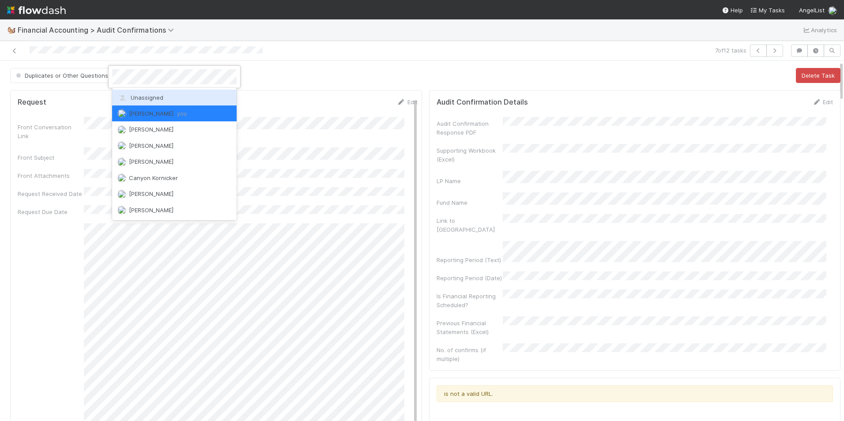
click at [136, 98] on span "Unassigned" at bounding box center [140, 97] width 46 height 7
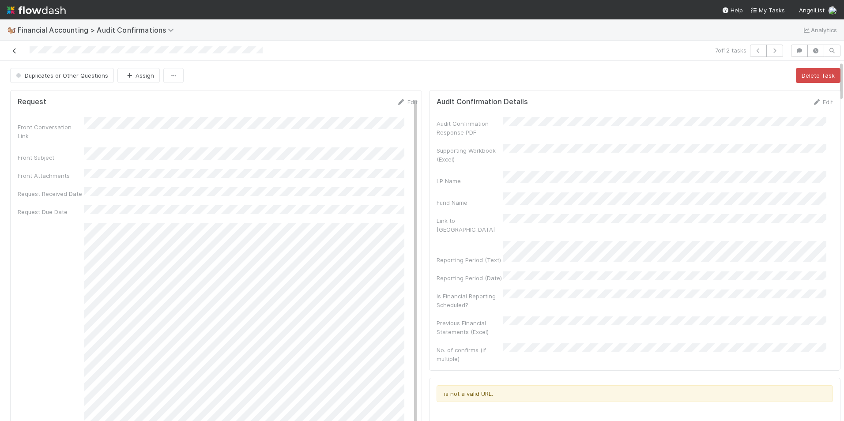
click at [12, 52] on icon at bounding box center [14, 51] width 9 height 6
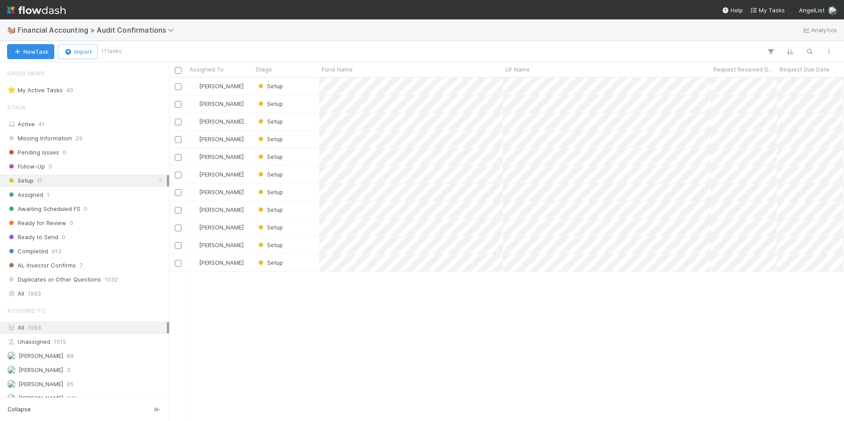
scroll to position [337, 669]
click at [299, 136] on div "Setup" at bounding box center [286, 139] width 66 height 17
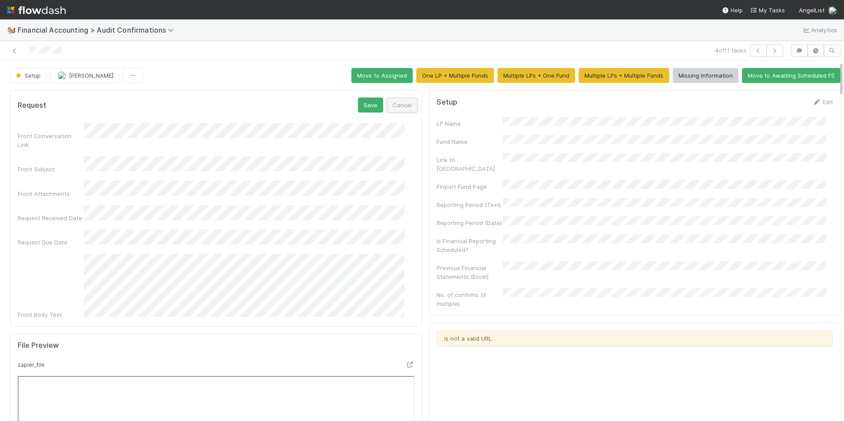
click at [392, 108] on button "Cancel" at bounding box center [402, 105] width 31 height 15
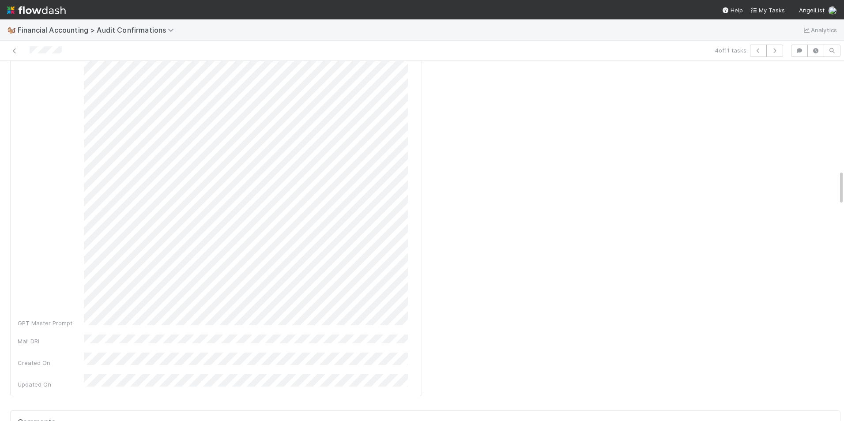
scroll to position [1237, 0]
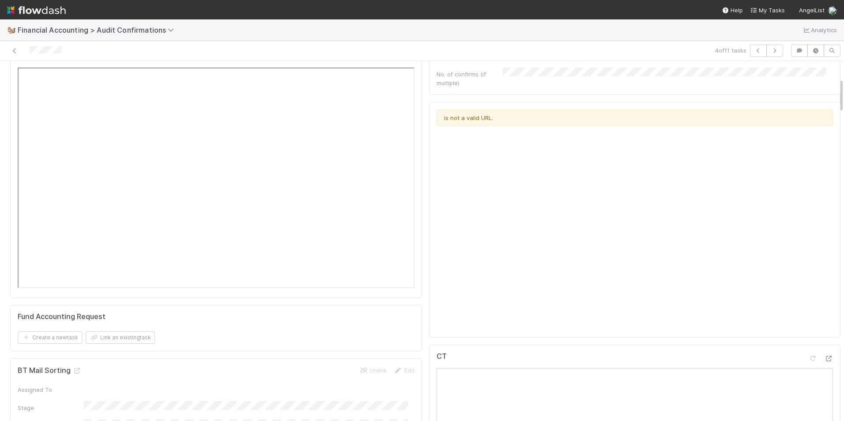
scroll to position [0, 0]
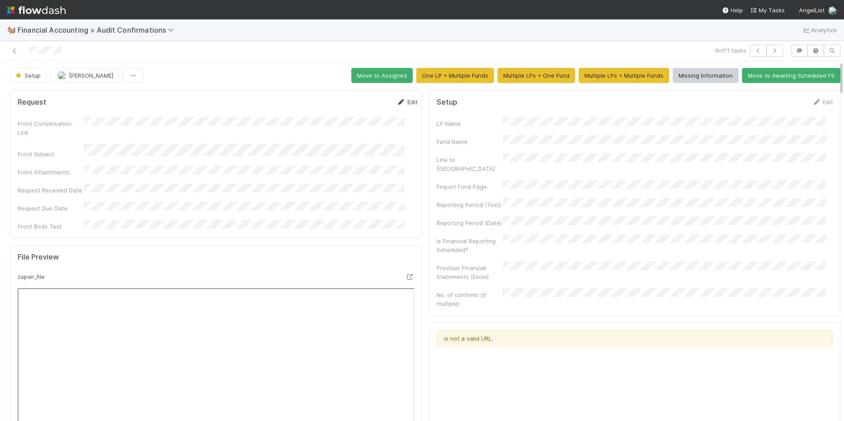
click at [397, 104] on icon at bounding box center [401, 102] width 9 height 6
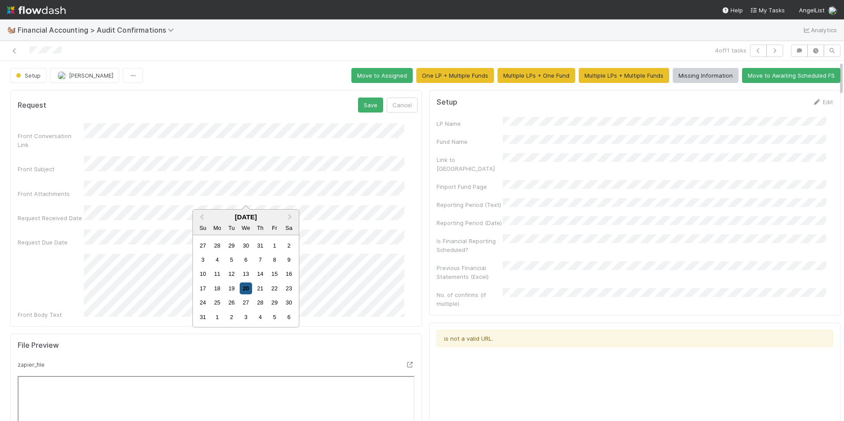
click at [244, 289] on div "20" at bounding box center [246, 289] width 12 height 12
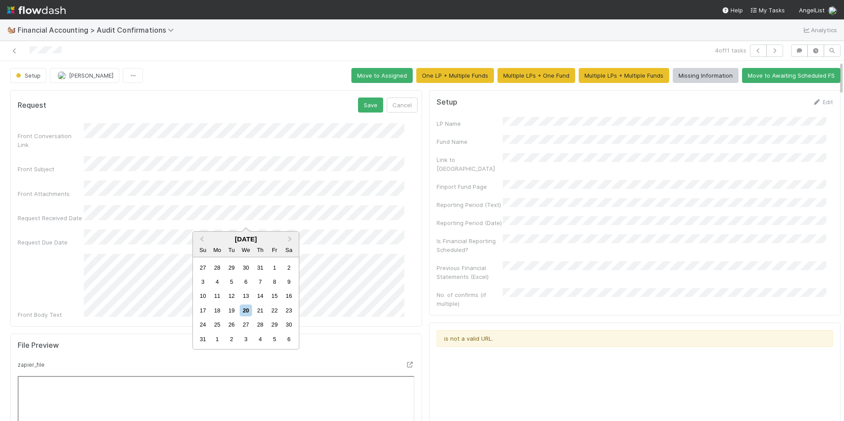
drag, startPoint x: 245, startPoint y: 323, endPoint x: 246, endPoint y: 303, distance: 20.3
click at [245, 323] on div "27" at bounding box center [246, 325] width 12 height 12
click at [360, 100] on button "Save" at bounding box center [370, 105] width 25 height 15
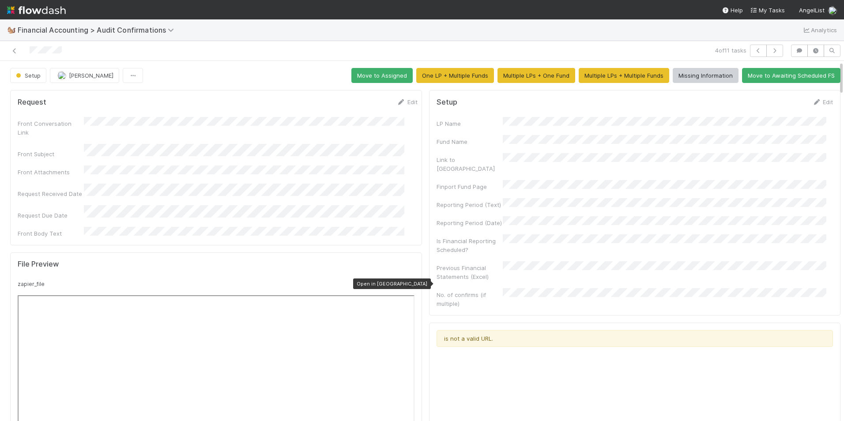
click at [406, 281] on icon at bounding box center [410, 284] width 9 height 6
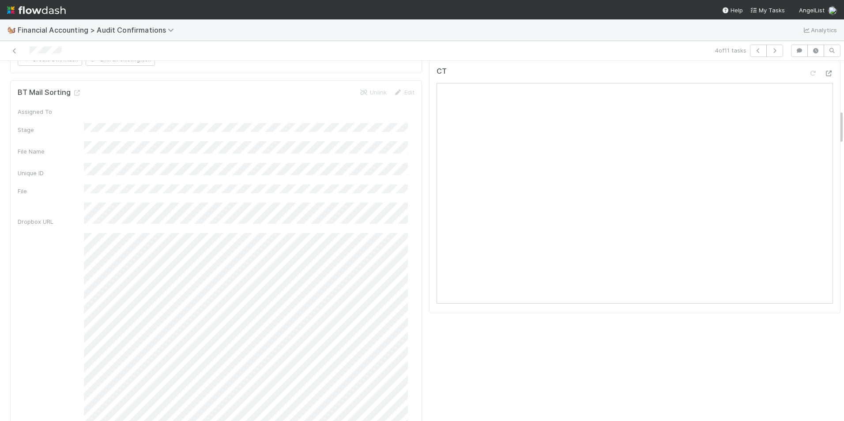
scroll to position [462, 0]
click at [75, 134] on icon at bounding box center [76, 137] width 9 height 6
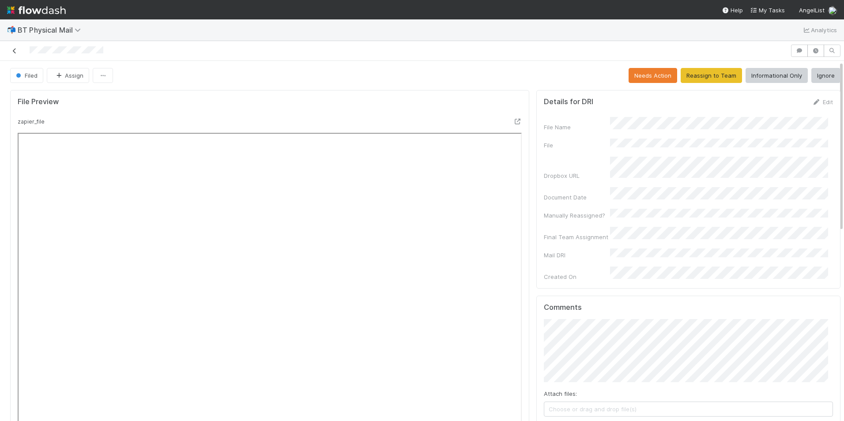
click at [10, 54] on link at bounding box center [14, 50] width 9 height 9
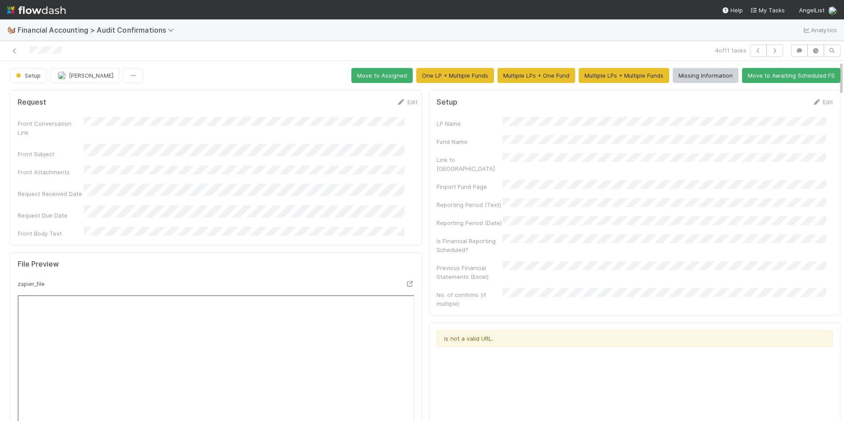
drag, startPoint x: 811, startPoint y: 102, endPoint x: 793, endPoint y: 114, distance: 21.9
click at [813, 102] on link "Edit" at bounding box center [823, 101] width 21 height 7
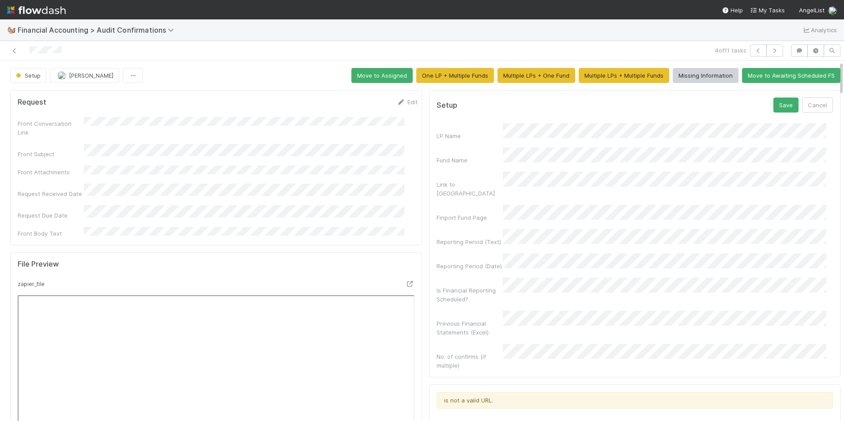
click at [468, 229] on div "Reporting Period (Text)" at bounding box center [635, 237] width 397 height 17
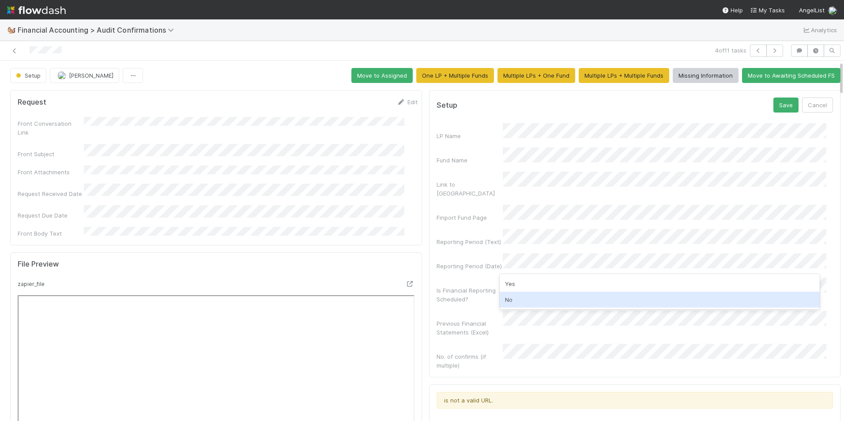
click at [515, 301] on div "No" at bounding box center [660, 300] width 321 height 16
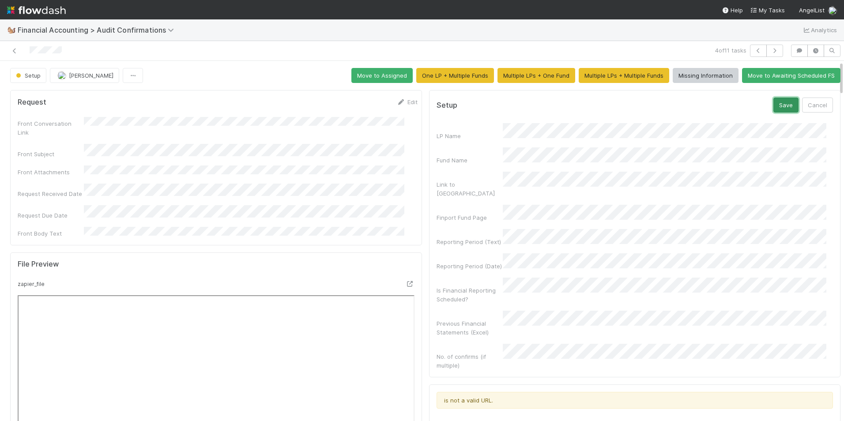
click at [783, 105] on button "Save" at bounding box center [786, 105] width 25 height 15
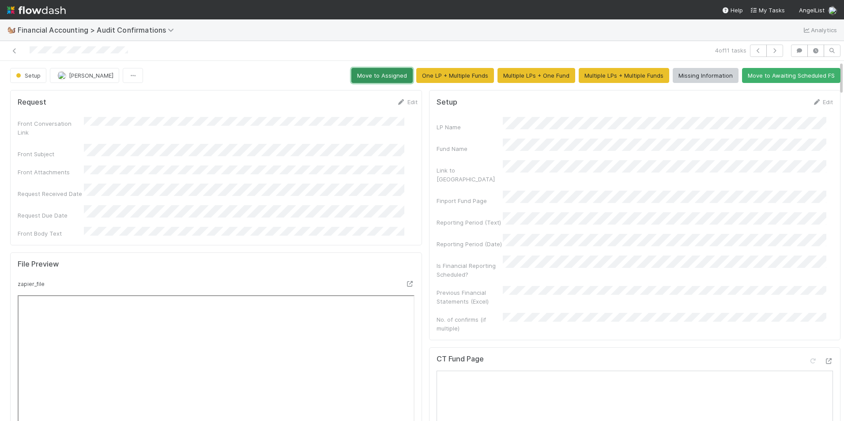
click at [380, 79] on button "Move to Assigned" at bounding box center [382, 75] width 61 height 15
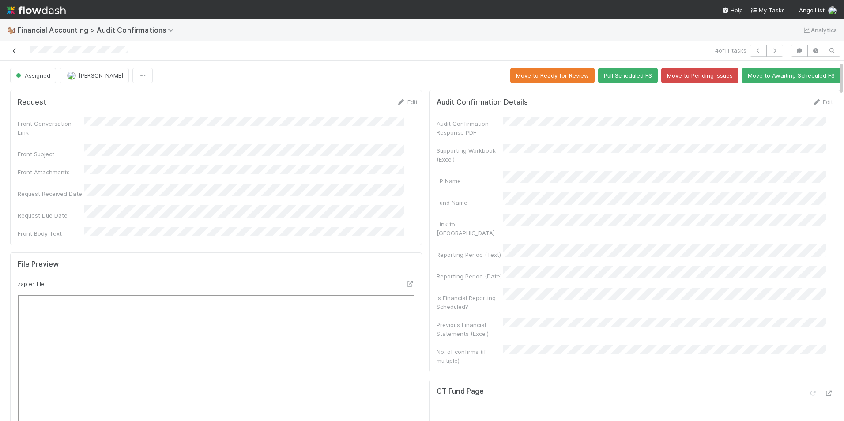
click at [14, 52] on icon at bounding box center [14, 51] width 9 height 6
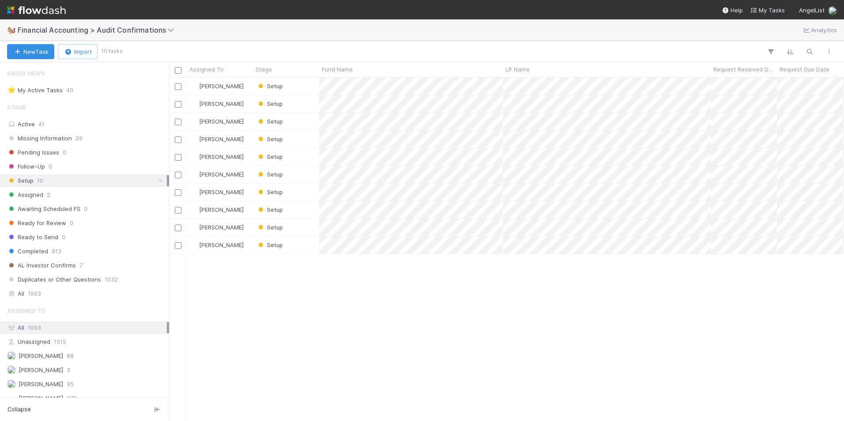
scroll to position [7, 7]
click at [306, 174] on div "Setup" at bounding box center [286, 174] width 66 height 17
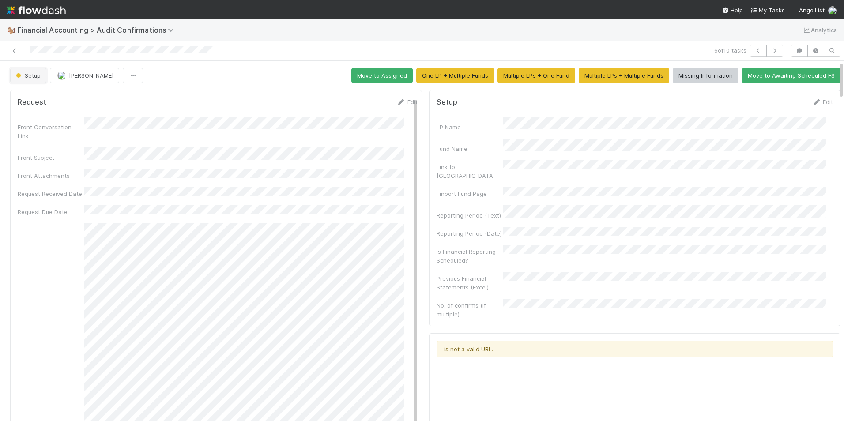
click at [24, 74] on span "Setup" at bounding box center [27, 75] width 26 height 7
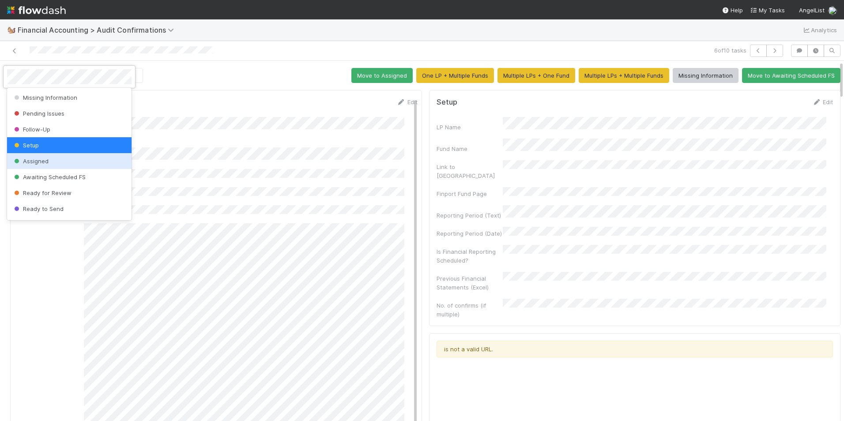
scroll to position [46, 0]
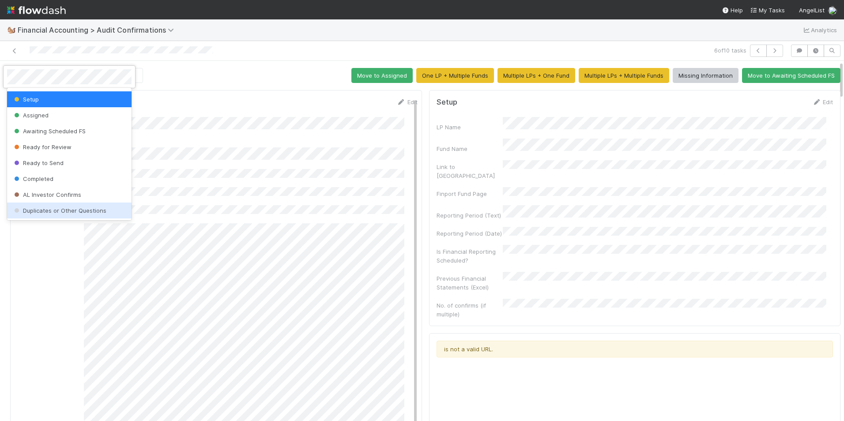
click at [62, 207] on div "Duplicates or Other Questions" at bounding box center [69, 211] width 125 height 16
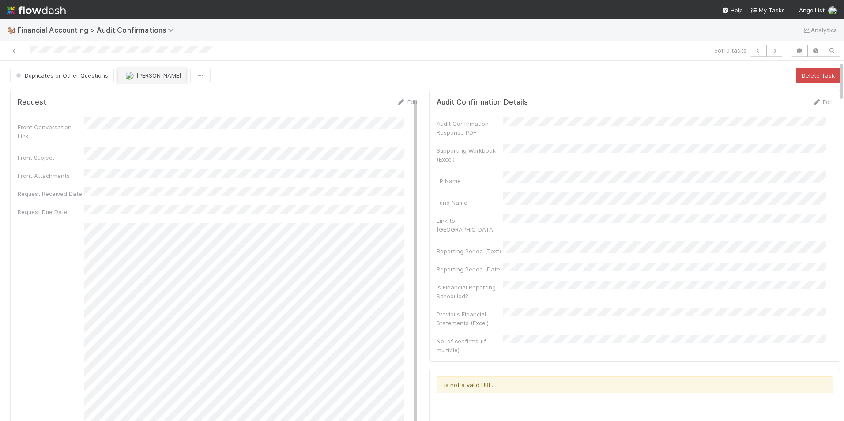
click at [129, 77] on img "button" at bounding box center [129, 75] width 9 height 9
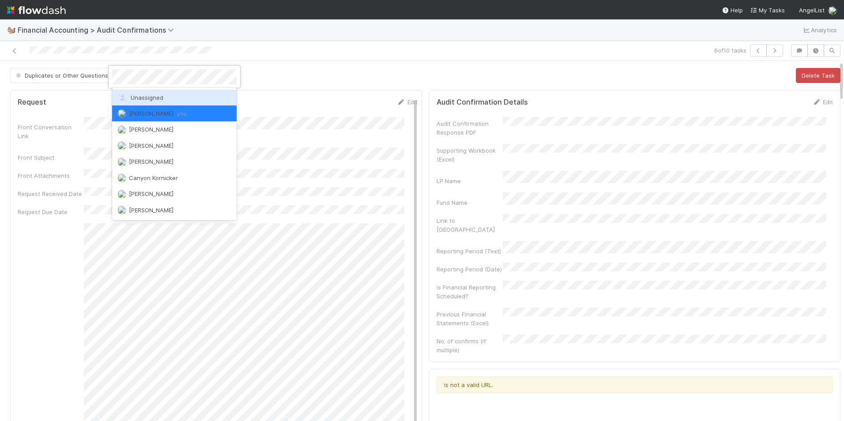
click at [132, 92] on div "Unassigned" at bounding box center [174, 98] width 125 height 16
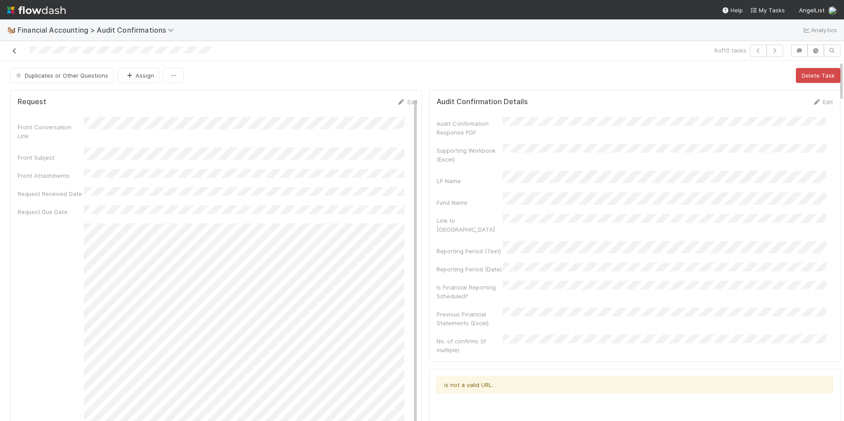
click at [15, 51] on icon at bounding box center [14, 51] width 9 height 6
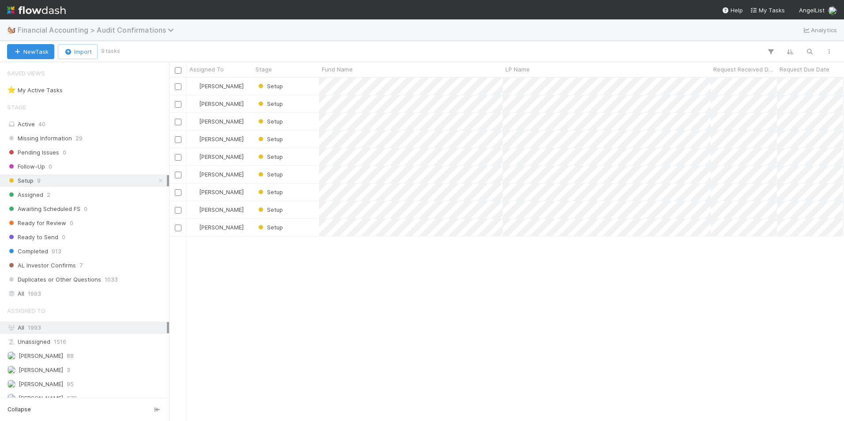
scroll to position [337, 669]
click at [309, 178] on div "Setup" at bounding box center [286, 174] width 66 height 17
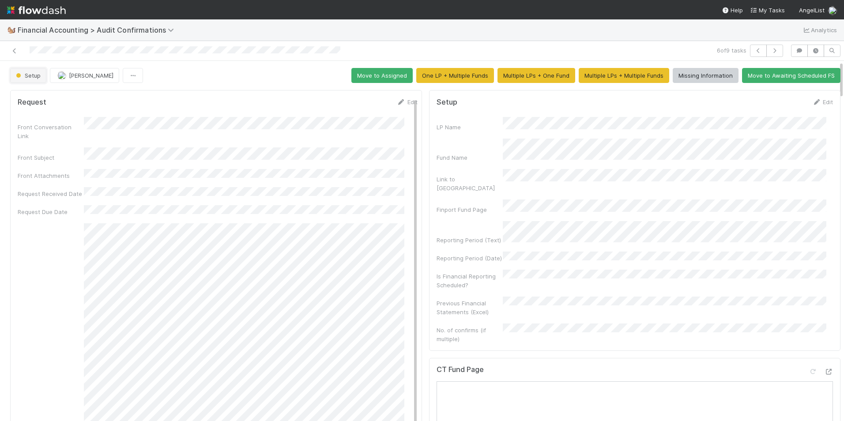
click at [34, 79] on button "Setup" at bounding box center [28, 75] width 36 height 15
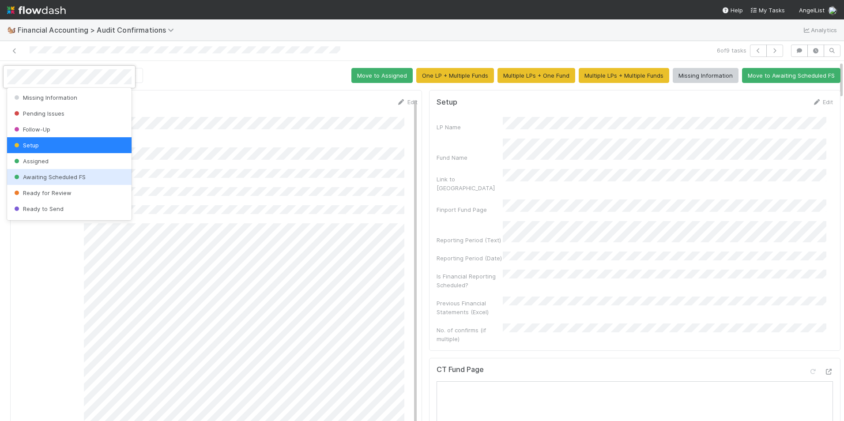
scroll to position [46, 0]
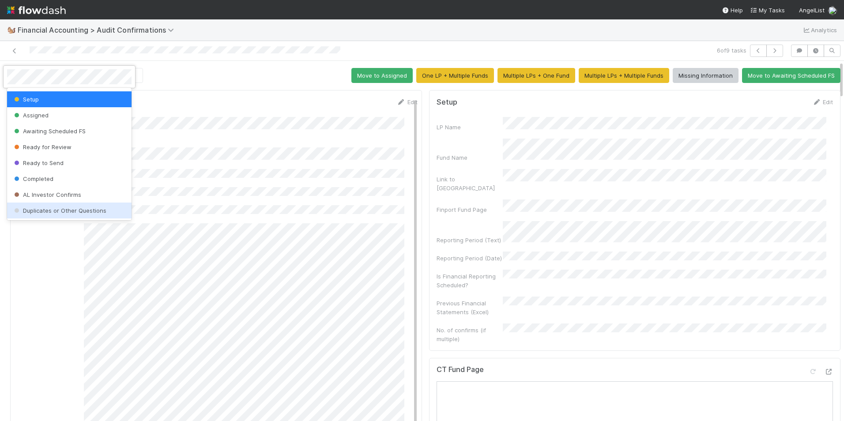
click at [80, 207] on div "Duplicates or Other Questions" at bounding box center [69, 211] width 125 height 16
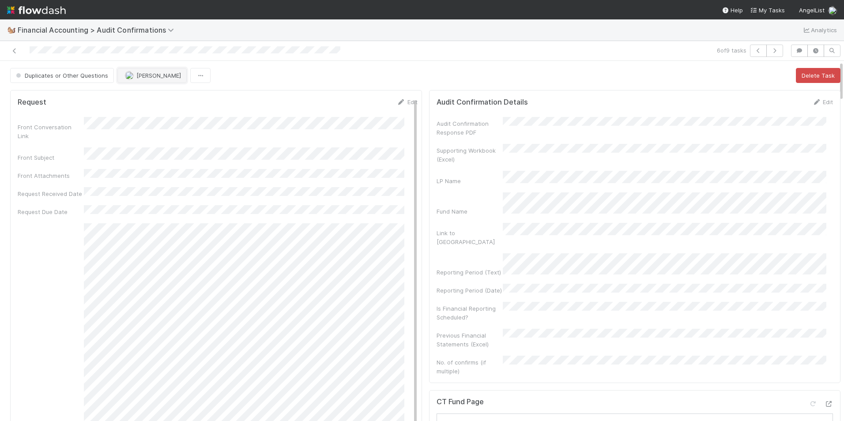
click at [136, 73] on span "[PERSON_NAME]" at bounding box center [158, 75] width 45 height 7
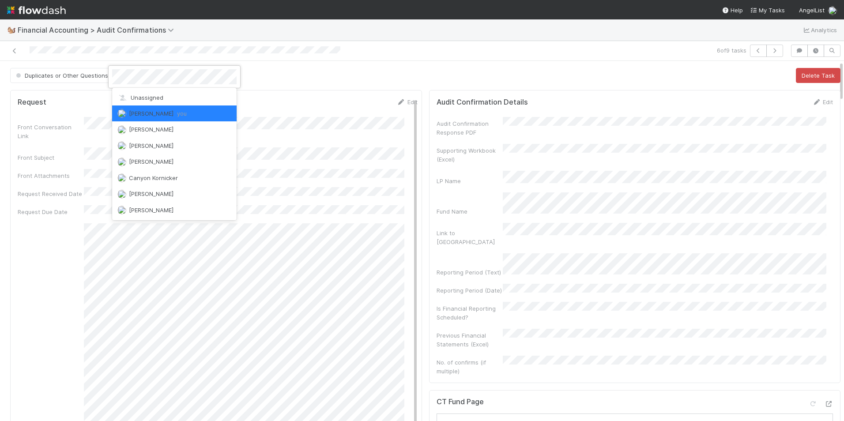
click at [132, 88] on div "Unassigned [PERSON_NAME] you [PERSON_NAME] [PERSON_NAME] [PERSON_NAME] Canyon […" at bounding box center [174, 154] width 125 height 132
click at [136, 95] on span "Unassigned" at bounding box center [140, 97] width 46 height 7
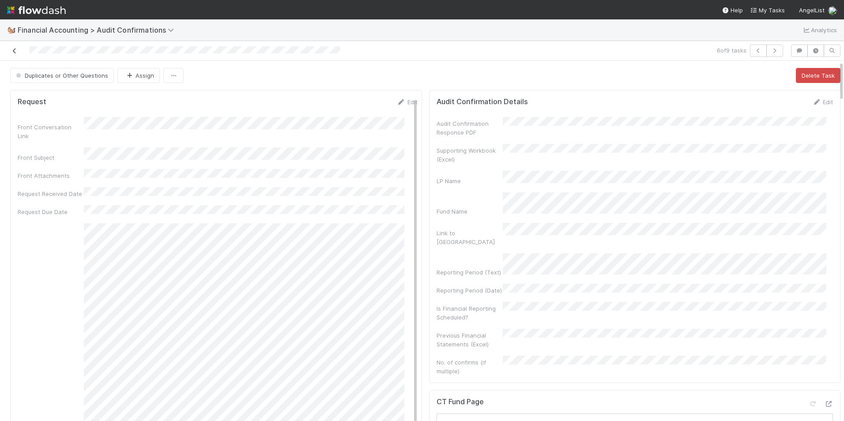
click at [13, 51] on icon at bounding box center [14, 51] width 9 height 6
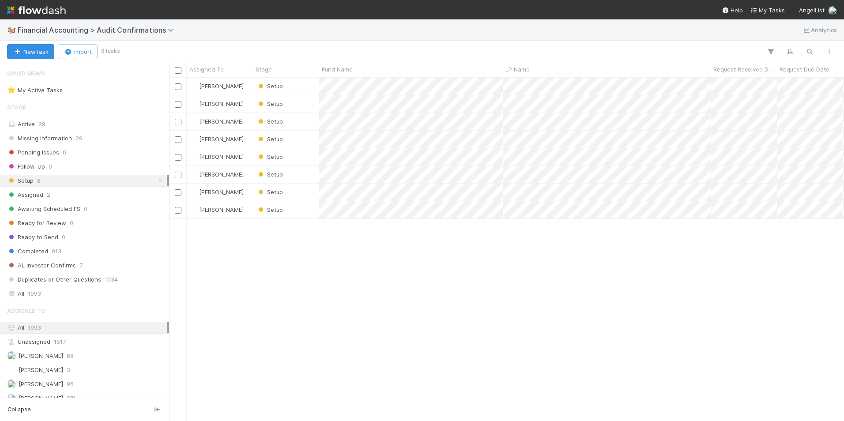
scroll to position [337, 669]
click at [313, 177] on div "Setup" at bounding box center [286, 174] width 66 height 17
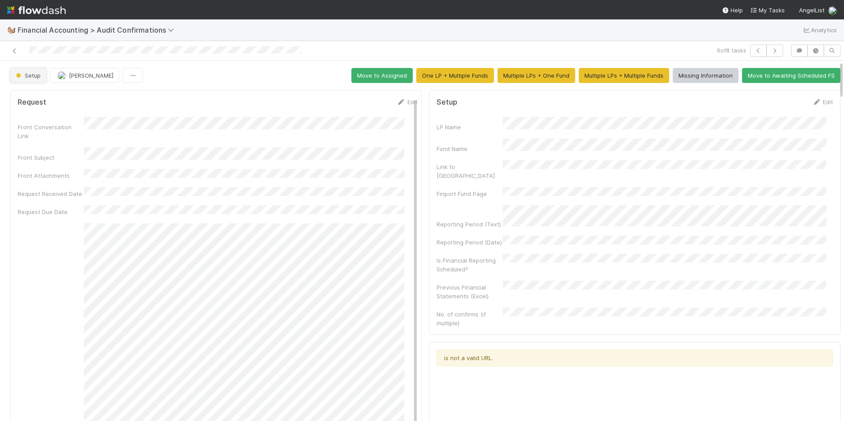
click at [37, 78] on span "Setup" at bounding box center [27, 75] width 26 height 7
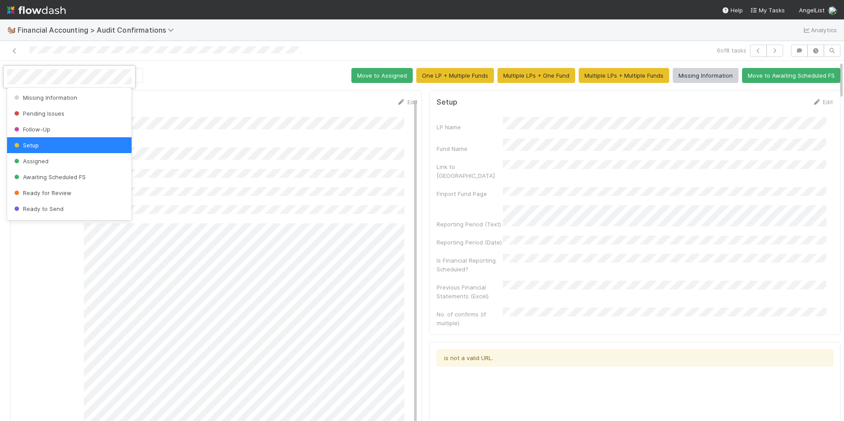
scroll to position [46, 0]
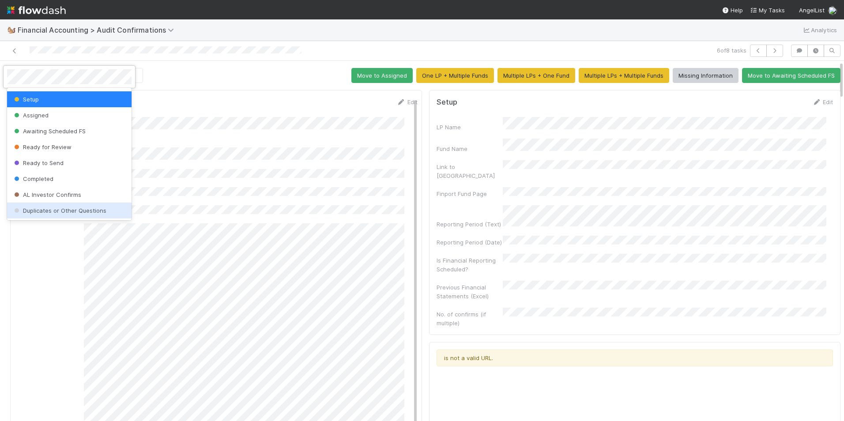
click at [75, 205] on div "Duplicates or Other Questions" at bounding box center [69, 211] width 125 height 16
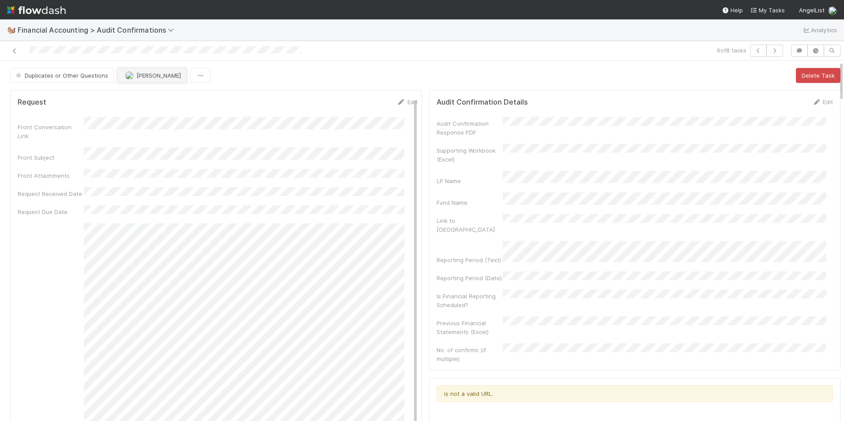
click at [136, 75] on span "[PERSON_NAME]" at bounding box center [158, 75] width 45 height 7
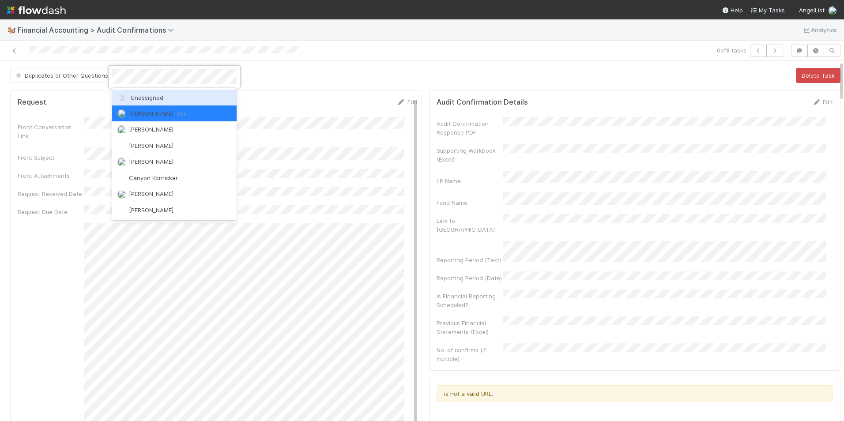
drag, startPoint x: 137, startPoint y: 95, endPoint x: 97, endPoint y: 88, distance: 40.7
click at [137, 95] on span "Unassigned" at bounding box center [140, 97] width 46 height 7
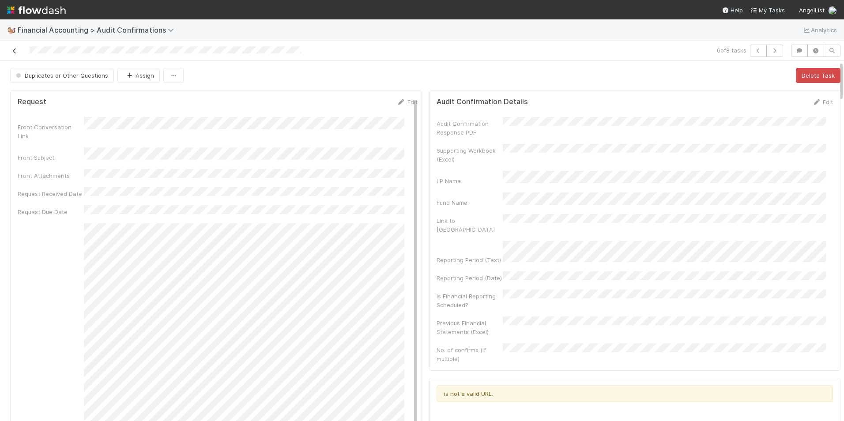
click at [15, 51] on icon at bounding box center [14, 51] width 9 height 6
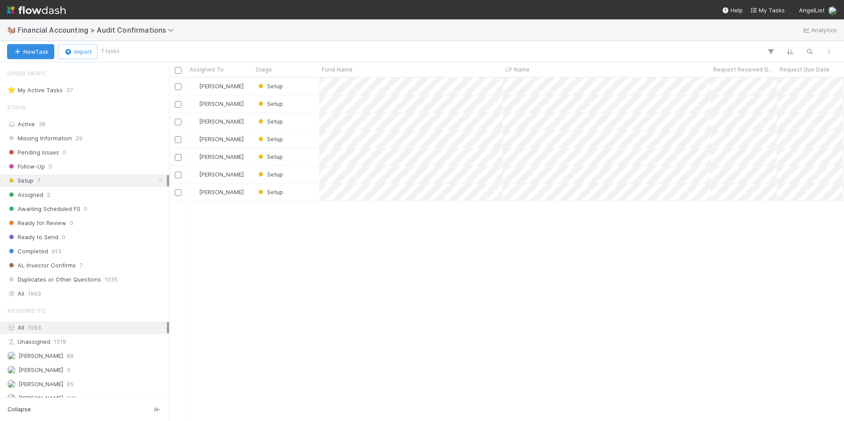
scroll to position [337, 669]
click at [306, 173] on div "Setup" at bounding box center [286, 174] width 66 height 17
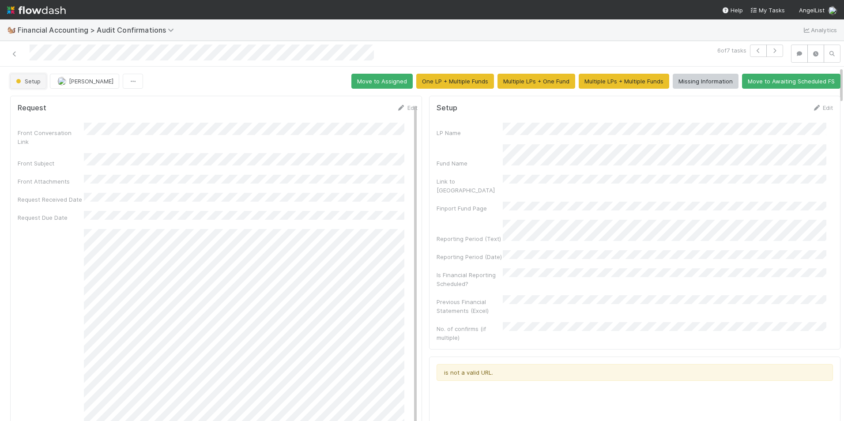
click at [32, 84] on span "Setup" at bounding box center [27, 81] width 26 height 7
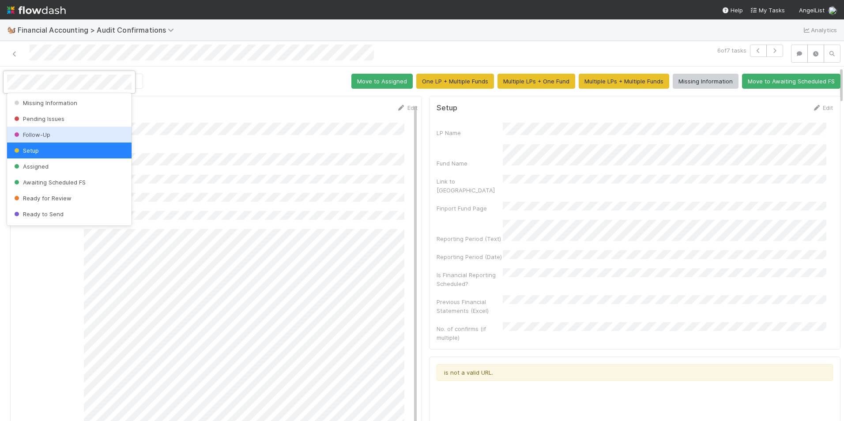
scroll to position [46, 0]
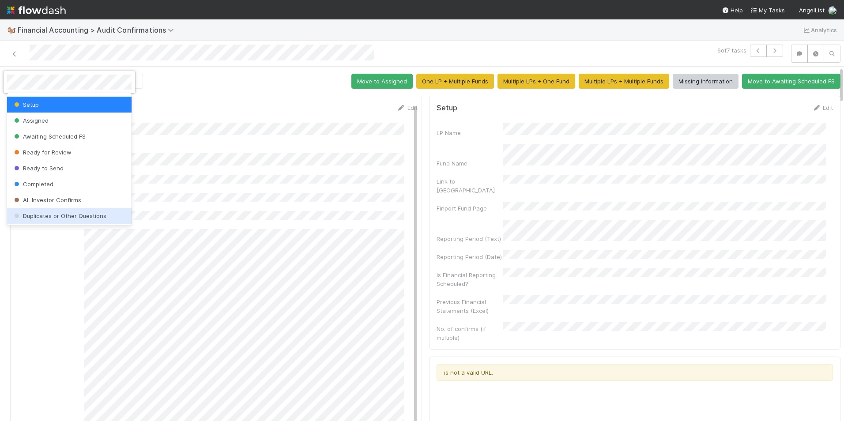
click at [83, 220] on div "Duplicates or Other Questions" at bounding box center [69, 216] width 125 height 16
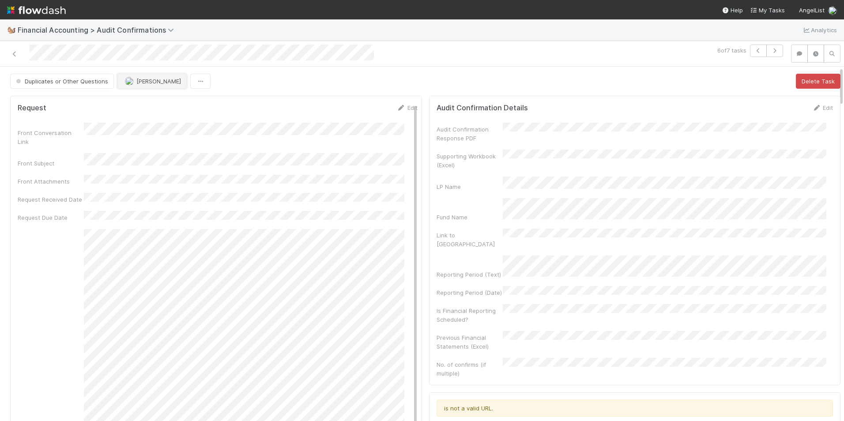
click at [150, 81] on span "[PERSON_NAME]" at bounding box center [158, 81] width 45 height 7
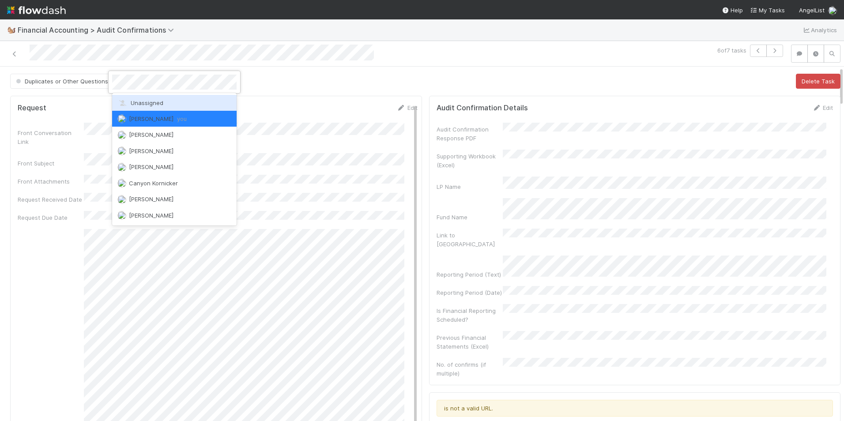
click at [151, 101] on span "Unassigned" at bounding box center [140, 102] width 46 height 7
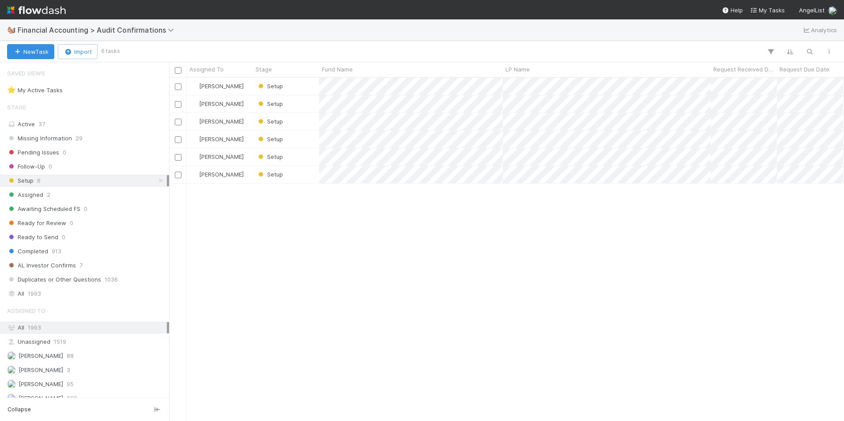
scroll to position [337, 669]
click at [306, 180] on div "Setup" at bounding box center [286, 174] width 66 height 17
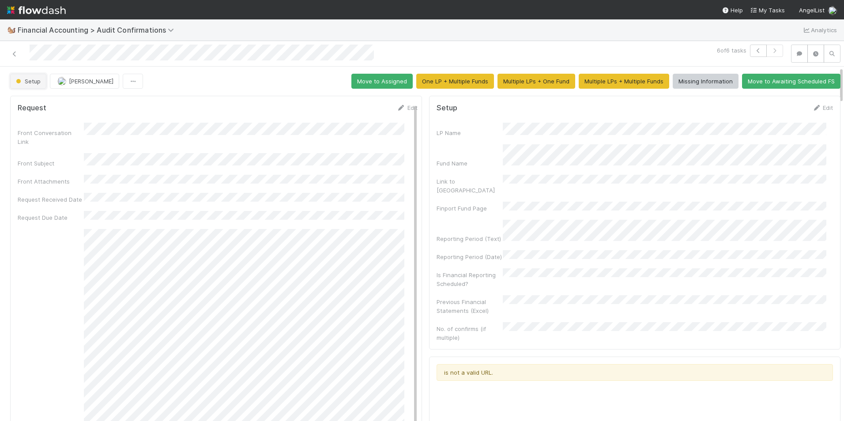
click at [35, 80] on span "Setup" at bounding box center [27, 81] width 26 height 7
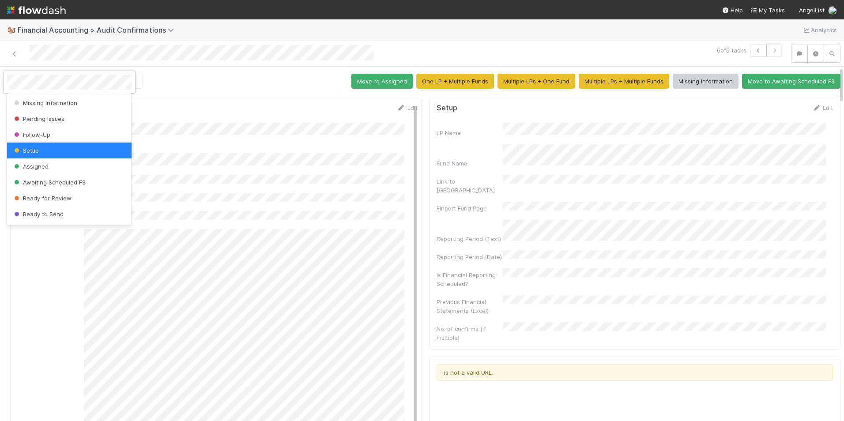
scroll to position [46, 0]
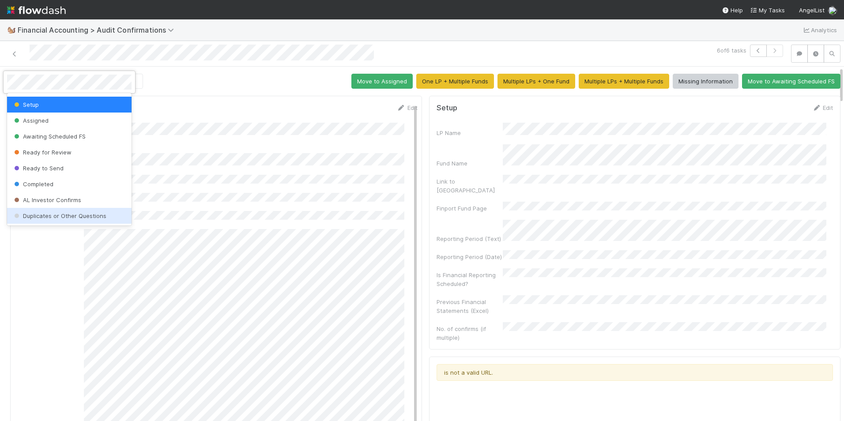
click at [63, 214] on span "Duplicates or Other Questions" at bounding box center [59, 215] width 94 height 7
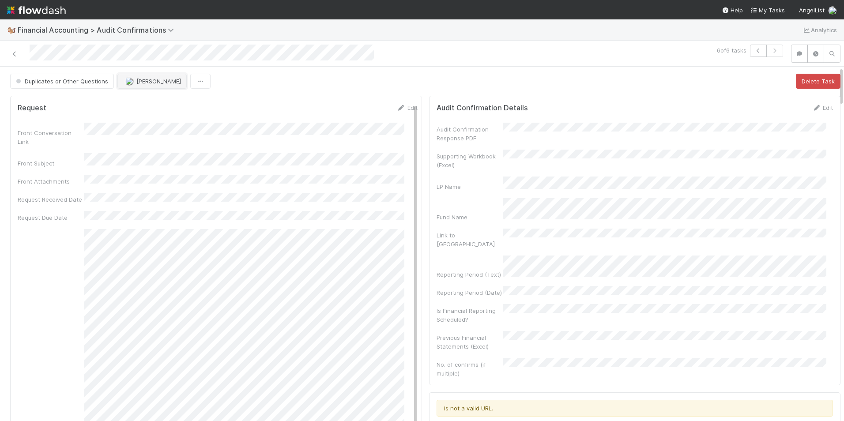
click at [120, 83] on button "[PERSON_NAME]" at bounding box center [151, 81] width 69 height 15
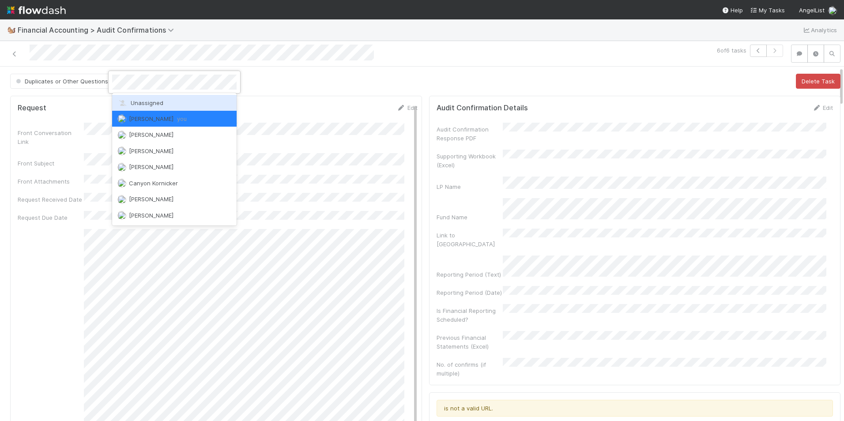
click at [130, 100] on span "Unassigned" at bounding box center [140, 102] width 46 height 7
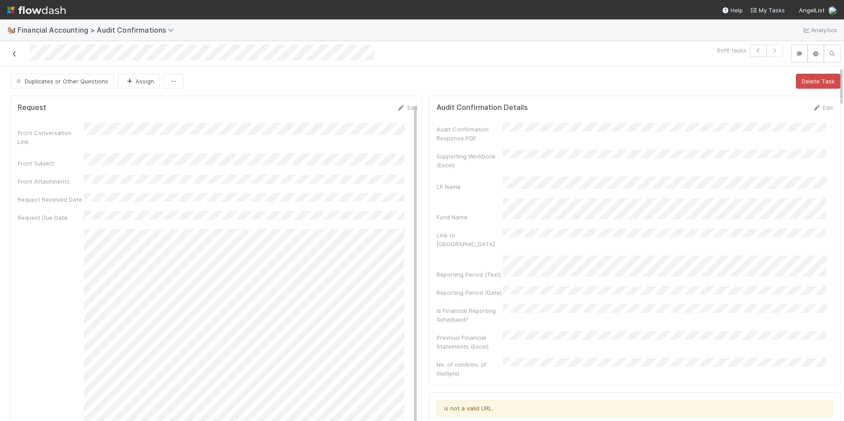
click at [15, 57] on link at bounding box center [14, 53] width 9 height 9
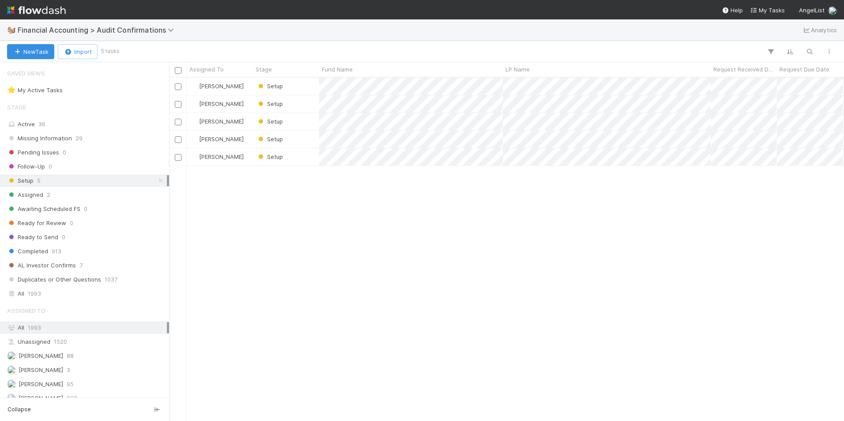
scroll to position [337, 669]
click at [306, 154] on div "Setup" at bounding box center [286, 156] width 66 height 17
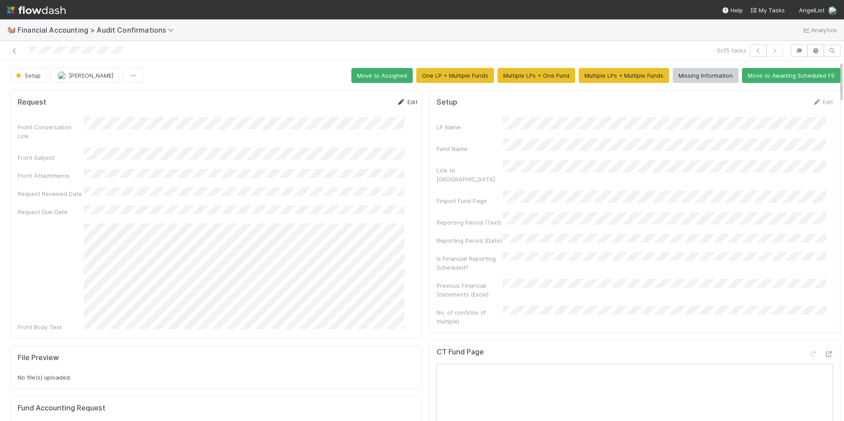
click at [397, 100] on icon at bounding box center [401, 102] width 9 height 6
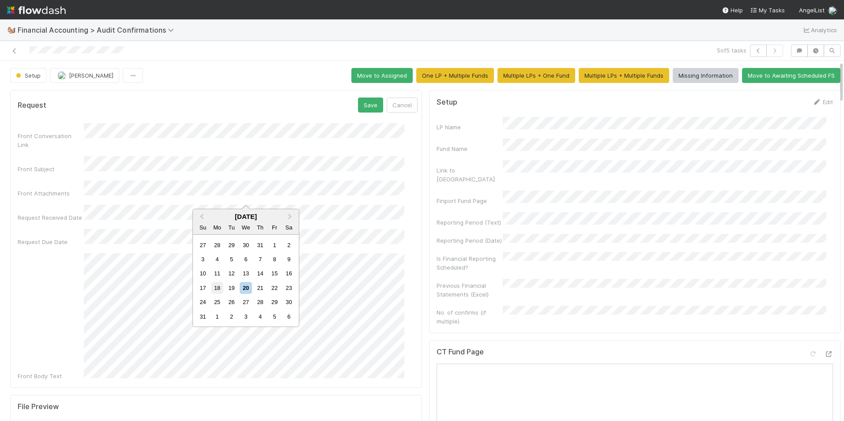
click at [216, 289] on div "18" at bounding box center [218, 288] width 12 height 12
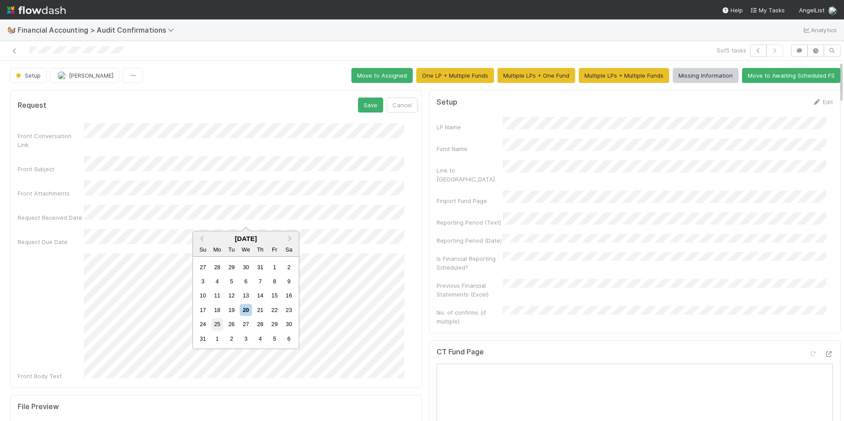
click at [217, 321] on div "25" at bounding box center [218, 324] width 12 height 12
click at [362, 106] on button "Save" at bounding box center [370, 105] width 25 height 15
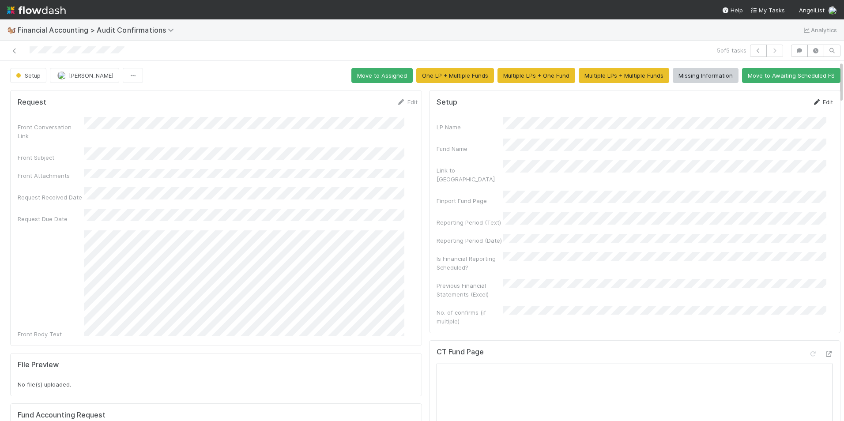
click at [813, 101] on link "Edit" at bounding box center [823, 101] width 21 height 7
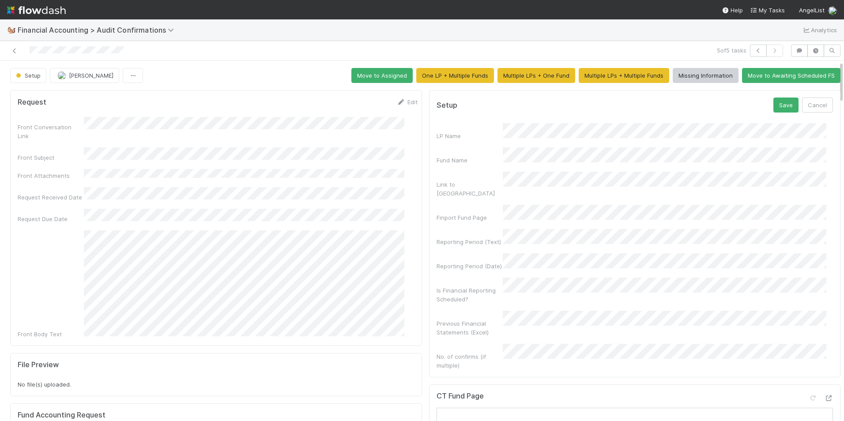
click at [471, 125] on div "LP Name" at bounding box center [635, 131] width 397 height 17
click at [479, 209] on div "LP Name Fund Name Link to [GEOGRAPHIC_DATA] Finport Fund Page Reporting Period …" at bounding box center [635, 246] width 397 height 247
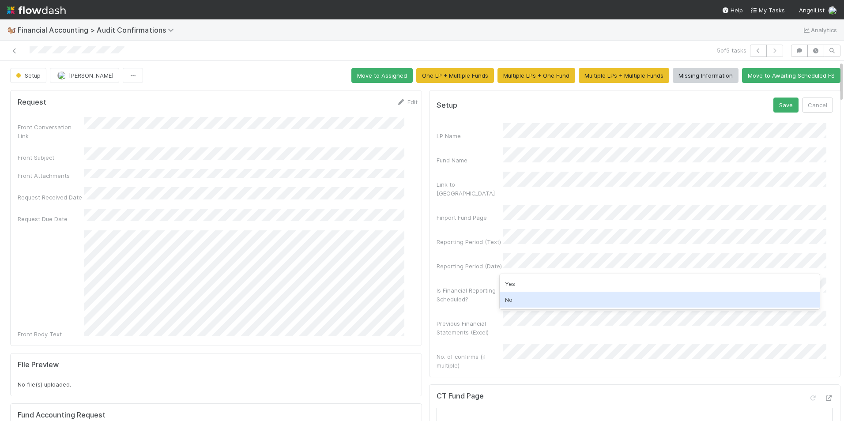
click at [518, 296] on div "No" at bounding box center [660, 300] width 321 height 16
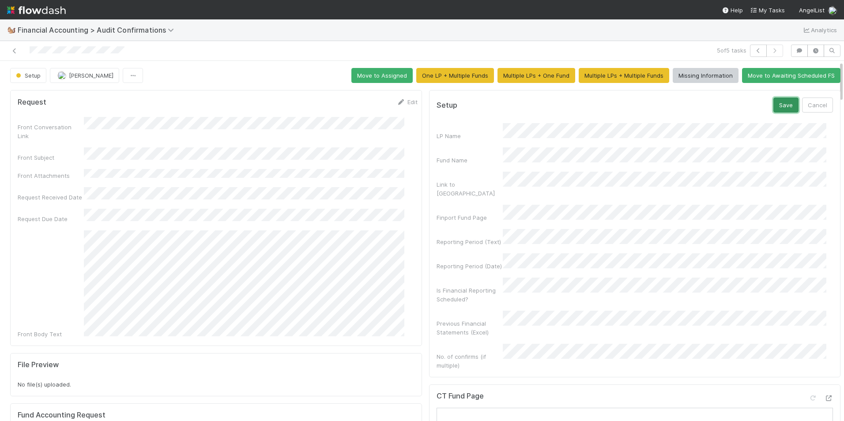
click at [774, 104] on button "Save" at bounding box center [786, 105] width 25 height 15
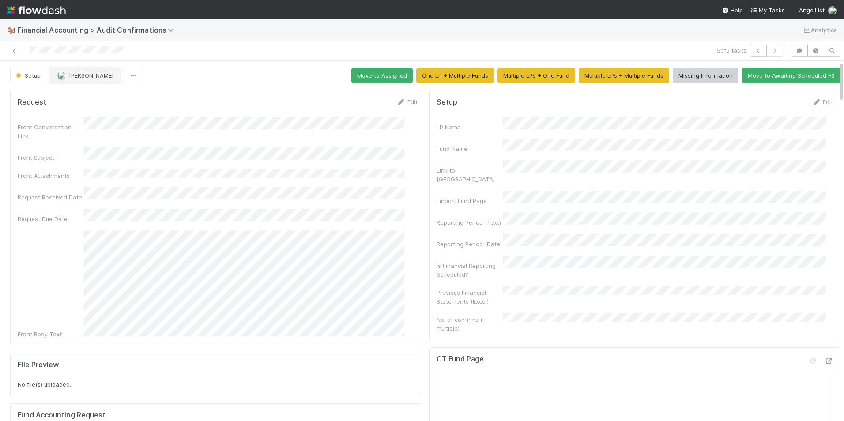
click at [80, 76] on span "[PERSON_NAME]" at bounding box center [91, 75] width 45 height 7
click at [88, 114] on span "[PERSON_NAME]" at bounding box center [86, 113] width 45 height 7
click at [376, 75] on button "Move to Assigned" at bounding box center [382, 75] width 61 height 15
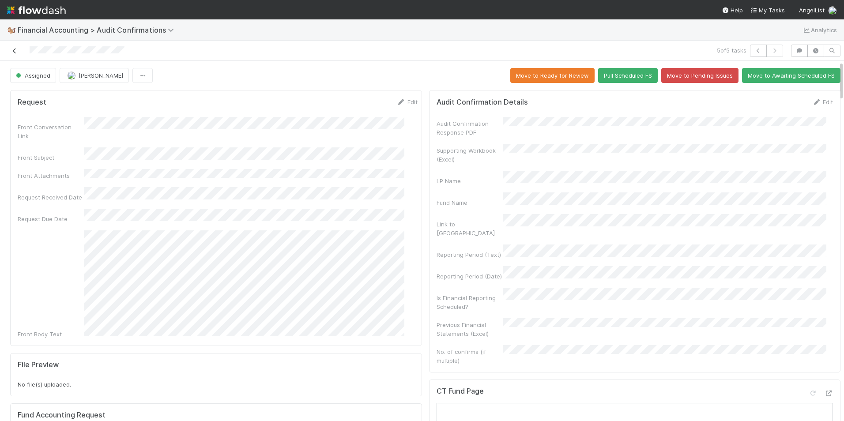
click at [13, 53] on icon at bounding box center [14, 51] width 9 height 6
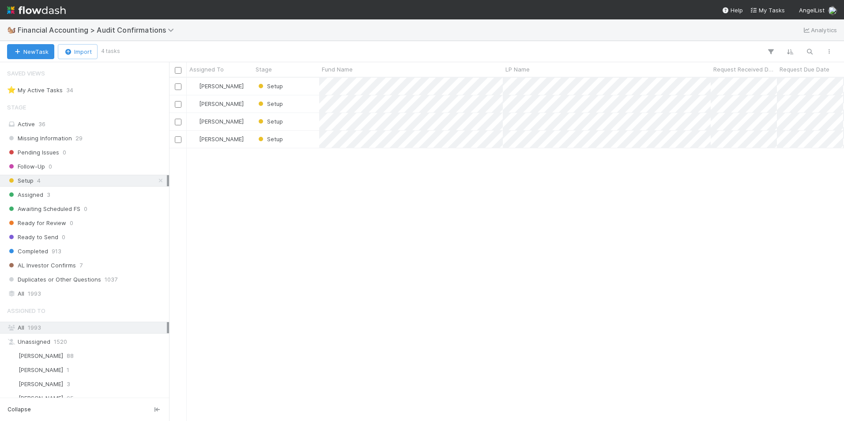
scroll to position [7, 7]
click at [303, 135] on div "Setup" at bounding box center [286, 139] width 66 height 17
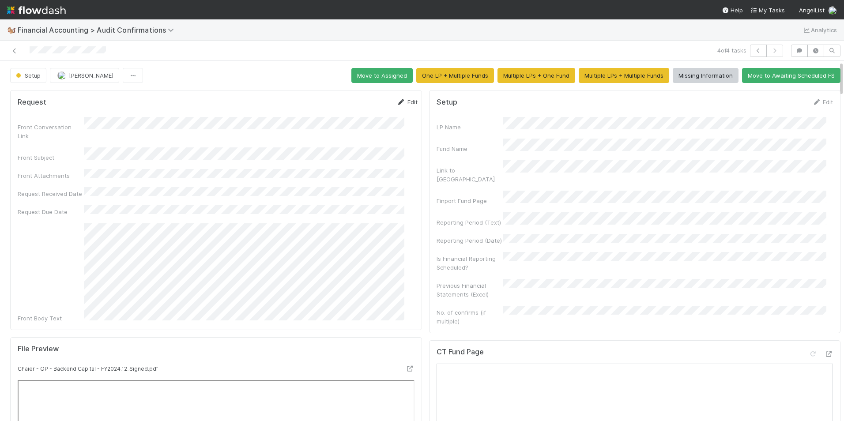
click at [397, 103] on icon at bounding box center [401, 102] width 9 height 6
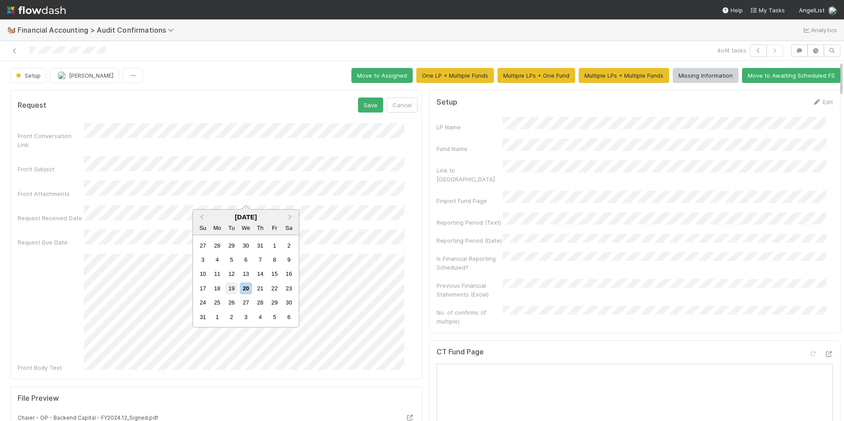
click at [236, 291] on div "19" at bounding box center [232, 289] width 12 height 12
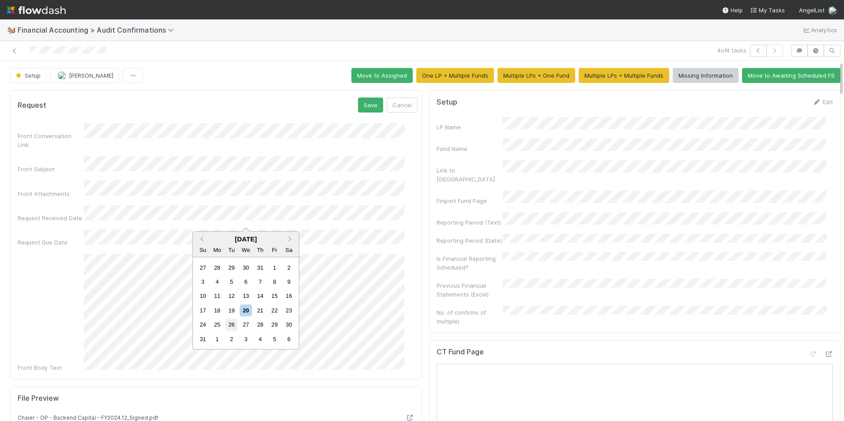
click at [231, 322] on div "26" at bounding box center [232, 325] width 12 height 12
click at [358, 98] on button "Save" at bounding box center [370, 105] width 25 height 15
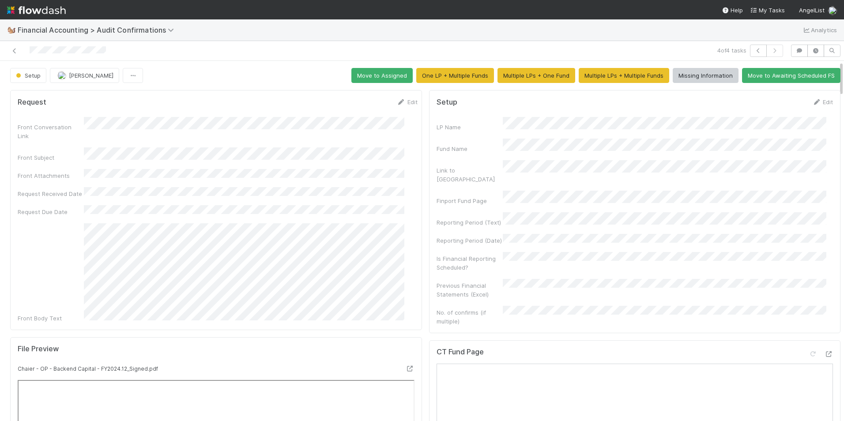
click at [813, 98] on div "Edit" at bounding box center [823, 102] width 21 height 9
click at [813, 99] on div "Edit" at bounding box center [823, 102] width 21 height 9
click at [813, 105] on link "Edit" at bounding box center [823, 101] width 21 height 7
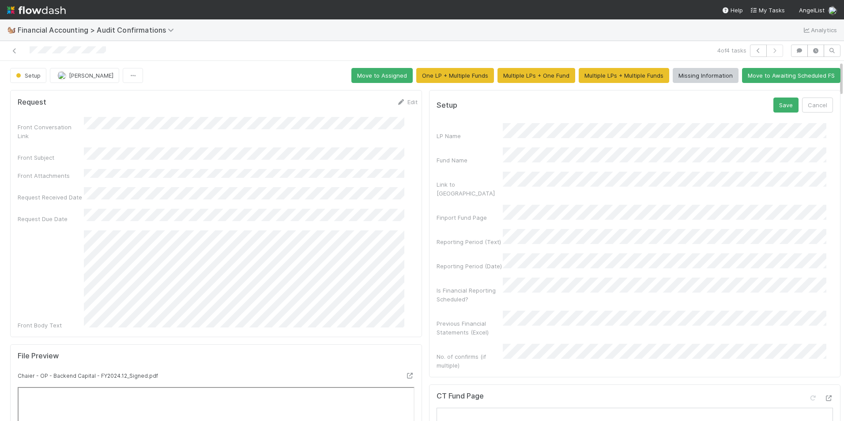
click at [429, 117] on div "Setup Save Cancel LP Name Fund Name Link to CT Finport Fund Page Reporting Peri…" at bounding box center [635, 234] width 412 height 288
click at [489, 143] on div "LP Name Fund Name Link to [GEOGRAPHIC_DATA] Finport Fund Page Reporting Period …" at bounding box center [635, 246] width 397 height 247
click at [457, 160] on div "LP Name Fund Name Link to [GEOGRAPHIC_DATA] Finport Fund Page Reporting Period …" at bounding box center [635, 246] width 397 height 247
click at [449, 181] on div "LP Name Fund Name Link to [GEOGRAPHIC_DATA] Finport Fund Page Reporting Period …" at bounding box center [635, 246] width 397 height 247
click at [429, 203] on div "Setup Save Cancel LP Name Fund Name Link to CT Finport Fund Page Reporting Peri…" at bounding box center [635, 234] width 412 height 288
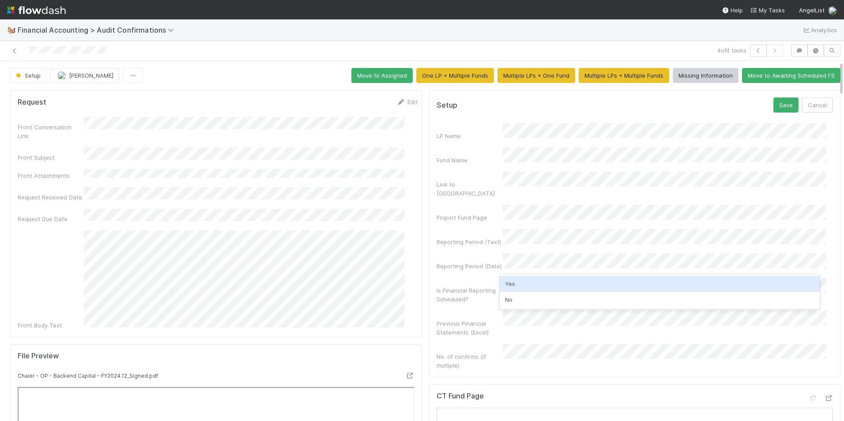
click at [530, 284] on div "Yes" at bounding box center [660, 284] width 321 height 16
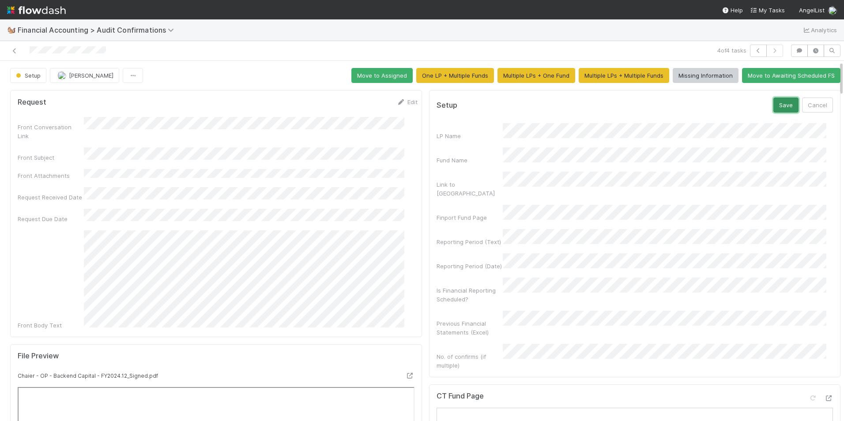
click at [775, 106] on button "Save" at bounding box center [786, 105] width 25 height 15
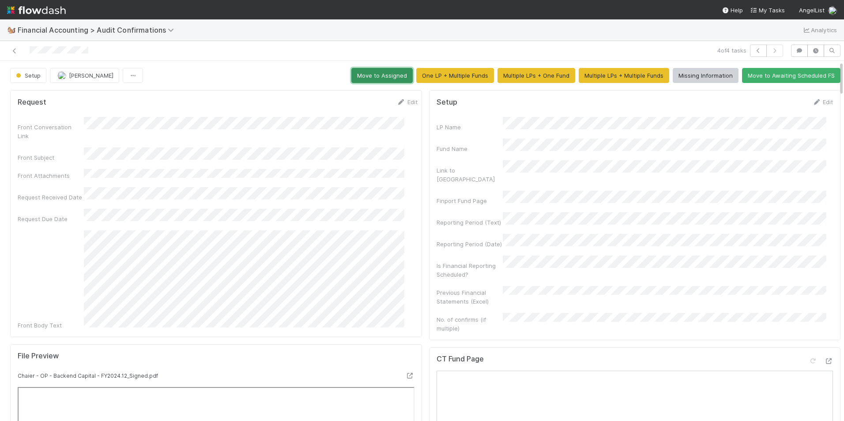
click at [385, 79] on button "Move to Assigned" at bounding box center [382, 75] width 61 height 15
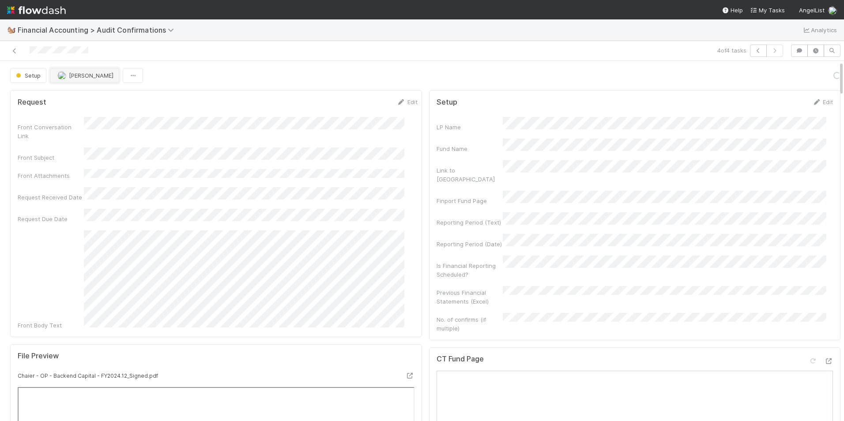
click at [87, 75] on button "[PERSON_NAME]" at bounding box center [84, 75] width 69 height 15
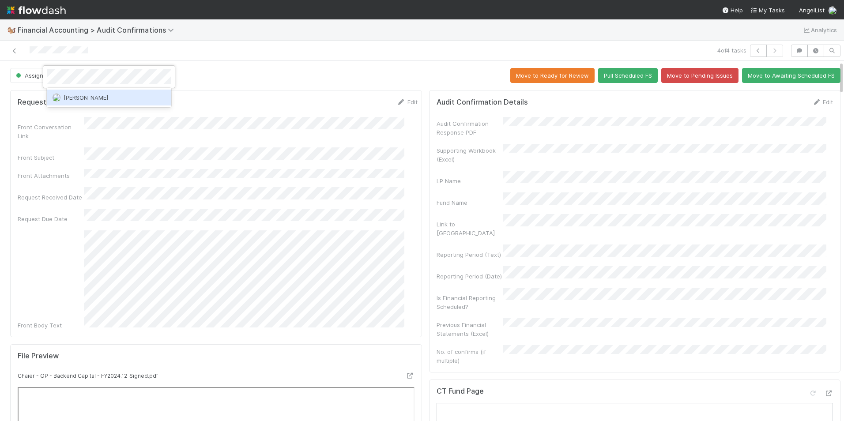
click at [106, 98] on span "[PERSON_NAME]" at bounding box center [86, 97] width 45 height 7
click at [12, 52] on icon at bounding box center [14, 51] width 9 height 6
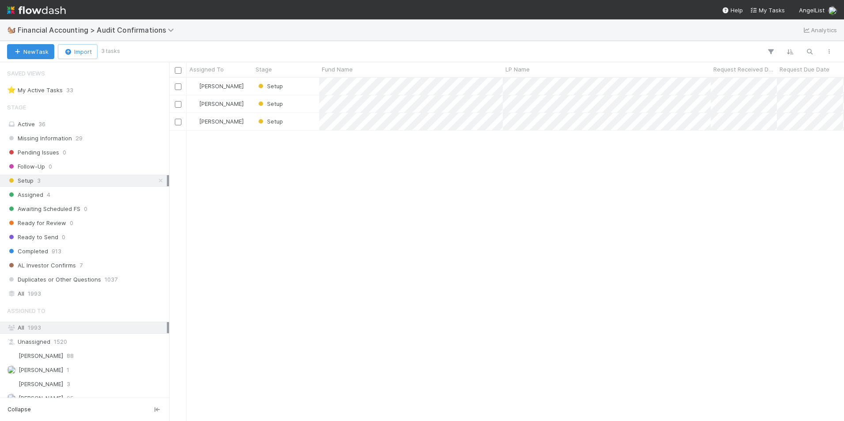
scroll to position [7, 7]
click at [307, 121] on div "Setup" at bounding box center [286, 121] width 66 height 17
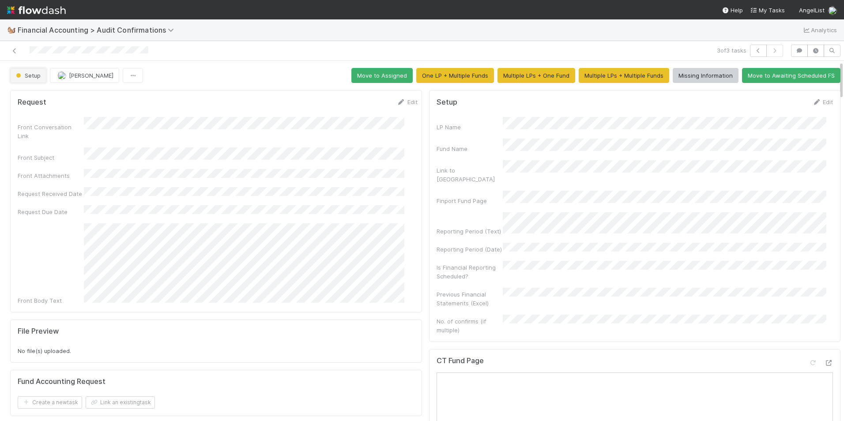
click at [37, 76] on span "Setup" at bounding box center [27, 75] width 26 height 7
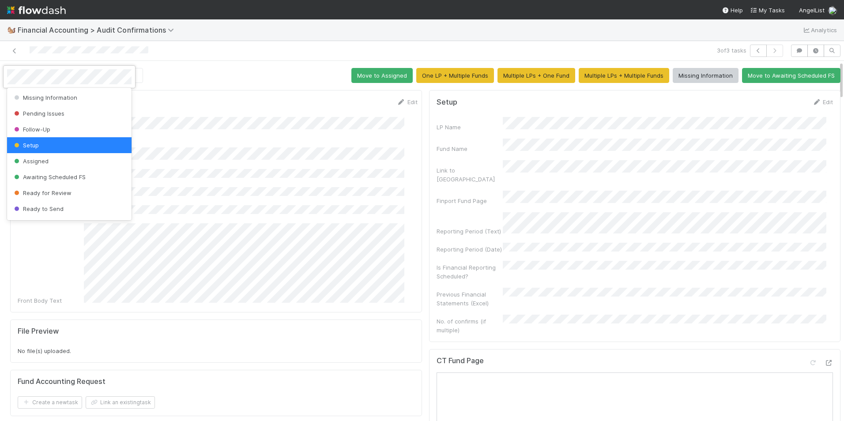
scroll to position [46, 0]
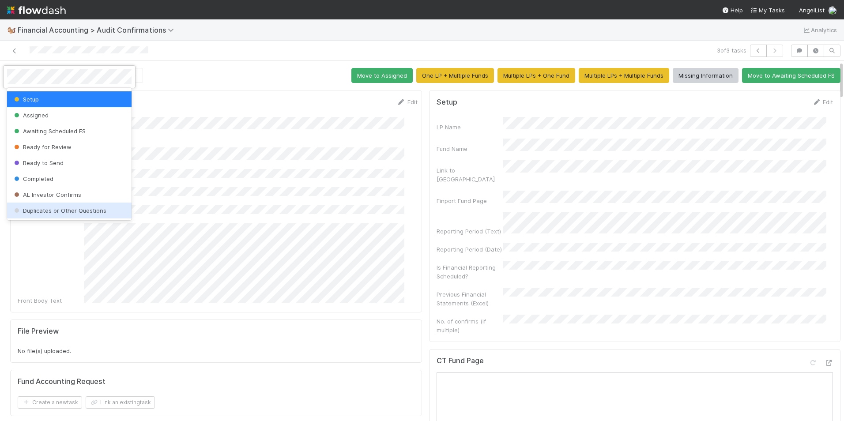
click at [86, 210] on span "Duplicates or Other Questions" at bounding box center [59, 210] width 94 height 7
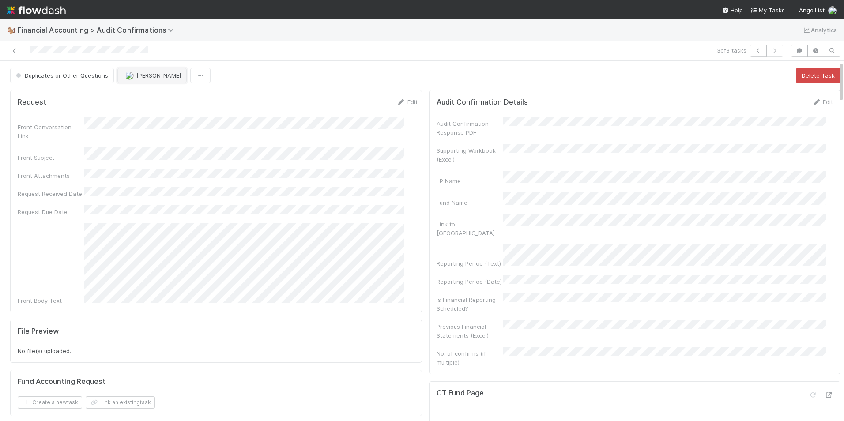
click at [147, 78] on span "[PERSON_NAME]" at bounding box center [158, 75] width 45 height 7
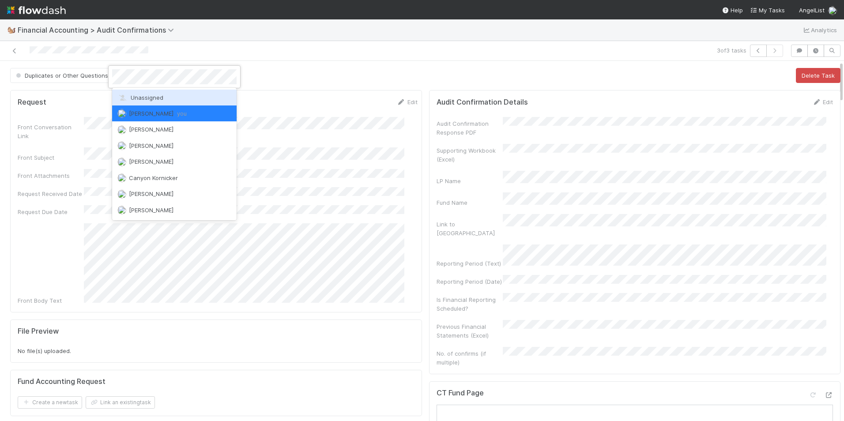
click at [148, 95] on span "Unassigned" at bounding box center [140, 97] width 46 height 7
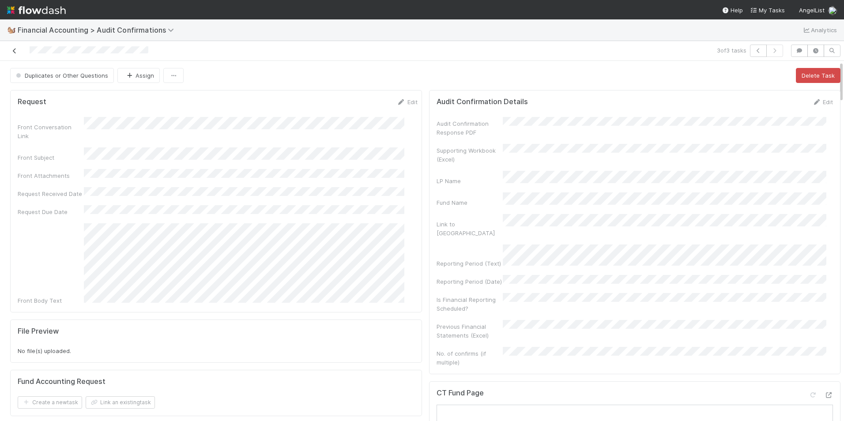
click at [11, 52] on icon at bounding box center [14, 51] width 9 height 6
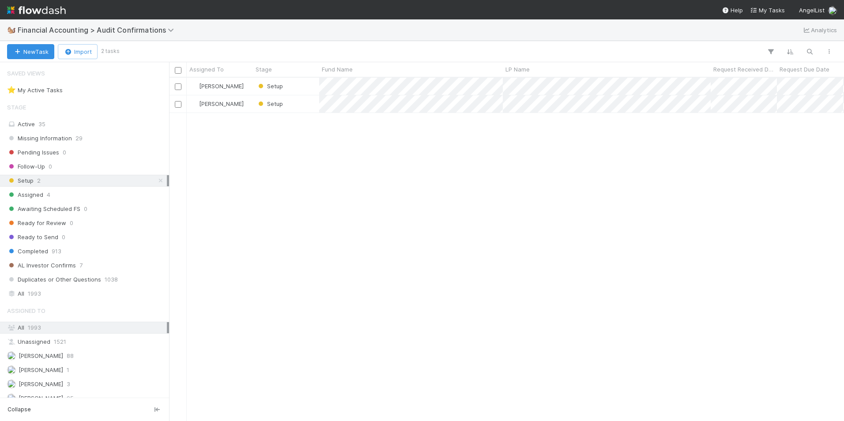
scroll to position [337, 669]
click at [309, 102] on div "Setup" at bounding box center [286, 103] width 66 height 17
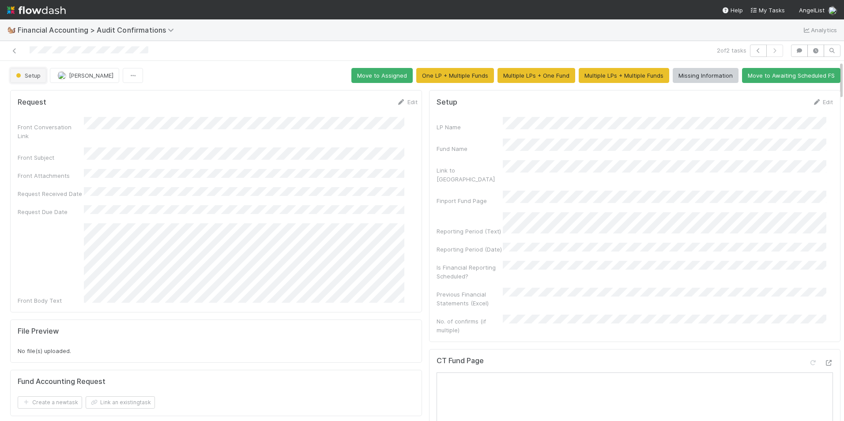
click at [24, 76] on span "Setup" at bounding box center [27, 75] width 26 height 7
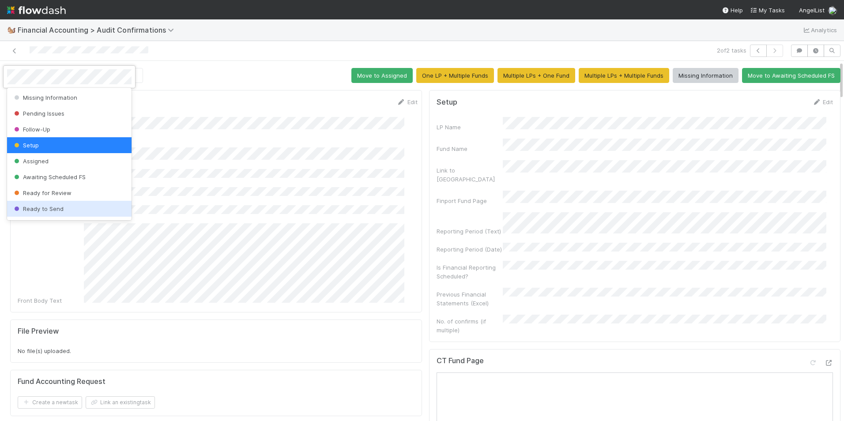
scroll to position [46, 0]
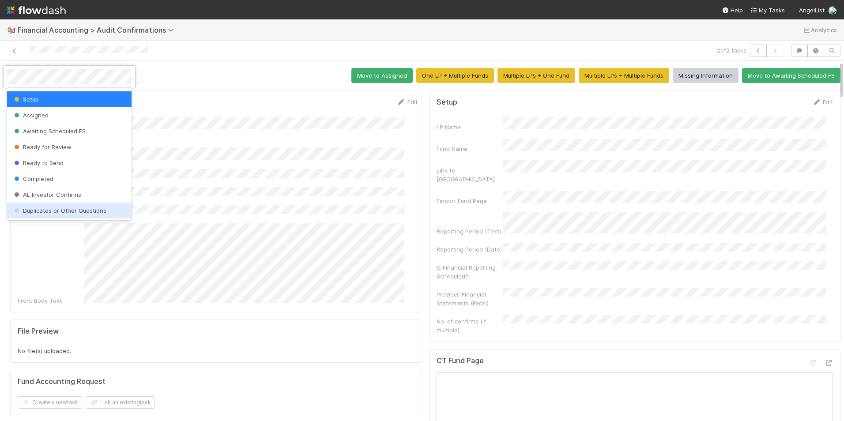
click at [59, 209] on span "Duplicates or Other Questions" at bounding box center [59, 210] width 94 height 7
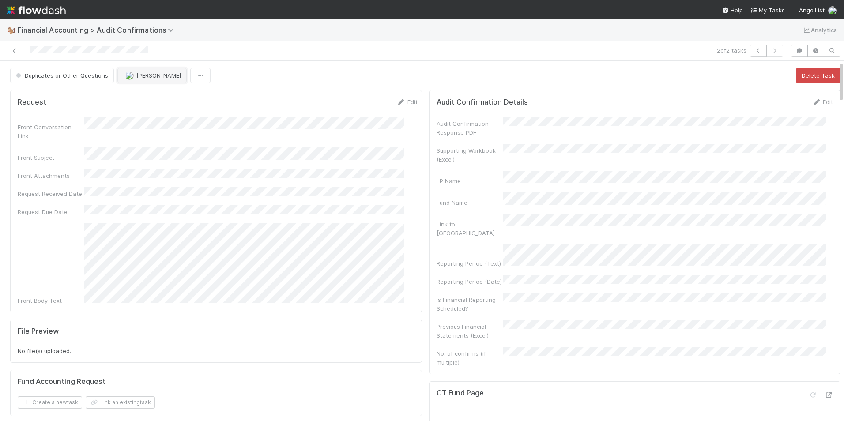
click at [145, 77] on span "[PERSON_NAME]" at bounding box center [158, 75] width 45 height 7
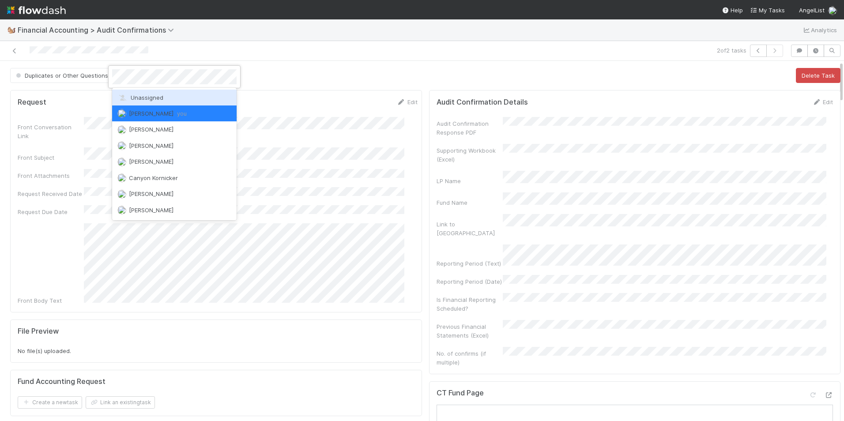
click at [153, 95] on span "Unassigned" at bounding box center [140, 97] width 46 height 7
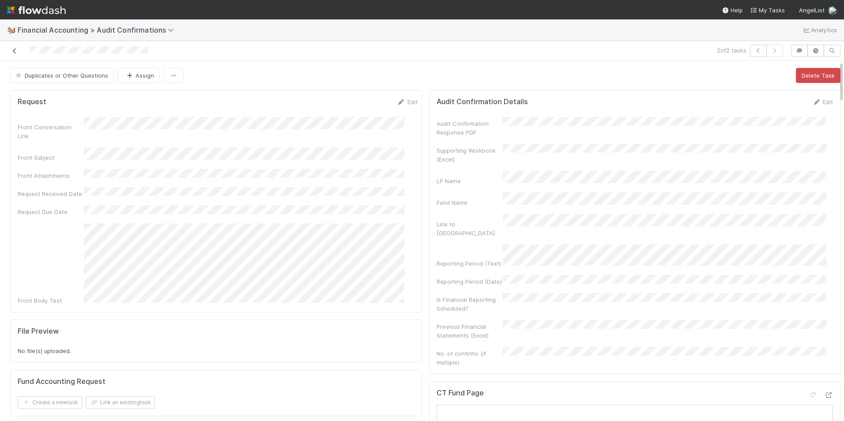
click at [12, 47] on link at bounding box center [14, 50] width 9 height 9
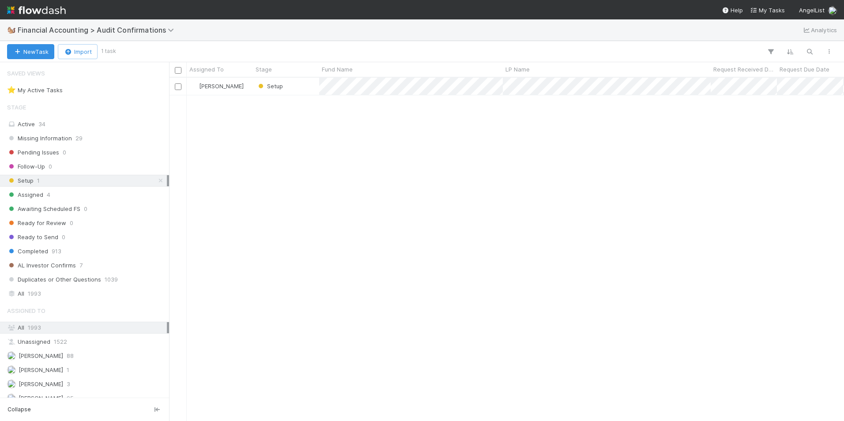
scroll to position [337, 669]
